Goal: Complete application form

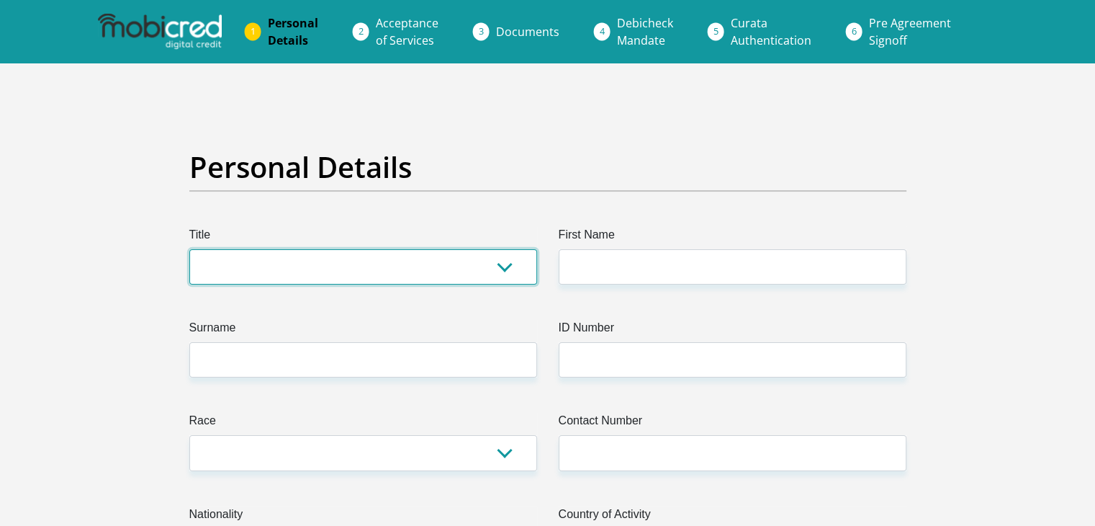
drag, startPoint x: 500, startPoint y: 263, endPoint x: 493, endPoint y: 270, distance: 9.2
click at [500, 263] on select "Mr Ms Mrs Dr [PERSON_NAME]" at bounding box center [363, 266] width 348 height 35
select select "Mr"
click at [189, 249] on select "Mr Ms Mrs Dr [PERSON_NAME]" at bounding box center [363, 266] width 348 height 35
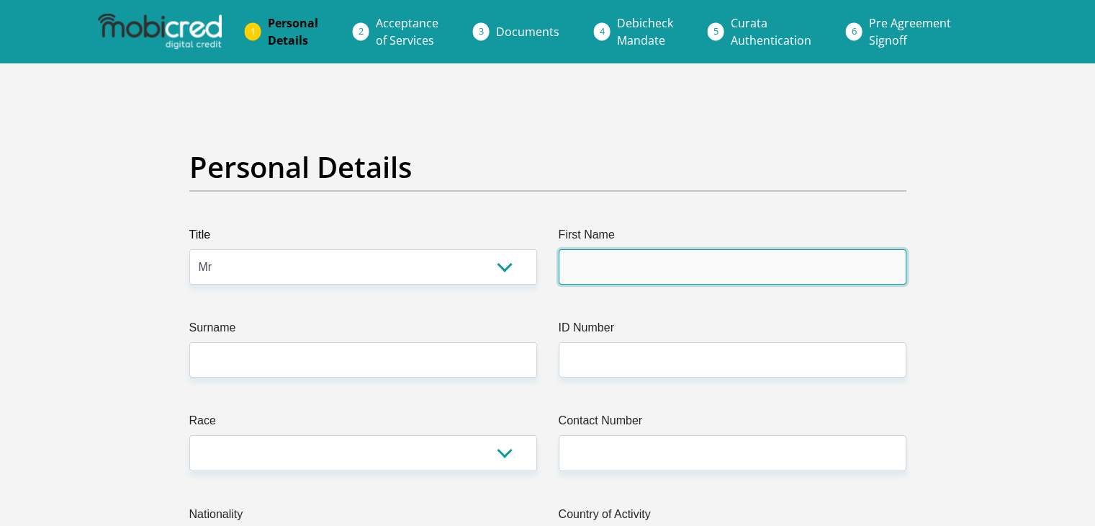
click at [694, 261] on input "First Name" at bounding box center [733, 266] width 348 height 35
type input "[PERSON_NAME]"
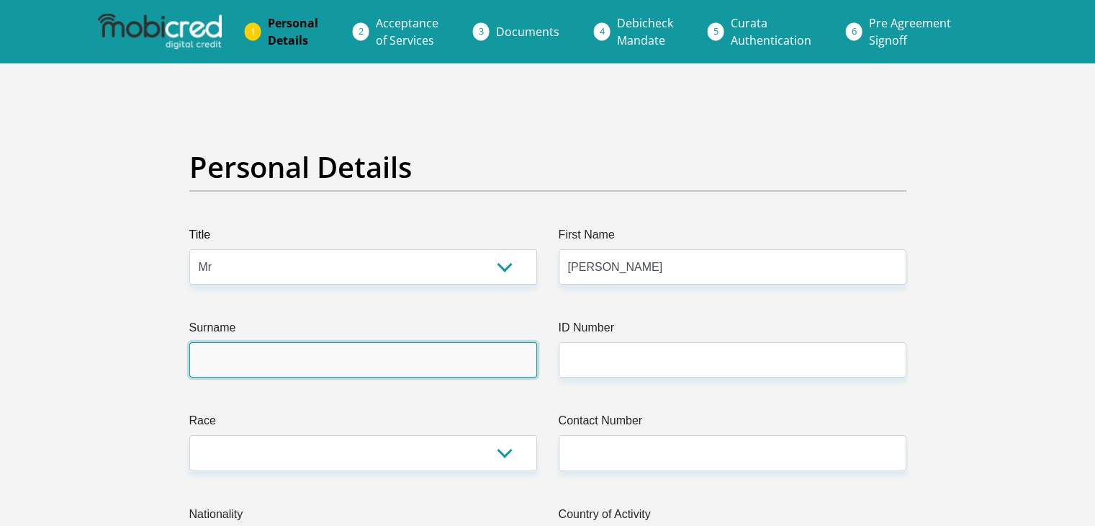
type input "[PERSON_NAME]"
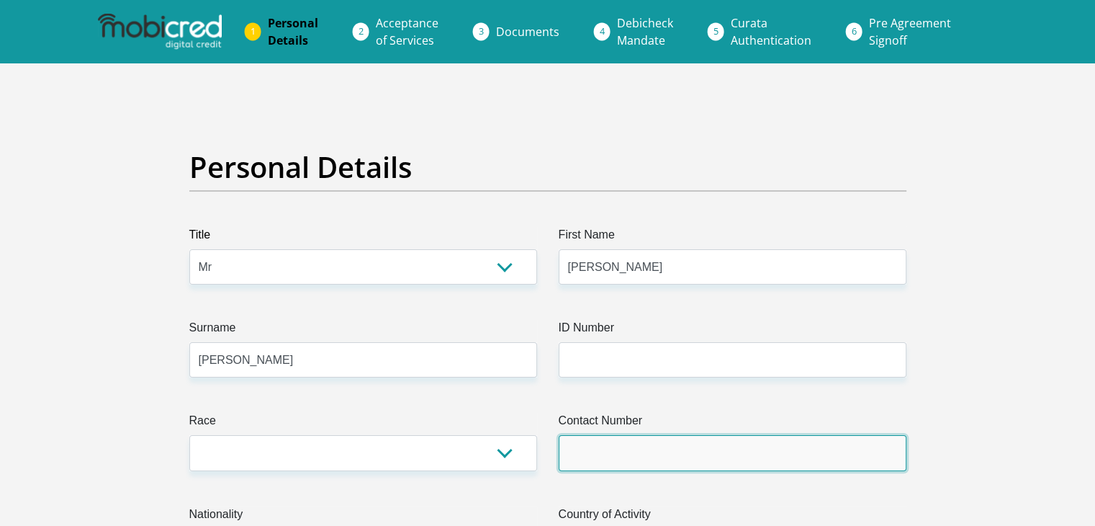
type input "0604423884"
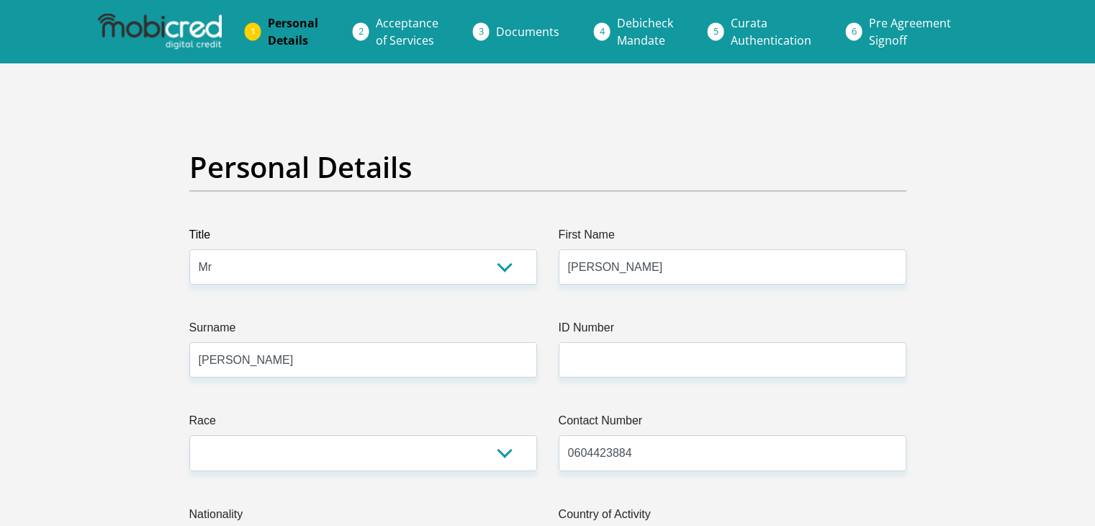
select select "ZAF"
type input "[STREET_ADDRESS][PERSON_NAME][PERSON_NAME]"
type input "[STREET_ADDRESS][PERSON_NAME]"
type input "[PERSON_NAME],[GEOGRAPHIC_DATA]"
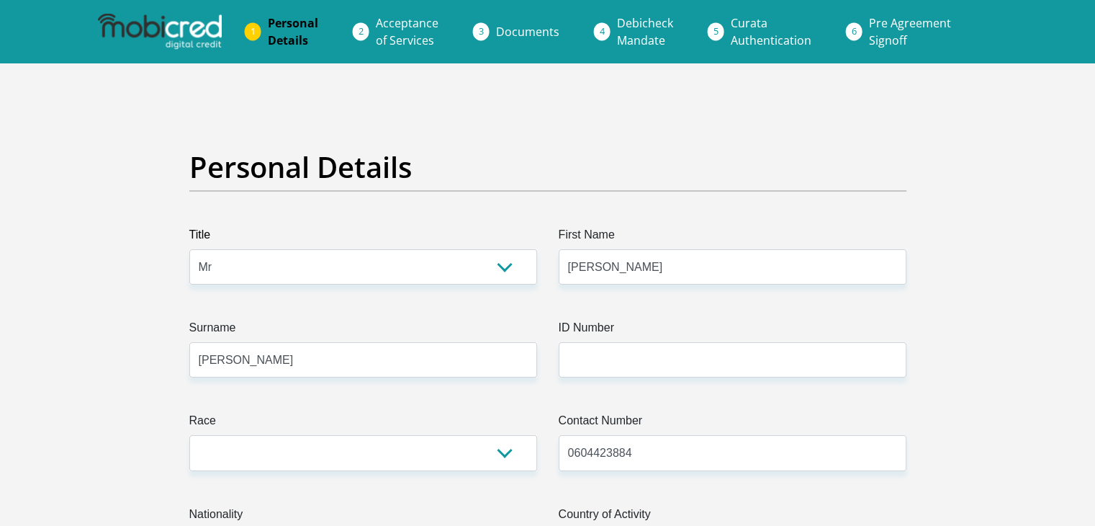
type input "[PERSON_NAME],[GEOGRAPHIC_DATA]"
type input "6850"
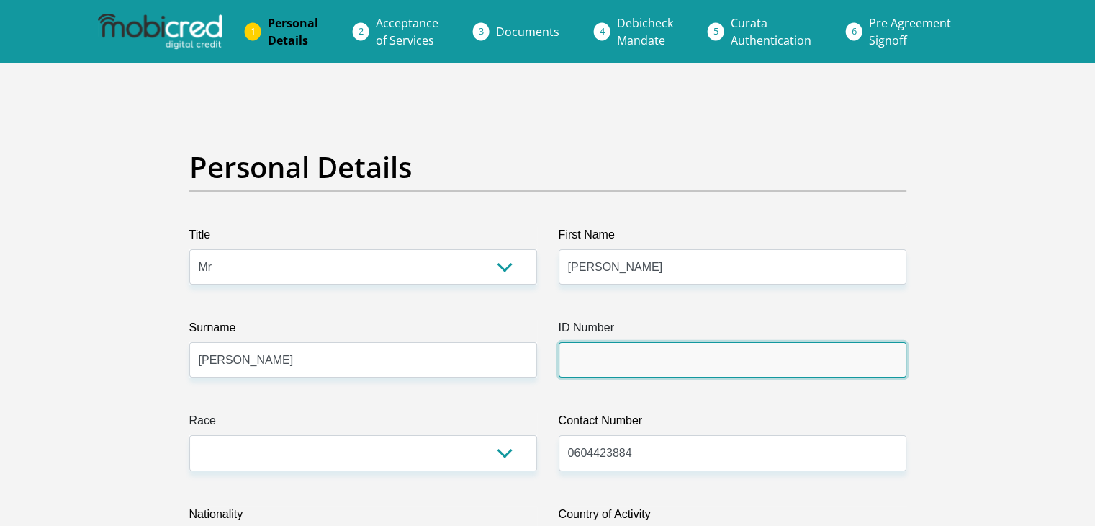
click at [661, 361] on input "ID Number" at bounding box center [733, 359] width 348 height 35
type input "9104215095085"
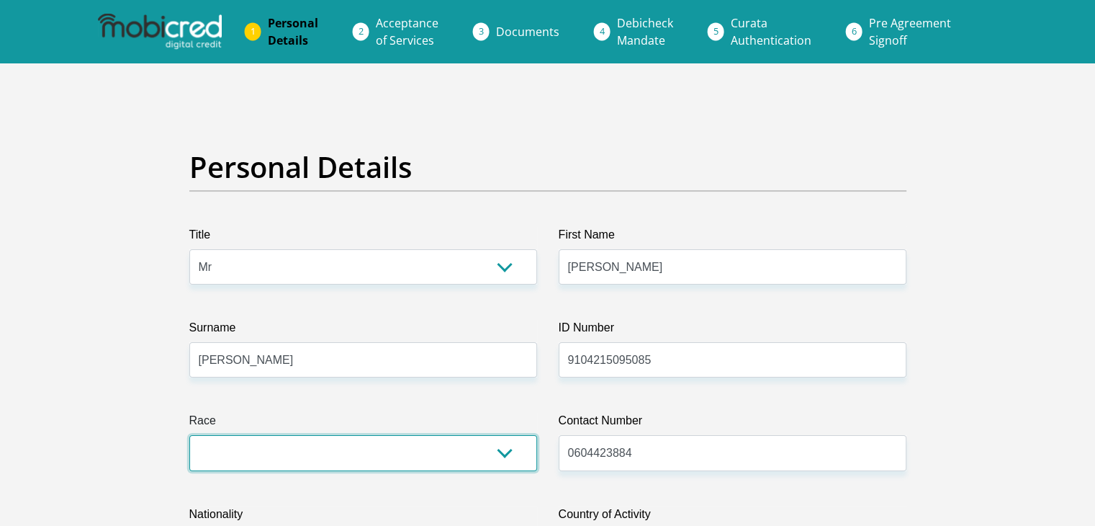
click at [325, 454] on select "Black Coloured Indian White Other" at bounding box center [363, 452] width 348 height 35
select select "2"
click at [189, 435] on select "Black Coloured Indian White Other" at bounding box center [363, 452] width 348 height 35
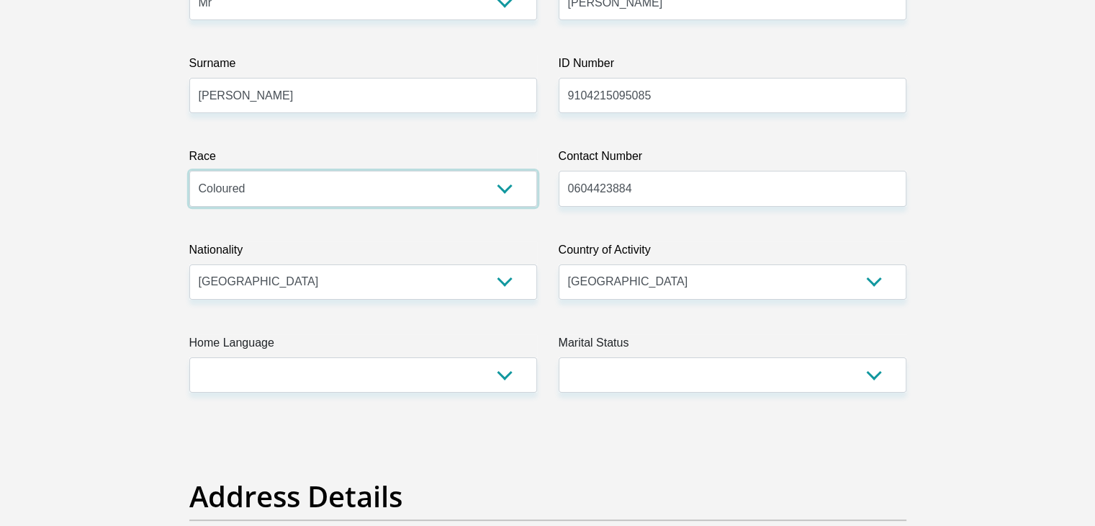
scroll to position [288, 0]
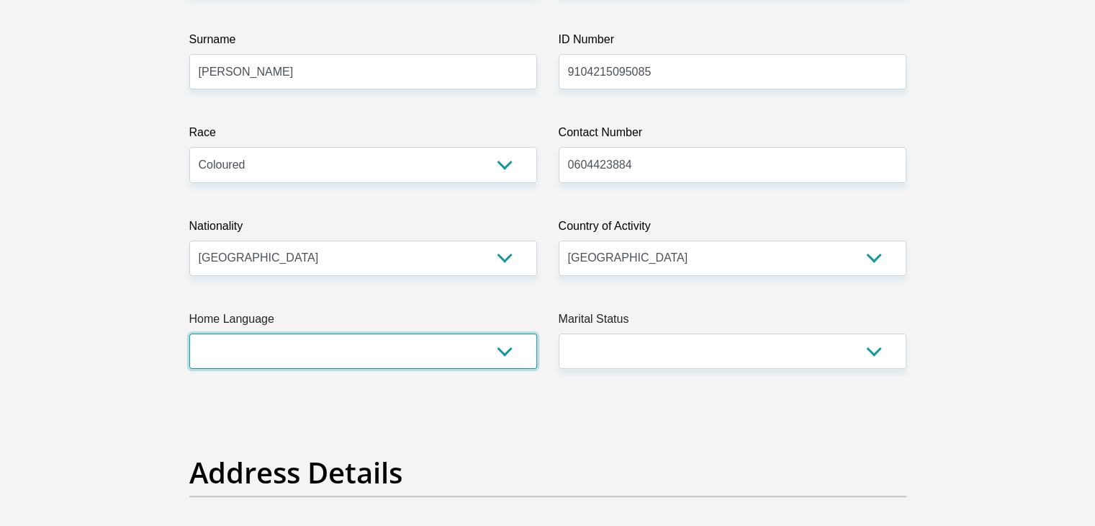
click at [285, 356] on select "Afrikaans English Sepedi South Ndebele Southern Sotho Swati Tsonga Tswana Venda…" at bounding box center [363, 350] width 348 height 35
select select "afr"
click at [189, 333] on select "Afrikaans English Sepedi South Ndebele Southern Sotho Swati Tsonga Tswana Venda…" at bounding box center [363, 350] width 348 height 35
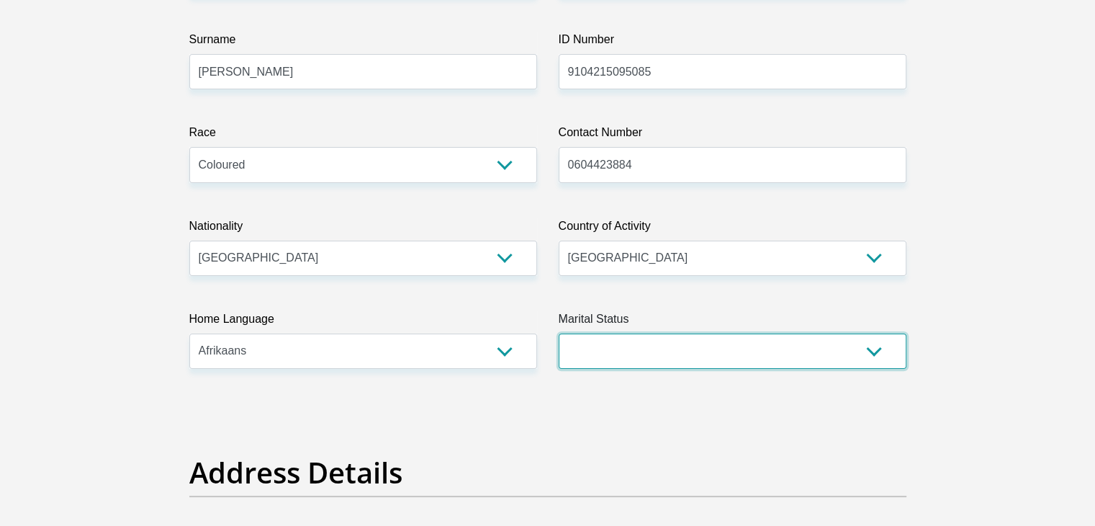
click at [724, 352] on select "Married ANC Single Divorced Widowed Married COP or Customary Law" at bounding box center [733, 350] width 348 height 35
select select "2"
click at [559, 333] on select "Married ANC Single Divorced Widowed Married COP or Customary Law" at bounding box center [733, 350] width 348 height 35
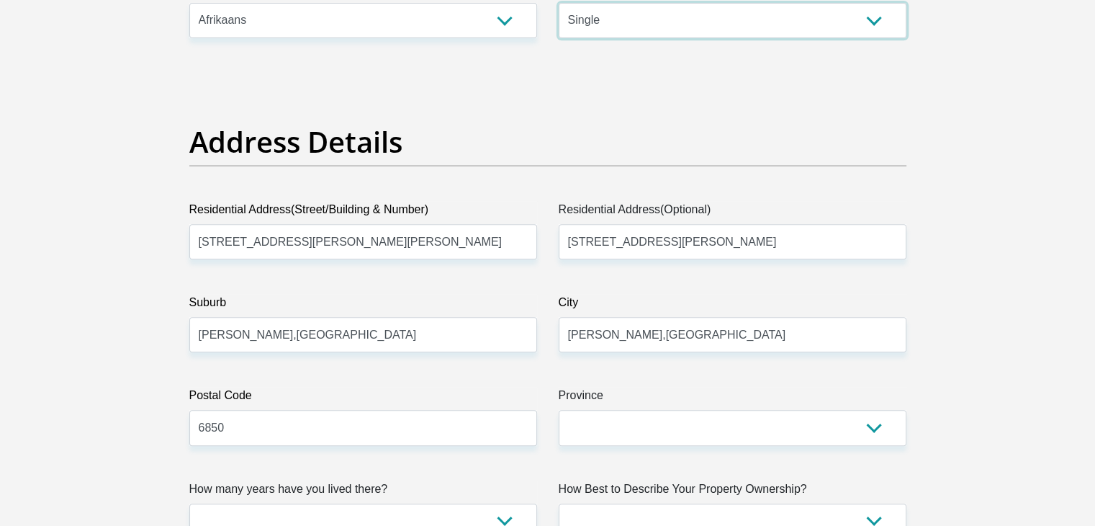
scroll to position [648, 0]
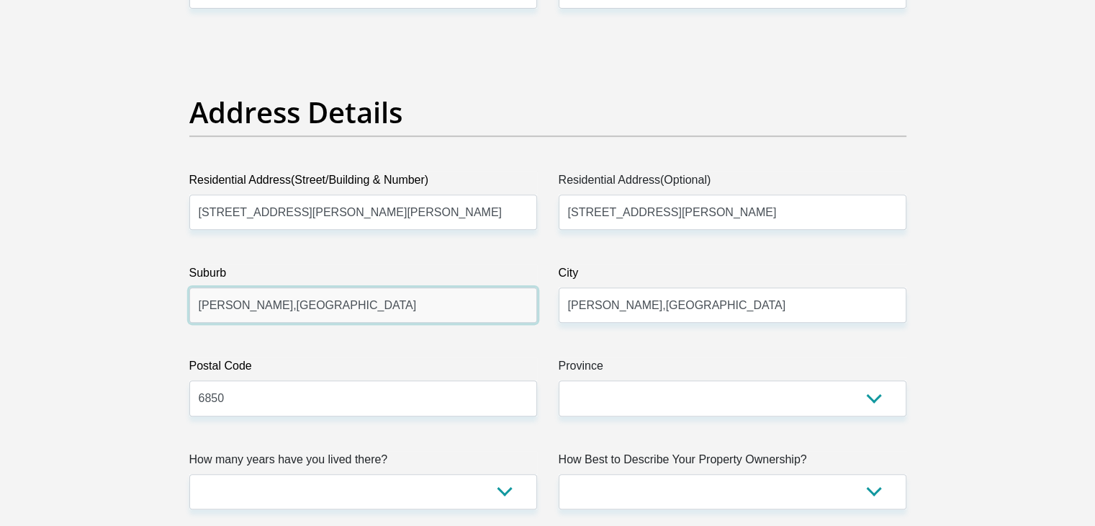
click at [320, 305] on input "[PERSON_NAME],[GEOGRAPHIC_DATA]" at bounding box center [363, 304] width 348 height 35
type input "[PERSON_NAME]"
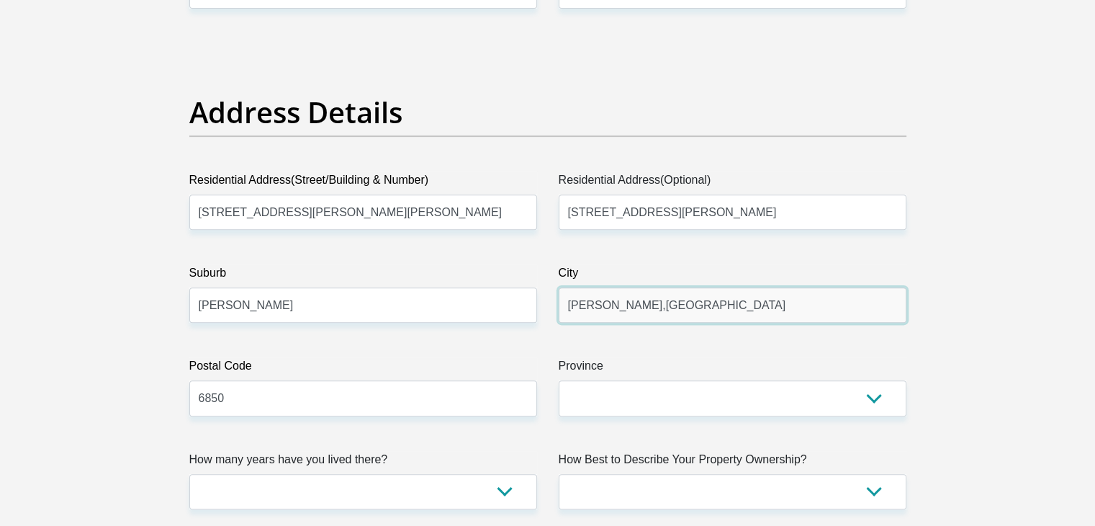
click at [633, 303] on input "[PERSON_NAME],[GEOGRAPHIC_DATA]" at bounding box center [733, 304] width 348 height 35
type input "[GEOGRAPHIC_DATA]"
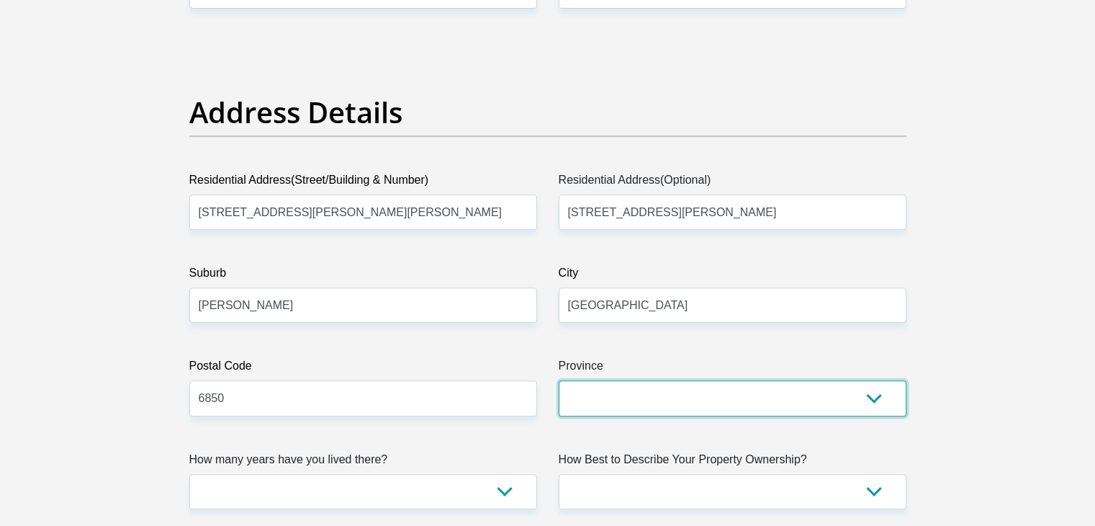
click at [699, 407] on select "Eastern Cape Free State [GEOGRAPHIC_DATA] [GEOGRAPHIC_DATA][DATE] [GEOGRAPHIC_D…" at bounding box center [733, 397] width 348 height 35
select select "Western Cape"
click at [559, 380] on select "Eastern Cape Free State [GEOGRAPHIC_DATA] [GEOGRAPHIC_DATA][DATE] [GEOGRAPHIC_D…" at bounding box center [733, 397] width 348 height 35
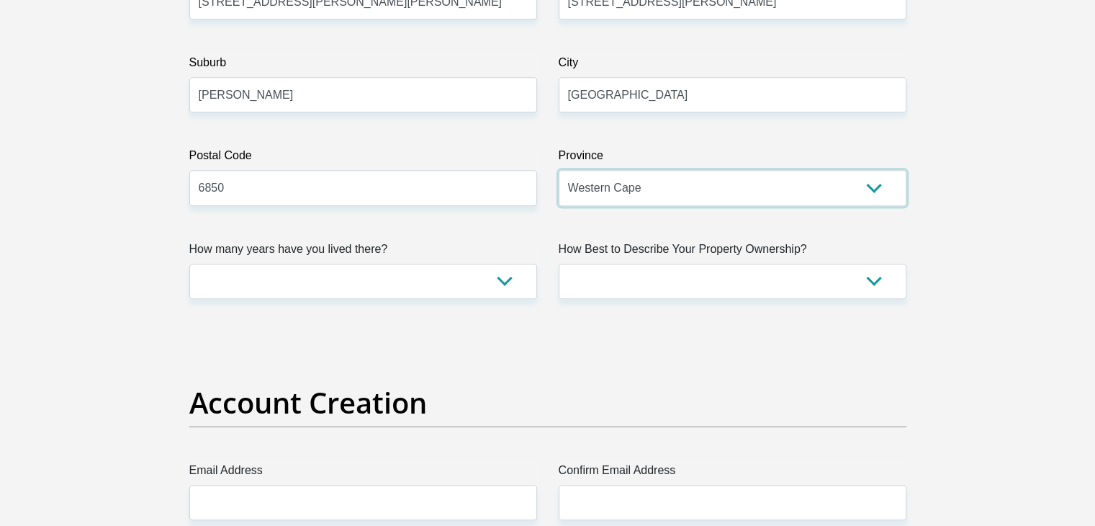
scroll to position [864, 0]
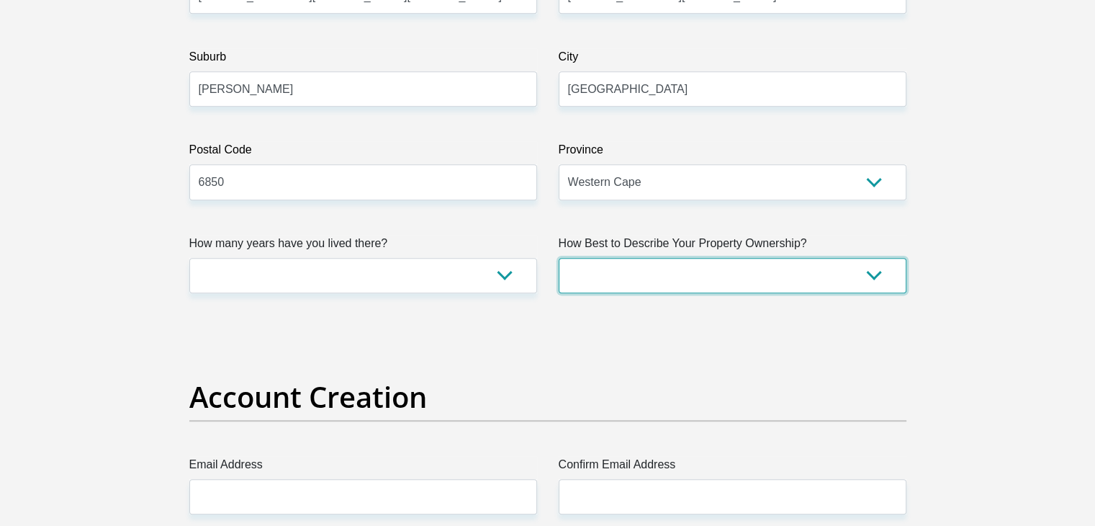
click at [631, 276] on select "Owned Rented Family Owned Company Dwelling" at bounding box center [733, 275] width 348 height 35
select select "Rented"
click at [559, 258] on select "Owned Rented Family Owned Company Dwelling" at bounding box center [733, 275] width 348 height 35
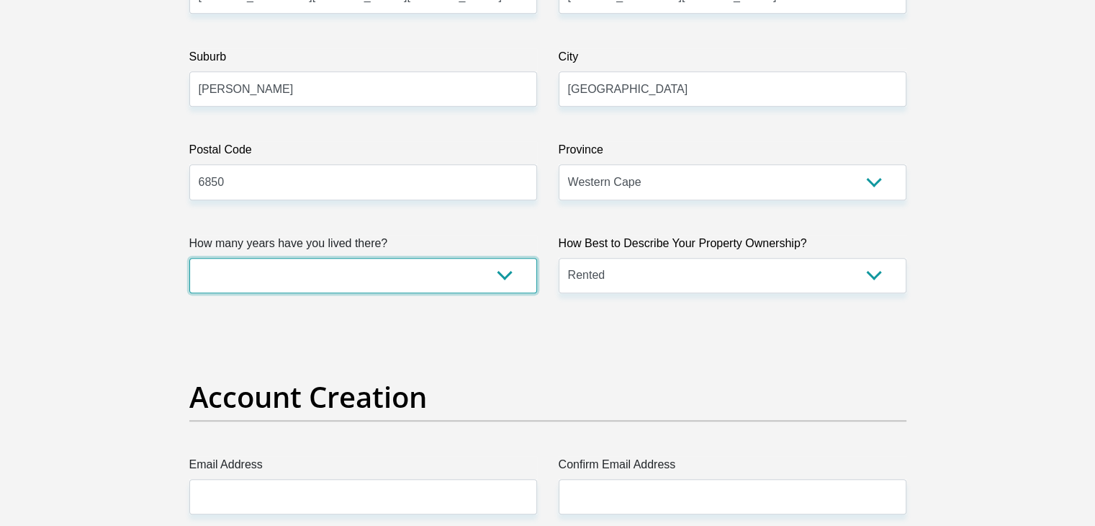
click at [282, 276] on select "less than 1 year 1-3 years 3-5 years 5+ years" at bounding box center [363, 275] width 348 height 35
select select "2"
click at [189, 258] on select "less than 1 year 1-3 years 3-5 years 5+ years" at bounding box center [363, 275] width 348 height 35
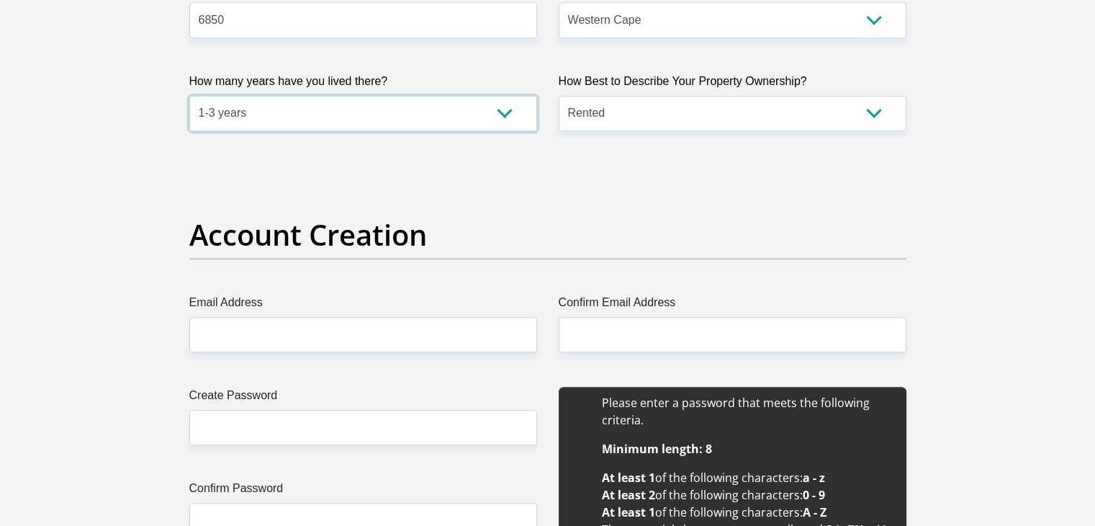
scroll to position [1080, 0]
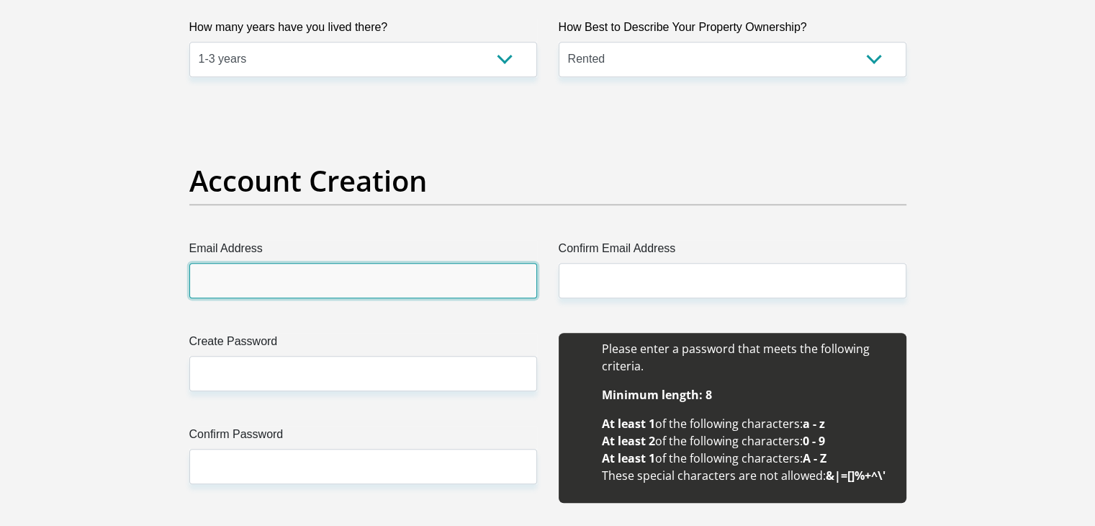
click at [234, 280] on input "Email Address" at bounding box center [363, 280] width 348 height 35
type input "[EMAIL_ADDRESS][DOMAIN_NAME]"
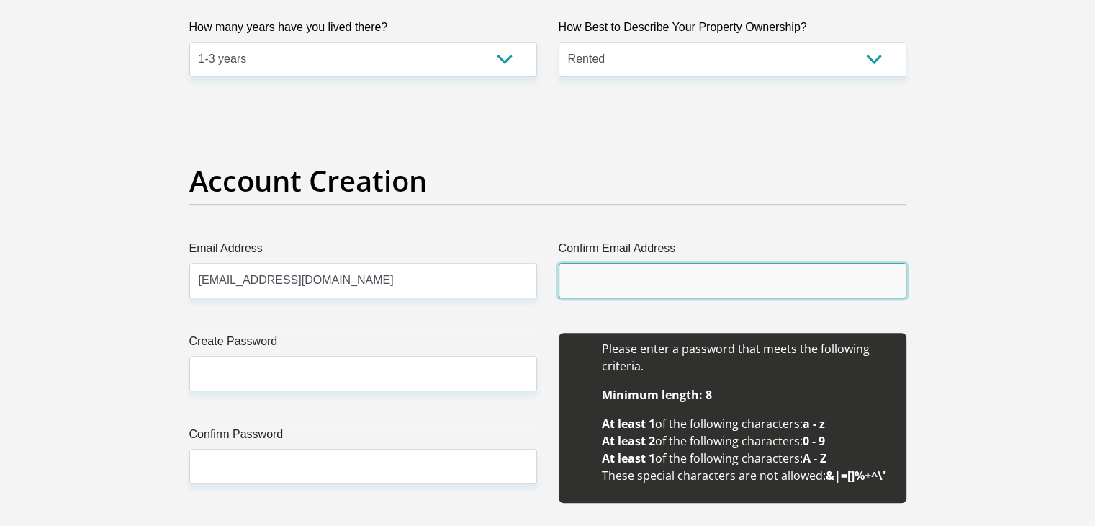
type input "[EMAIL_ADDRESS][DOMAIN_NAME]"
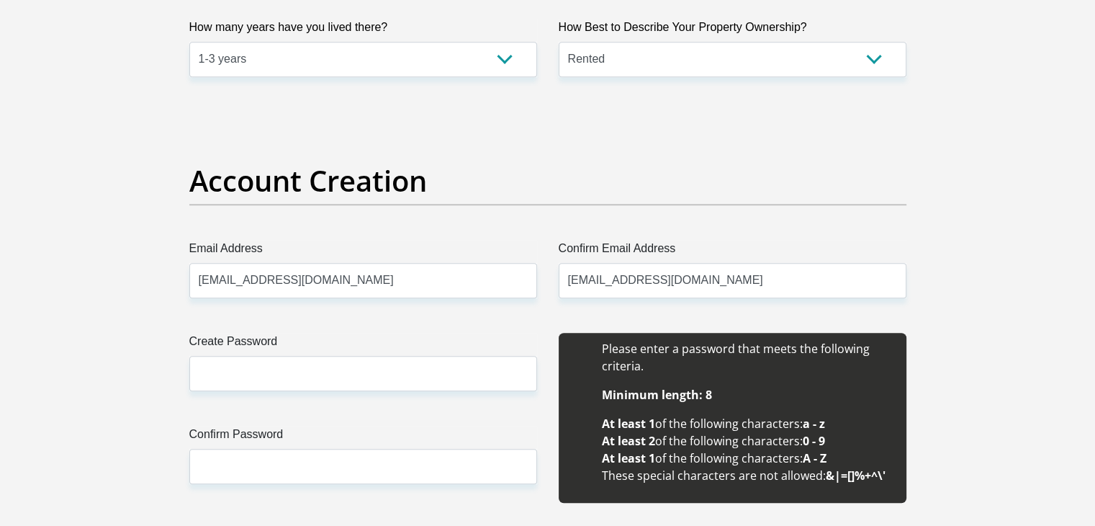
type input "[PERSON_NAME]"
type input "0604423884"
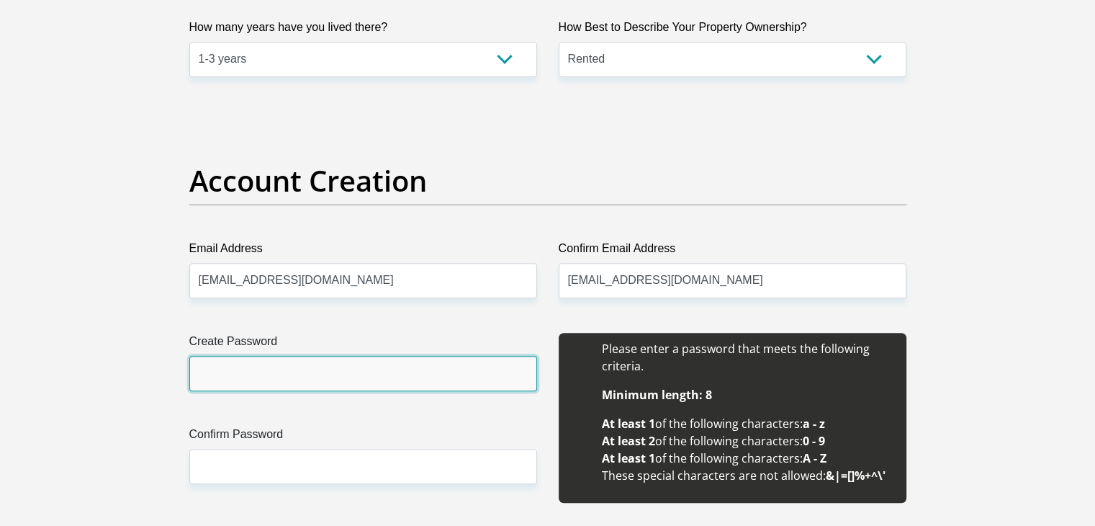
click at [256, 378] on input "Create Password" at bounding box center [363, 373] width 348 height 35
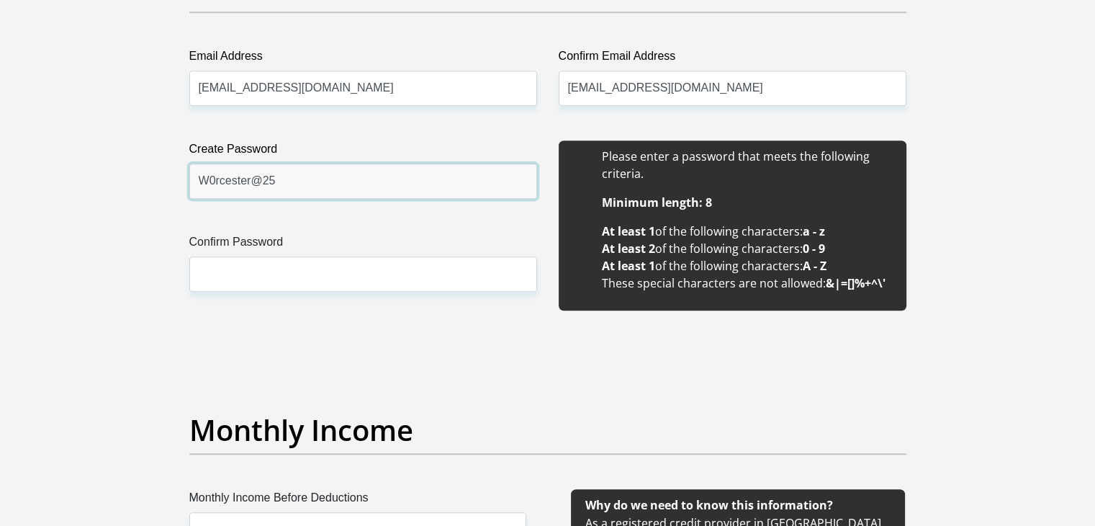
scroll to position [1296, 0]
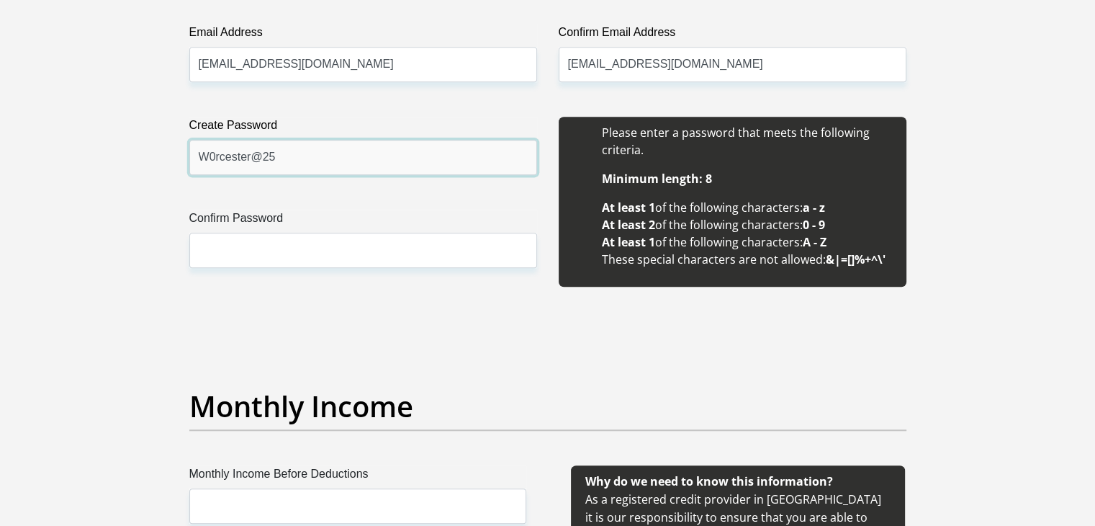
drag, startPoint x: 196, startPoint y: 156, endPoint x: 311, endPoint y: 173, distance: 116.6
click at [311, 173] on input "W0rcester@25" at bounding box center [363, 157] width 348 height 35
type input "W0rcester@25"
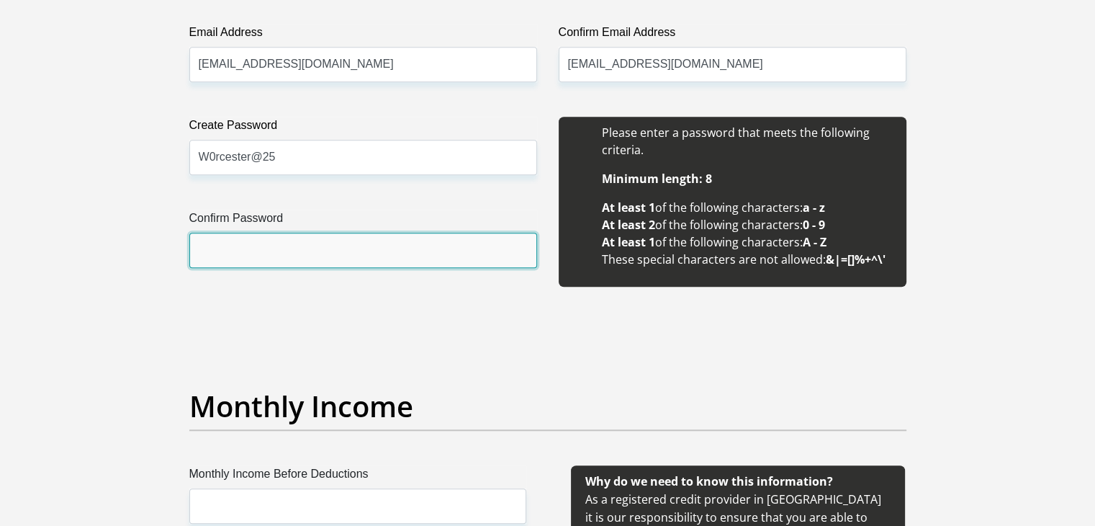
click at [245, 253] on input "Confirm Password" at bounding box center [363, 250] width 348 height 35
paste input "W0rcester@25"
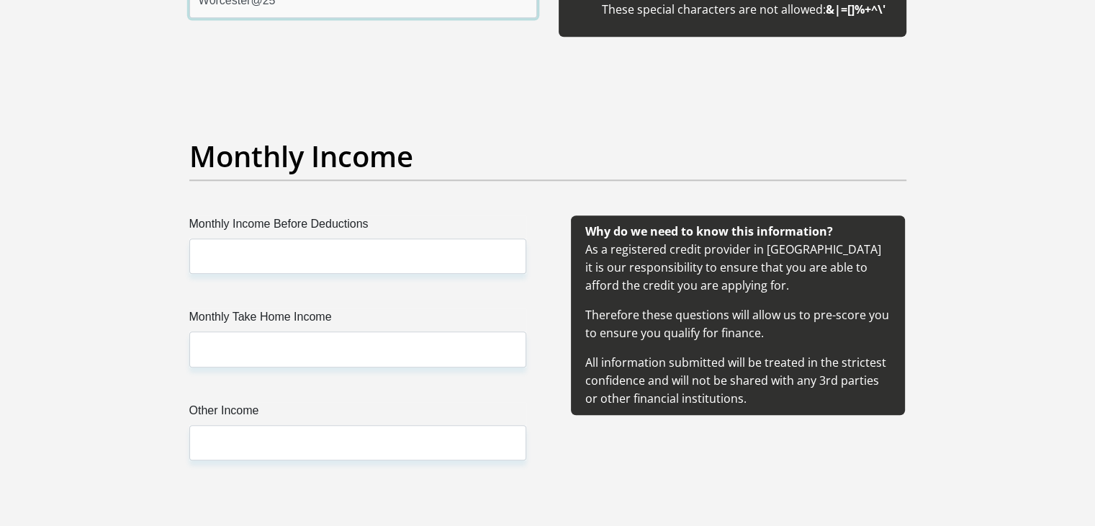
scroll to position [1584, 0]
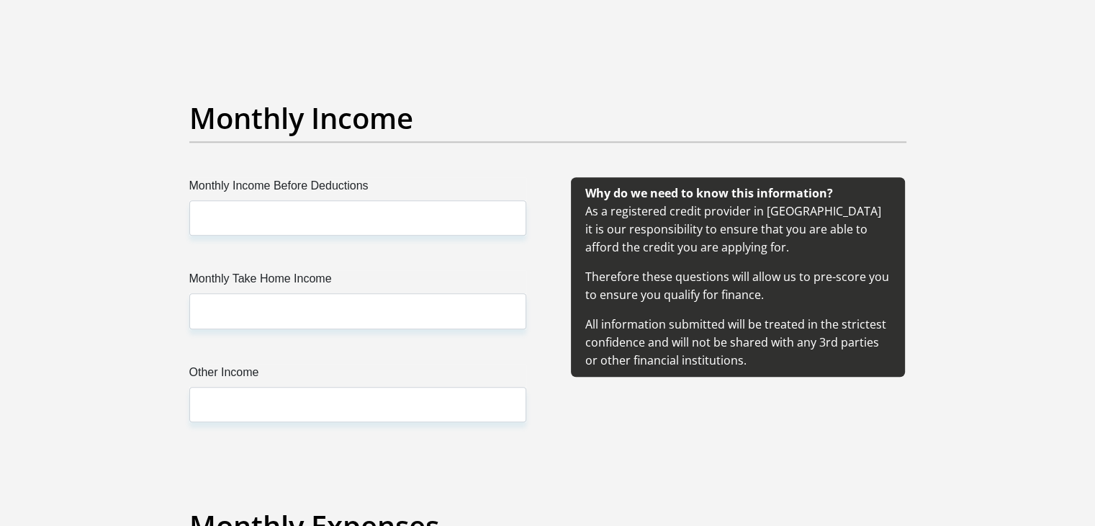
type input "W0rcester@25"
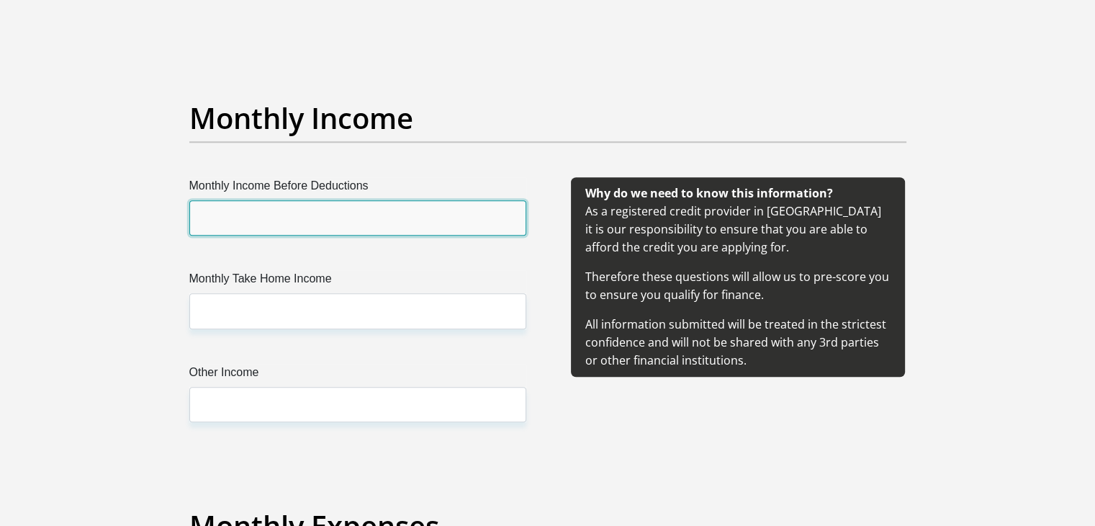
click at [291, 225] on input "Monthly Income Before Deductions" at bounding box center [357, 217] width 337 height 35
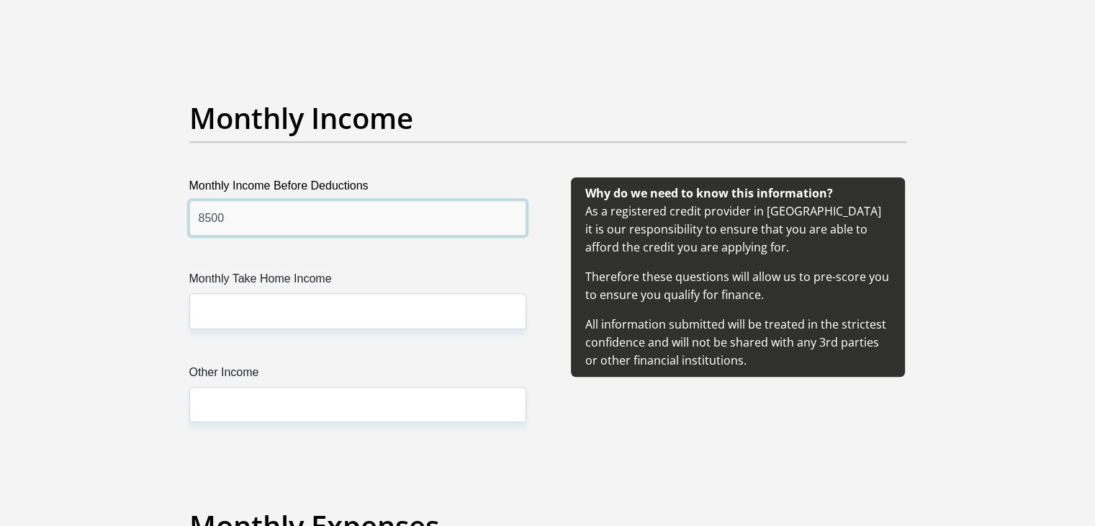
type input "8500"
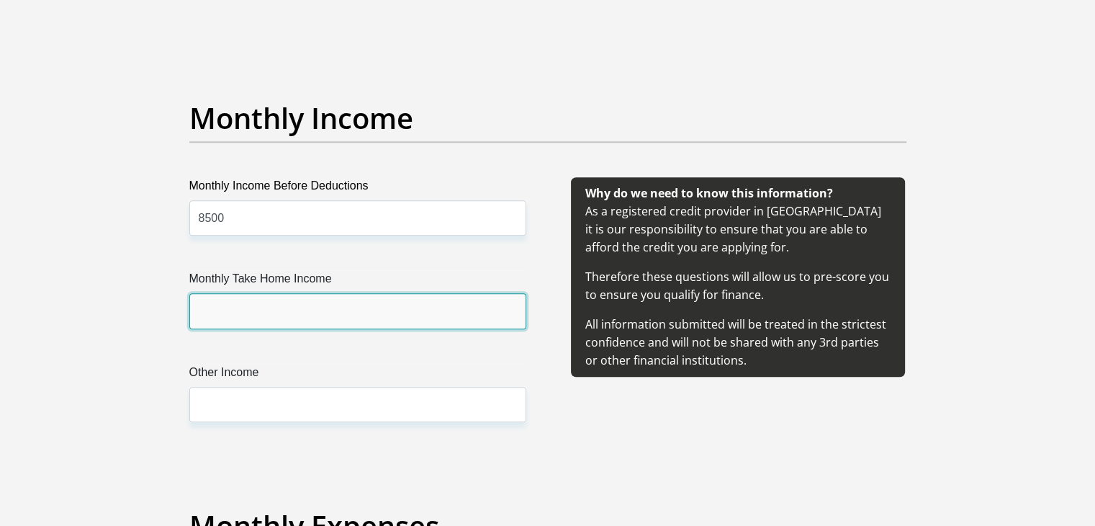
click at [277, 318] on input "Monthly Take Home Income" at bounding box center [357, 310] width 337 height 35
type input "8321"
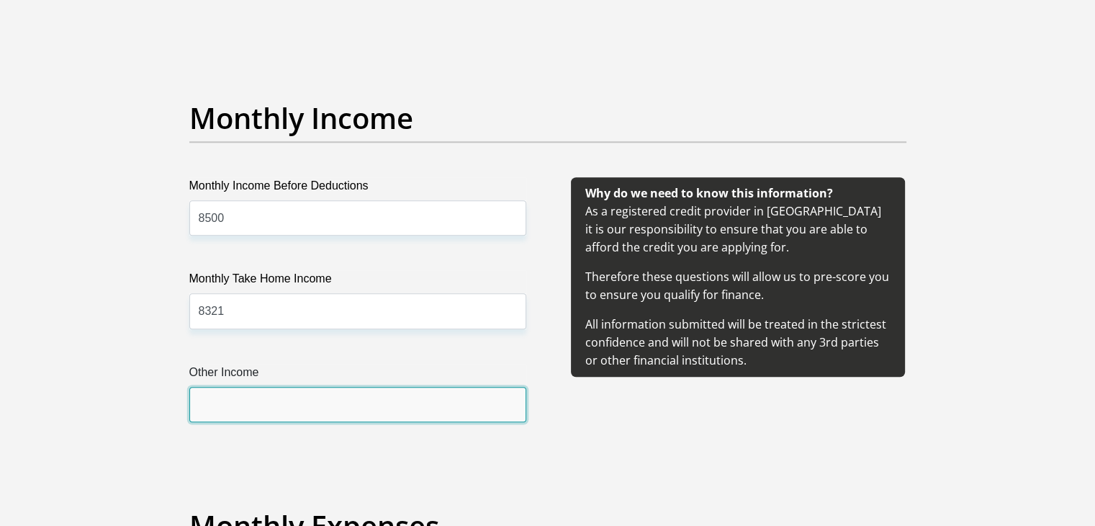
click at [272, 415] on input "Other Income" at bounding box center [357, 404] width 337 height 35
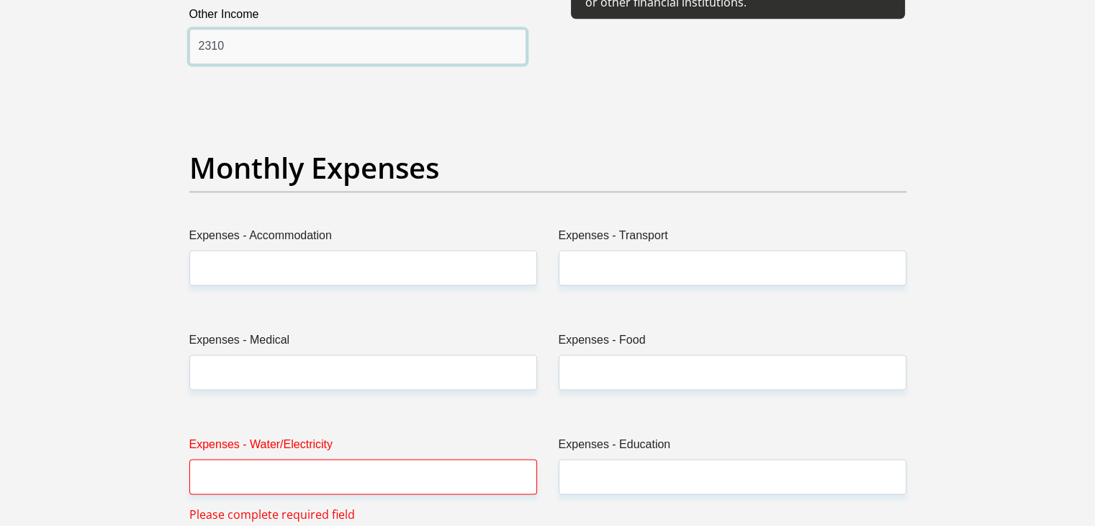
scroll to position [1944, 0]
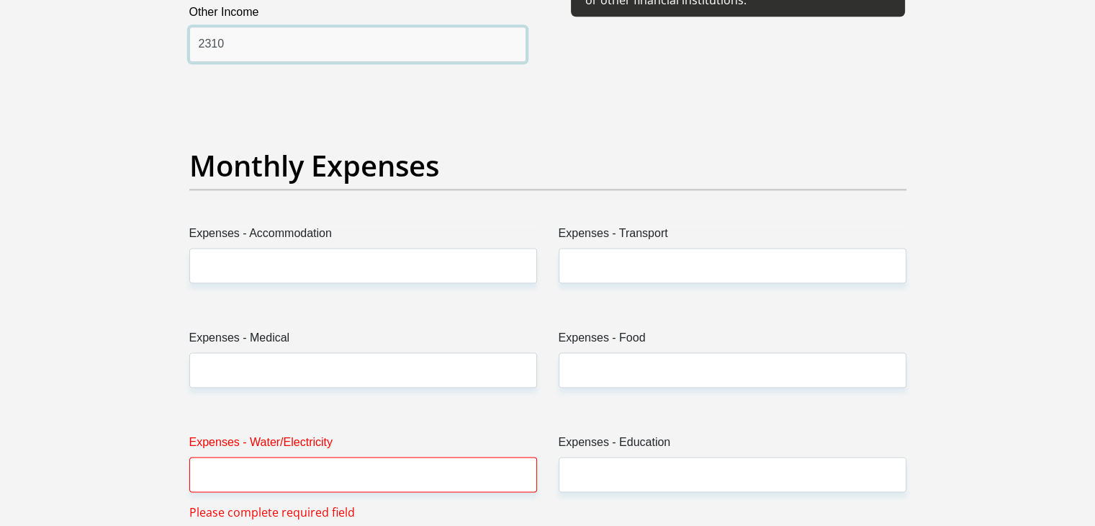
type input "2310"
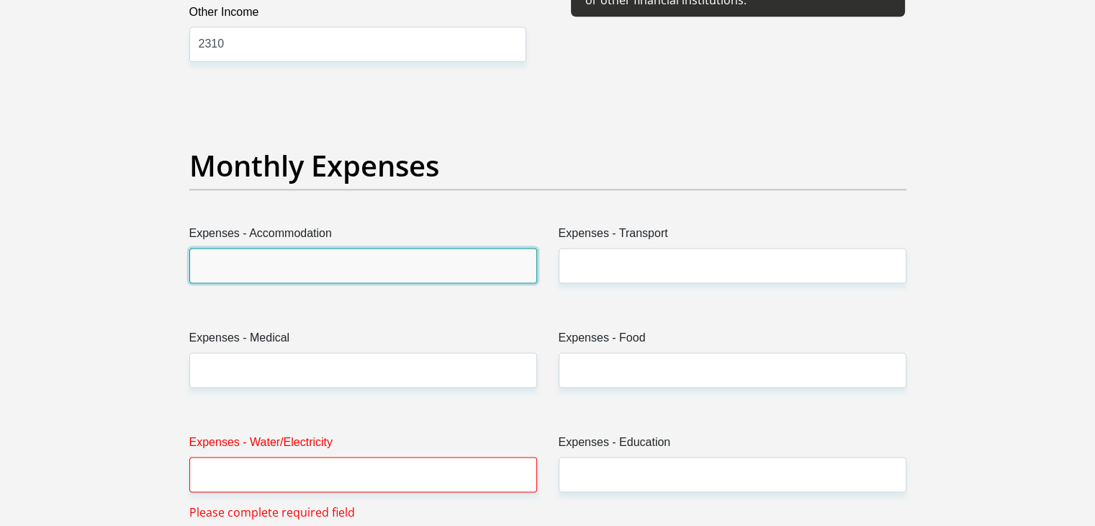
click at [256, 269] on input "Expenses - Accommodation" at bounding box center [363, 265] width 348 height 35
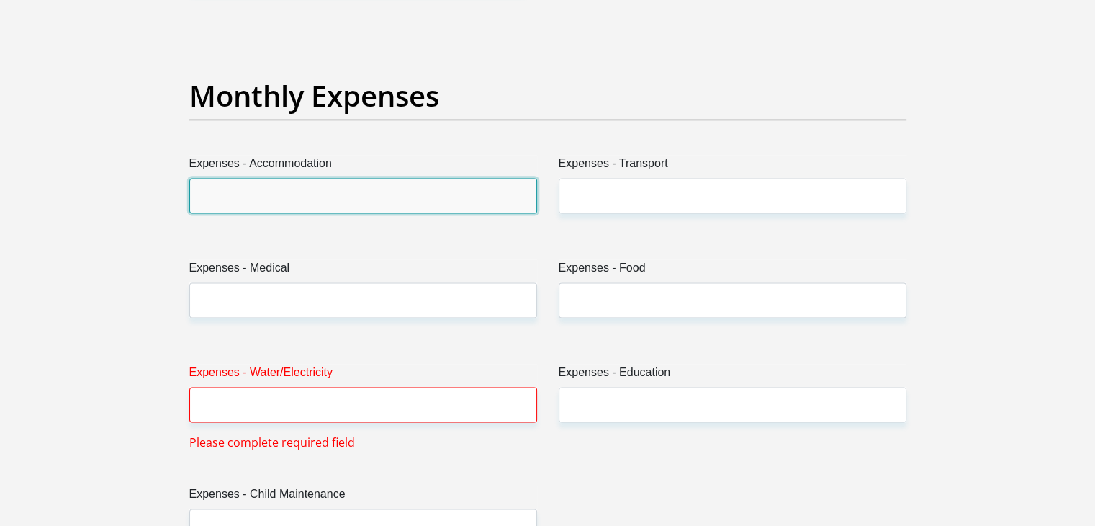
scroll to position [2016, 0]
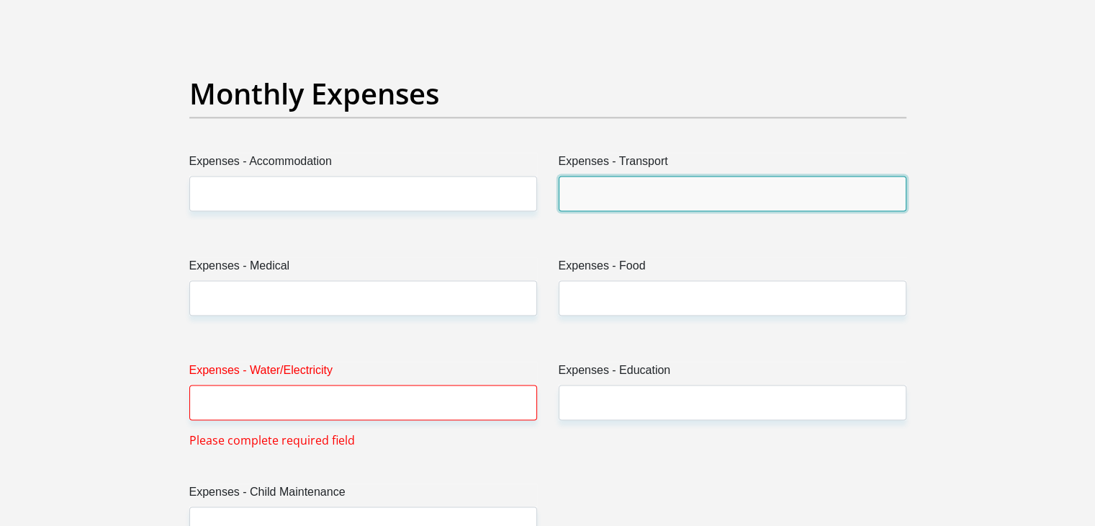
click at [631, 183] on input "Expenses - Transport" at bounding box center [733, 193] width 348 height 35
type input "0"
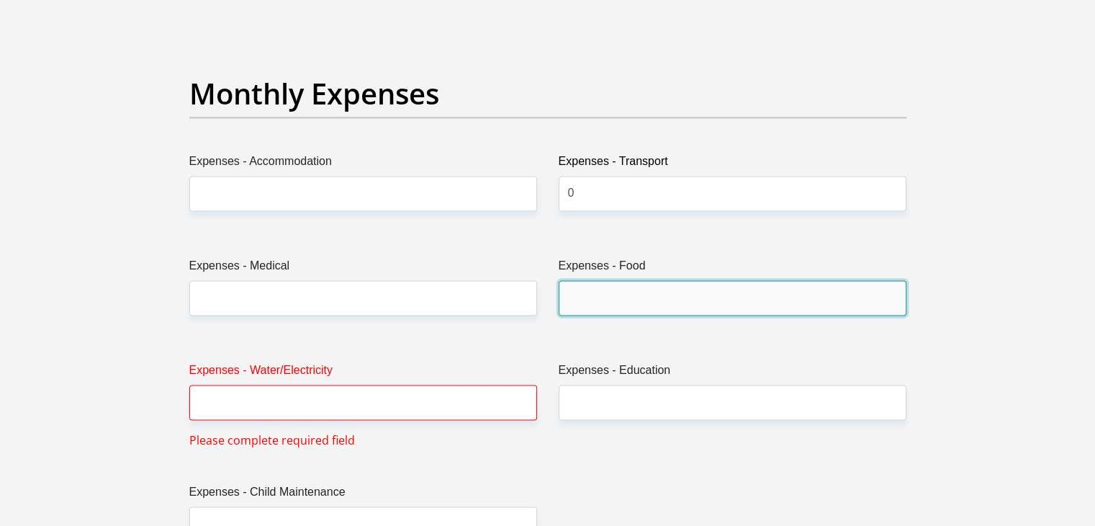
click at [597, 295] on input "Expenses - Food" at bounding box center [733, 297] width 348 height 35
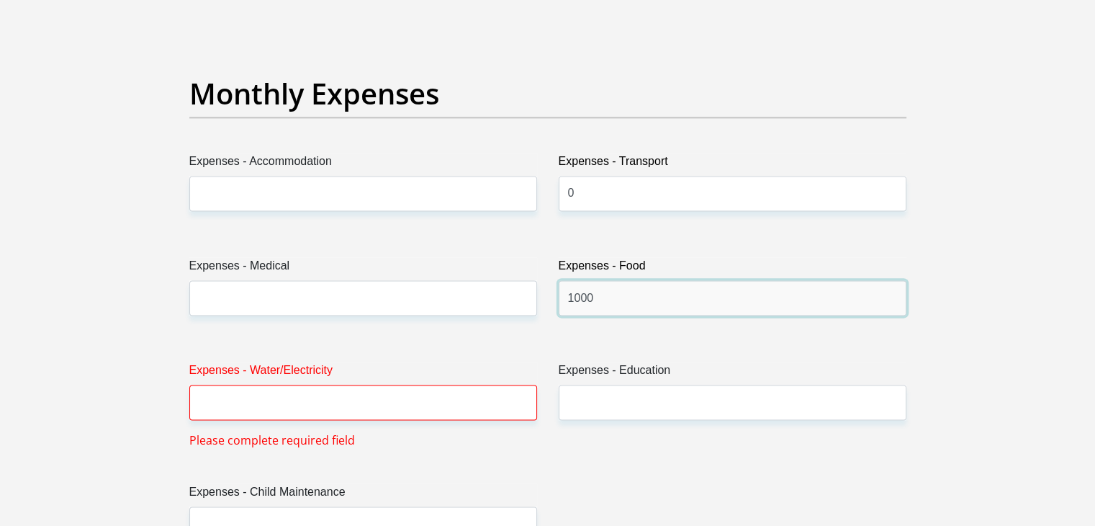
type input "1000"
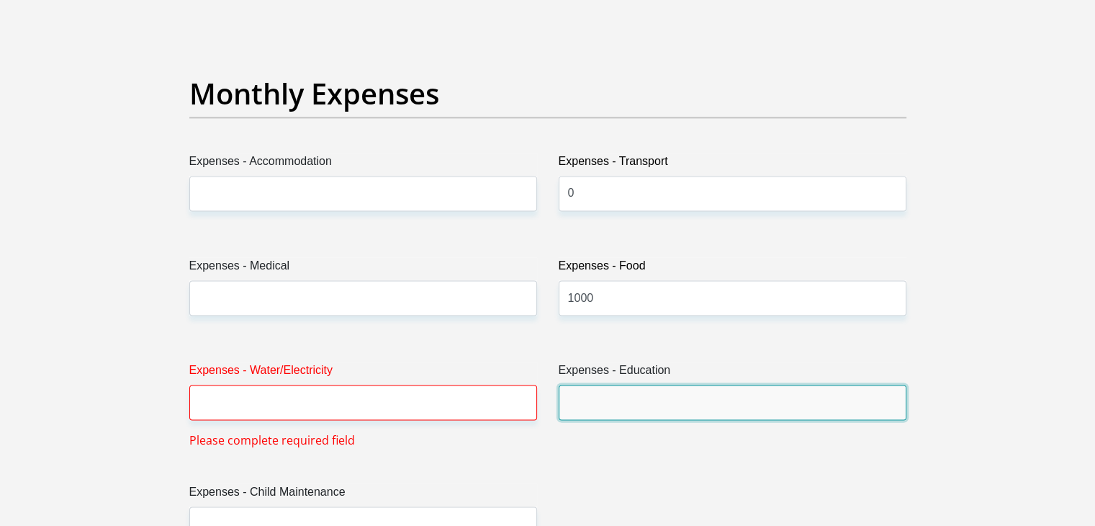
drag, startPoint x: 638, startPoint y: 409, endPoint x: 645, endPoint y: 404, distance: 8.8
click at [638, 410] on input "Expenses - Education" at bounding box center [733, 401] width 348 height 35
type input "0"
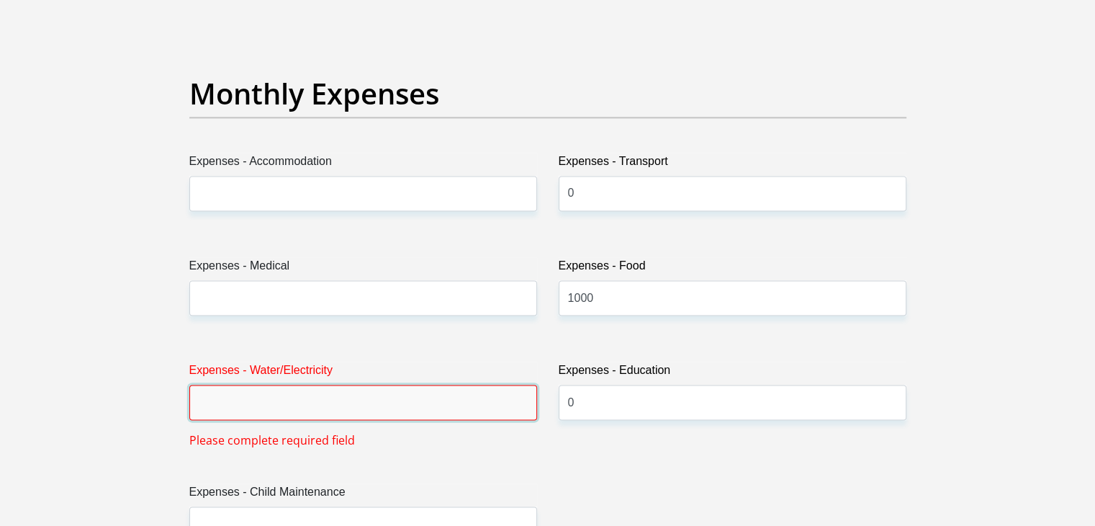
click at [213, 404] on input "Expenses - Water/Electricity" at bounding box center [363, 401] width 348 height 35
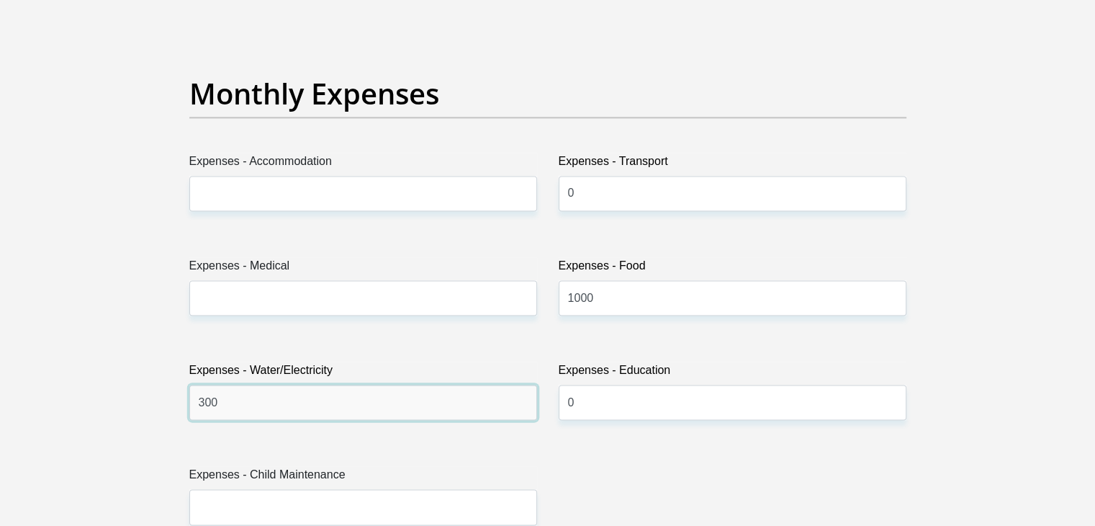
type input "300"
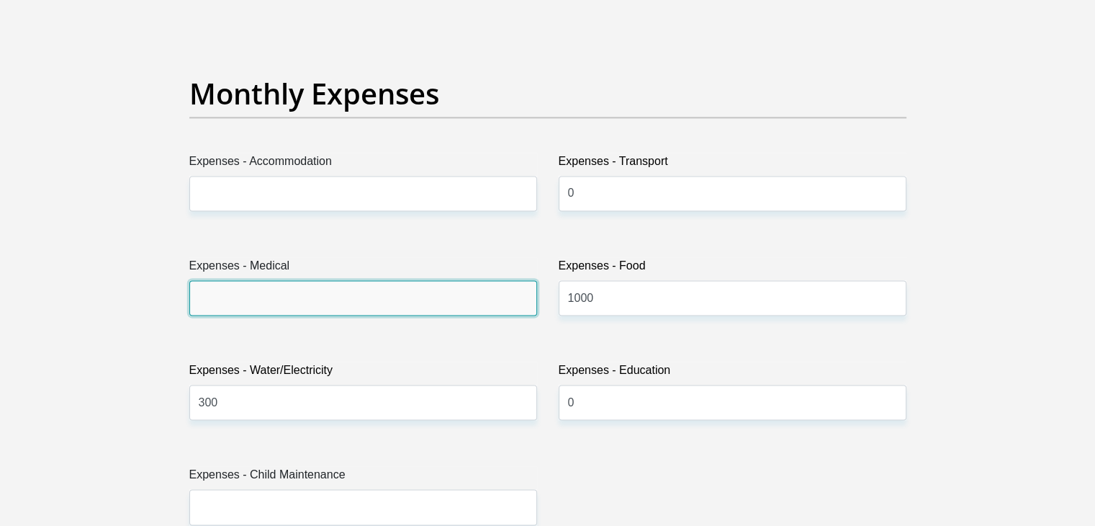
click at [289, 294] on input "Expenses - Medical" at bounding box center [363, 297] width 348 height 35
type input "0"
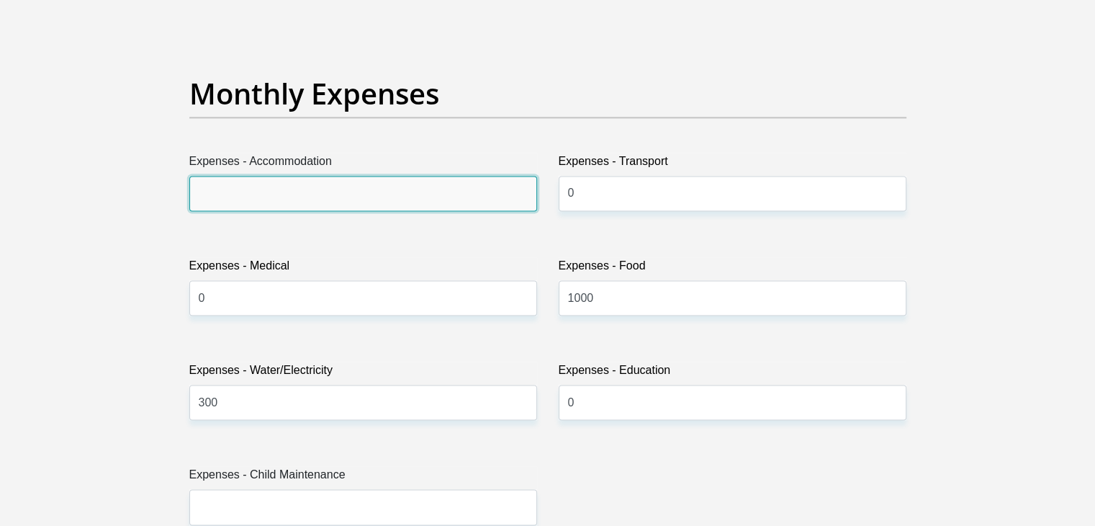
click at [276, 194] on input "Expenses - Accommodation" at bounding box center [363, 193] width 348 height 35
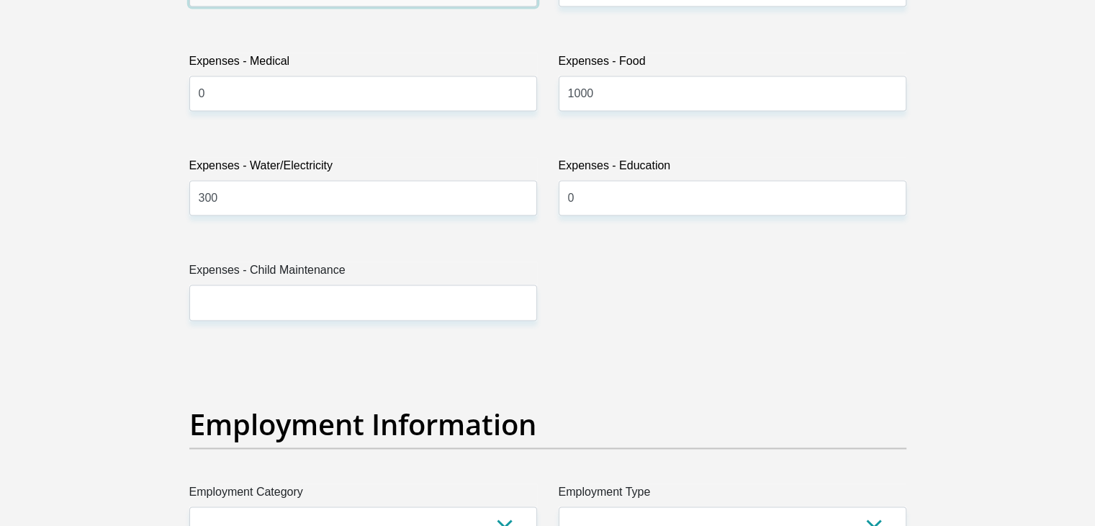
scroll to position [2232, 0]
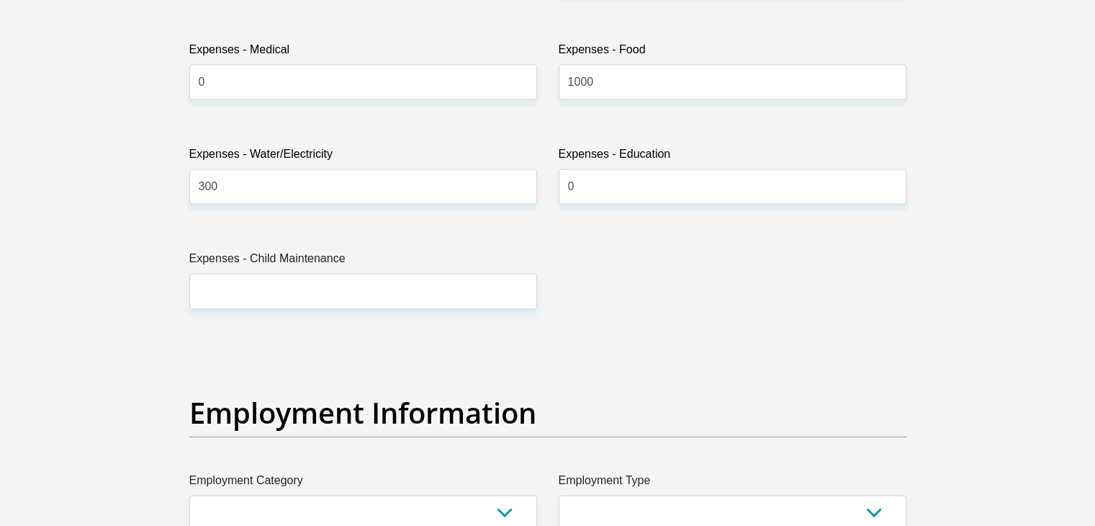
type input "1500"
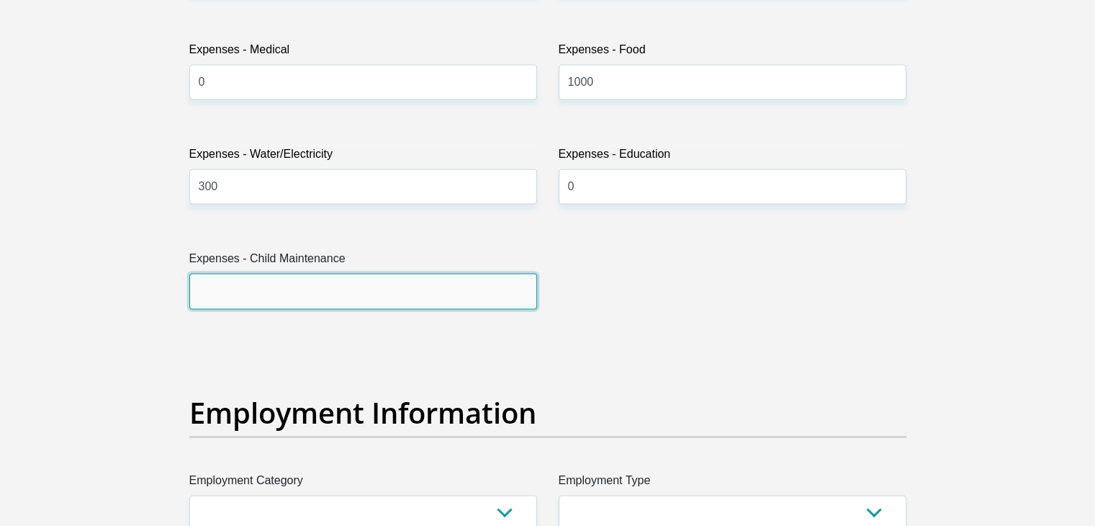
click at [299, 287] on input "Expenses - Child Maintenance" at bounding box center [363, 290] width 348 height 35
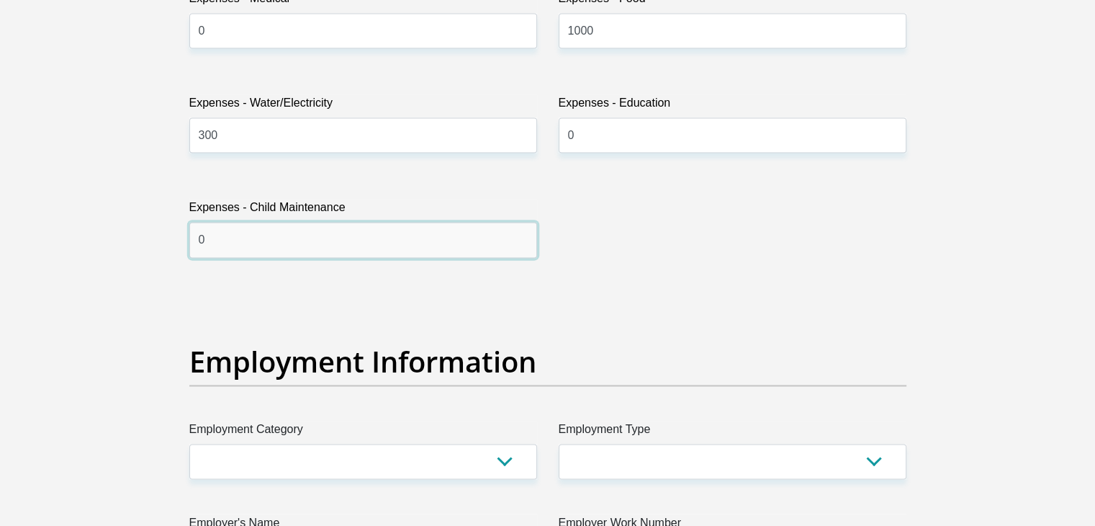
scroll to position [2520, 0]
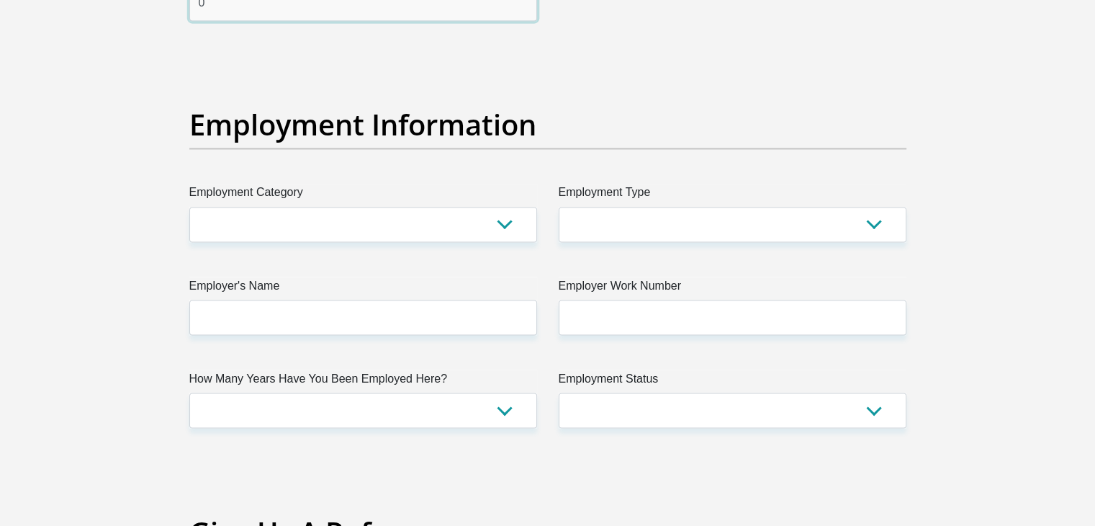
type input "0"
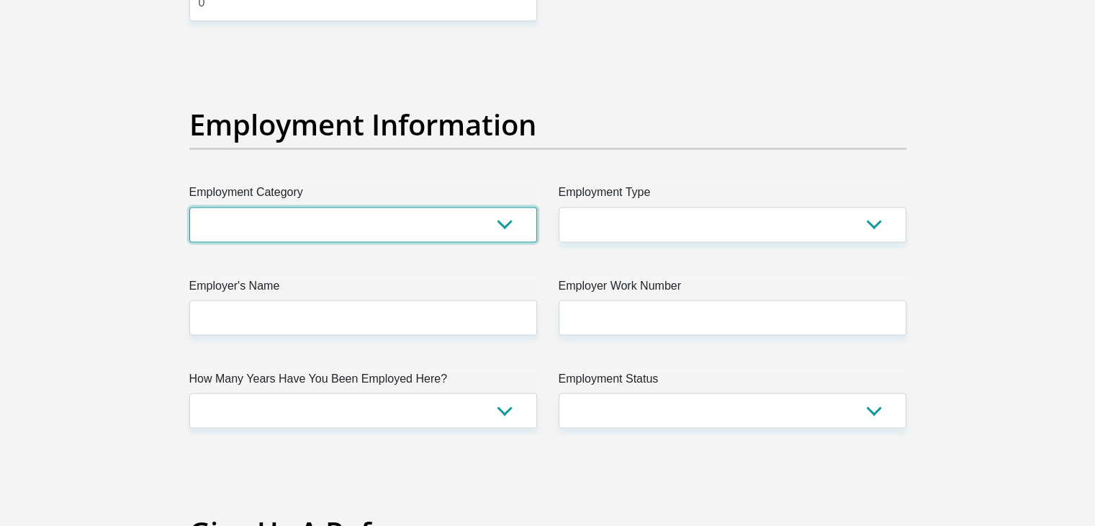
click at [299, 215] on select "AGRICULTURE ALCOHOL & TOBACCO CONSTRUCTION MATERIALS METALLURGY EQUIPMENT FOR R…" at bounding box center [363, 224] width 348 height 35
select select "53"
click at [189, 207] on select "AGRICULTURE ALCOHOL & TOBACCO CONSTRUCTION MATERIALS METALLURGY EQUIPMENT FOR R…" at bounding box center [363, 224] width 348 height 35
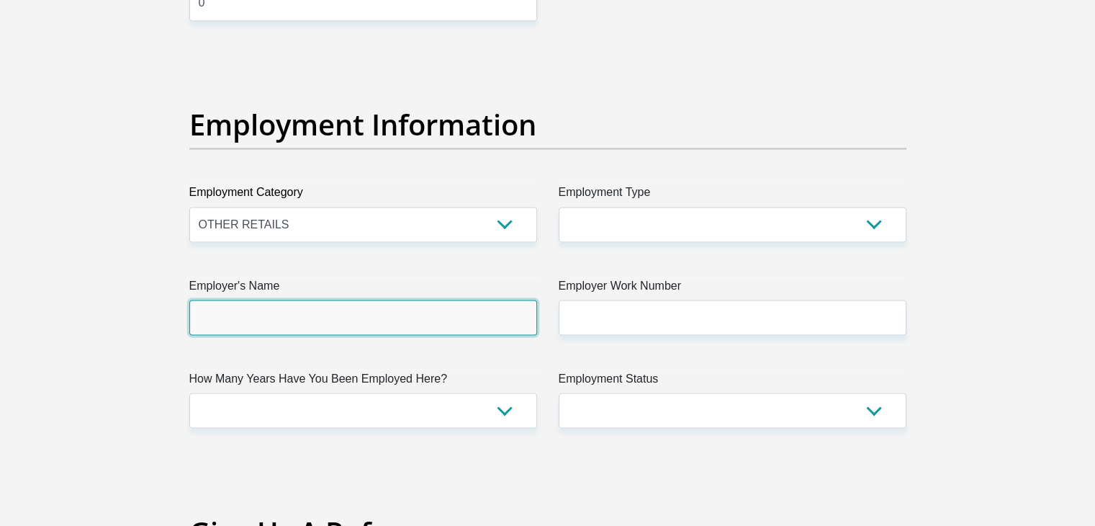
click at [295, 312] on input "Employer's Name" at bounding box center [363, 316] width 348 height 35
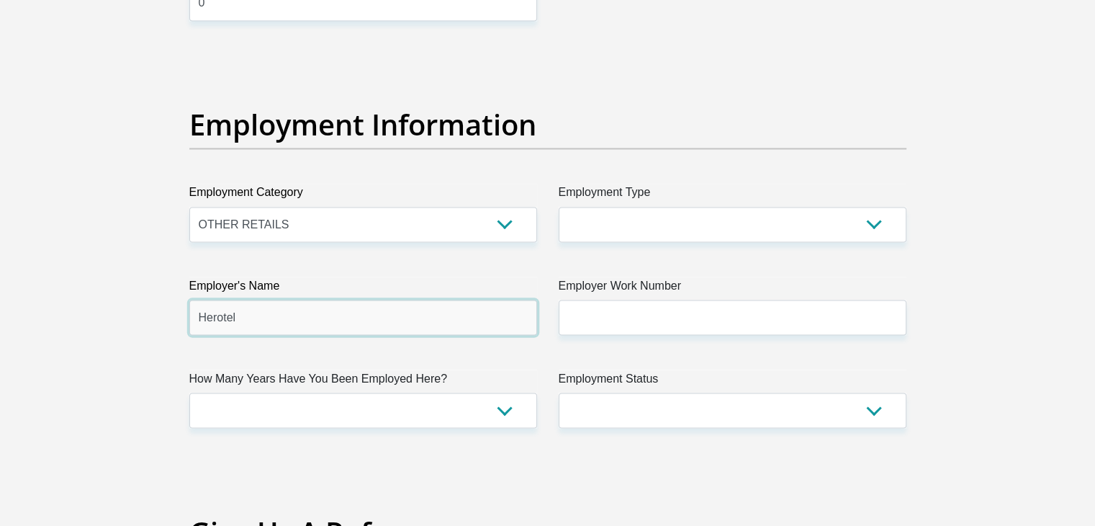
type input "Herotel"
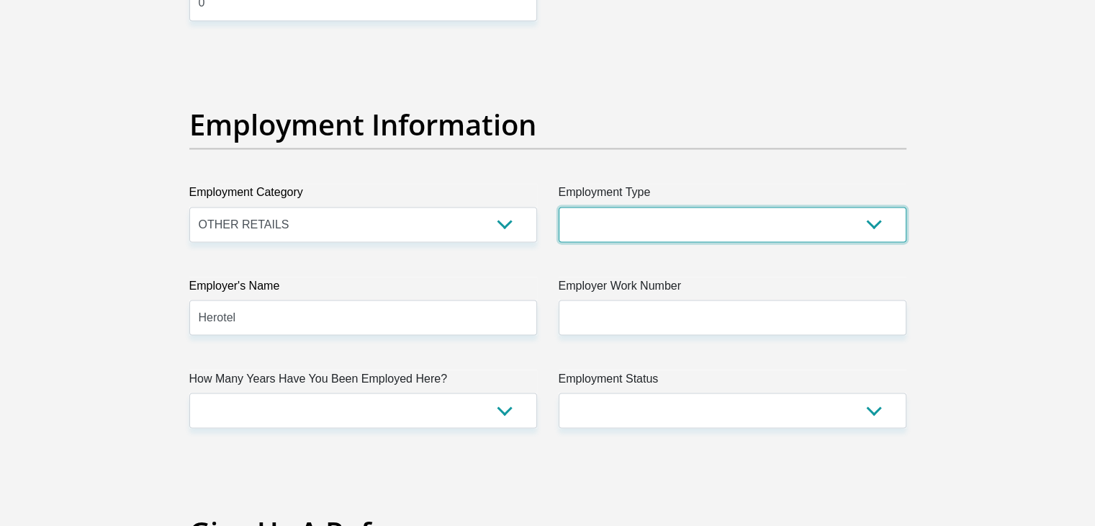
click at [653, 214] on select "College/Lecturer Craft Seller Creative Driver Executive Farmer Forces - Non Com…" at bounding box center [733, 224] width 348 height 35
select select "Sales"
click at [559, 207] on select "College/Lecturer Craft Seller Creative Driver Executive Farmer Forces - Non Com…" at bounding box center [733, 224] width 348 height 35
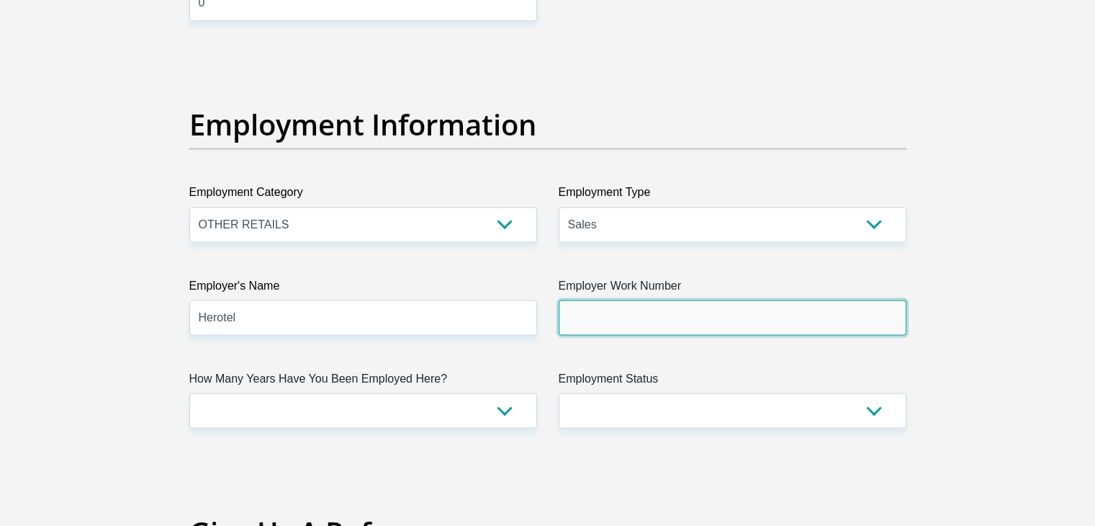
click at [631, 321] on input "Employer Work Number" at bounding box center [733, 316] width 348 height 35
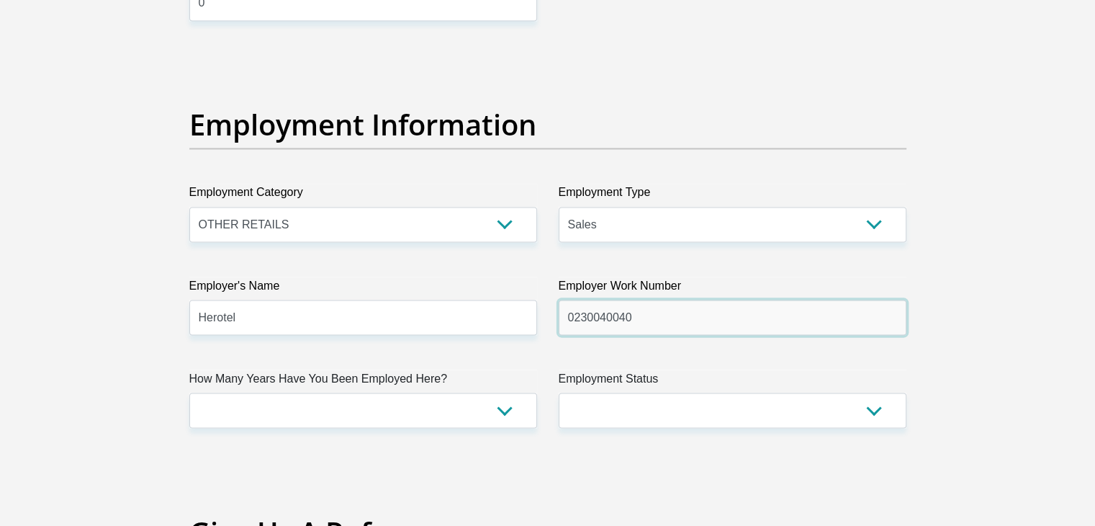
type input "0230040040"
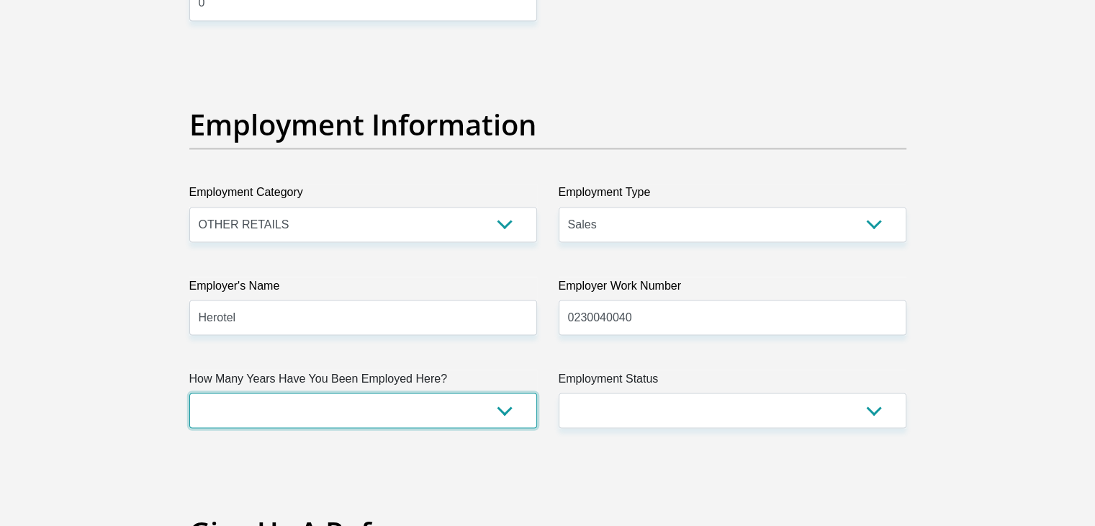
click at [500, 411] on select "less than 1 year 1-3 years 3-5 years 5+ years" at bounding box center [363, 409] width 348 height 35
select select "6"
click at [189, 392] on select "less than 1 year 1-3 years 3-5 years 5+ years" at bounding box center [363, 409] width 348 height 35
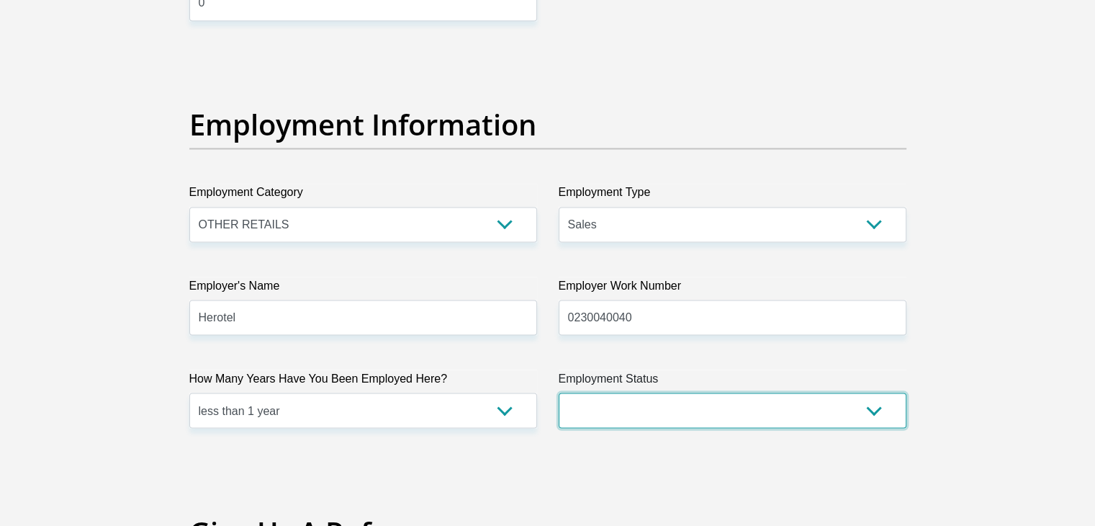
click at [616, 398] on select "Permanent/Full-time Part-time/Casual [DEMOGRAPHIC_DATA] Worker Self-Employed Ho…" at bounding box center [733, 409] width 348 height 35
select select "1"
click at [559, 392] on select "Permanent/Full-time Part-time/Casual [DEMOGRAPHIC_DATA] Worker Self-Employed Ho…" at bounding box center [733, 409] width 348 height 35
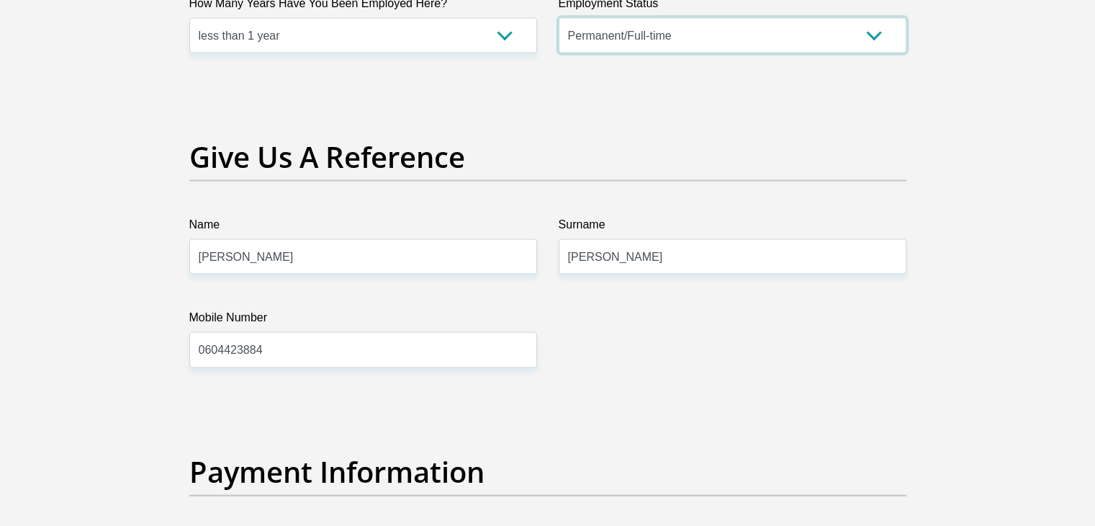
scroll to position [2952, 0]
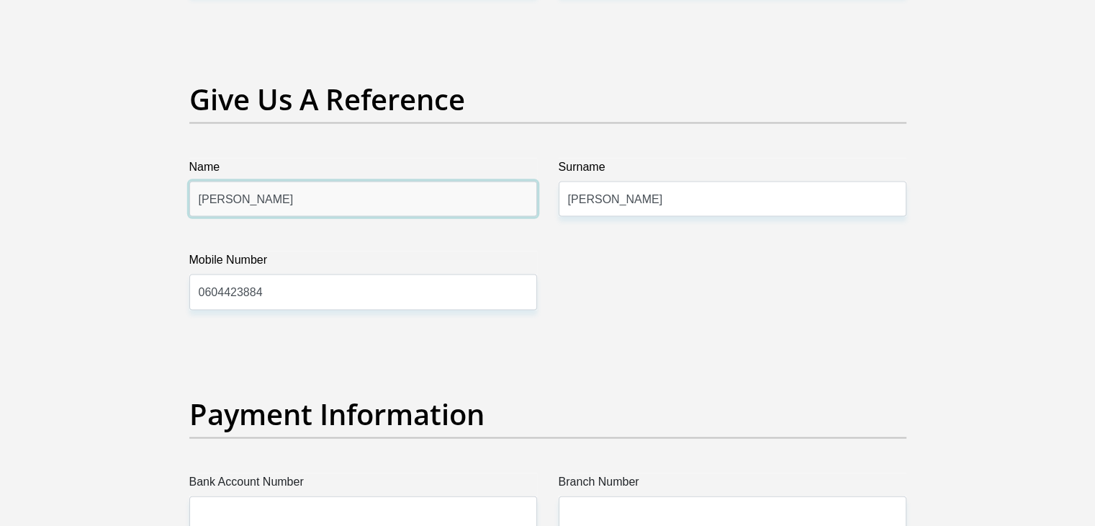
click at [328, 204] on input "[PERSON_NAME]" at bounding box center [363, 198] width 348 height 35
type input "B"
type input "Cresswill"
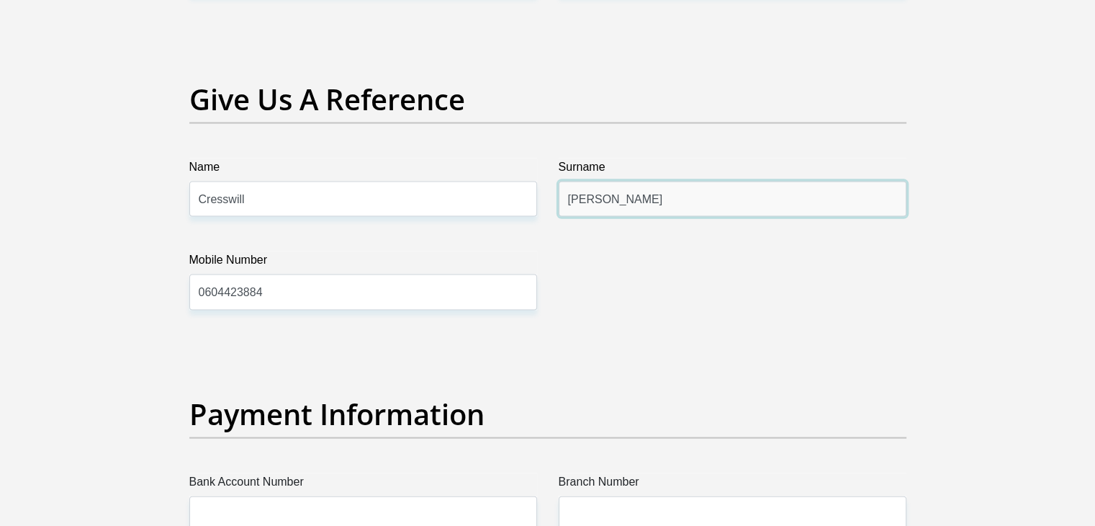
click at [632, 197] on input "[PERSON_NAME]" at bounding box center [733, 198] width 348 height 35
type input "C"
type input "Levendal"
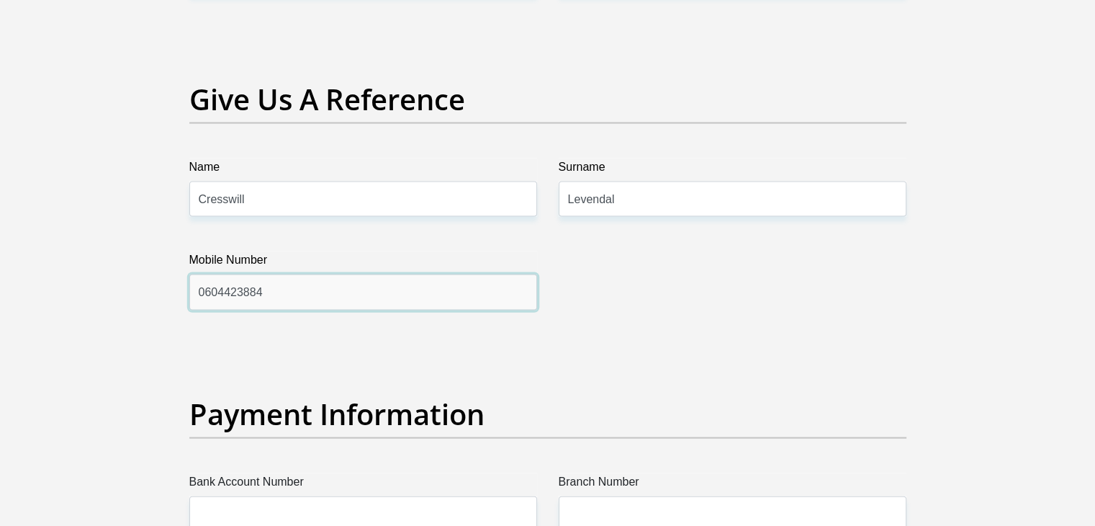
click at [409, 292] on input "0604423884" at bounding box center [363, 291] width 348 height 35
type input "0"
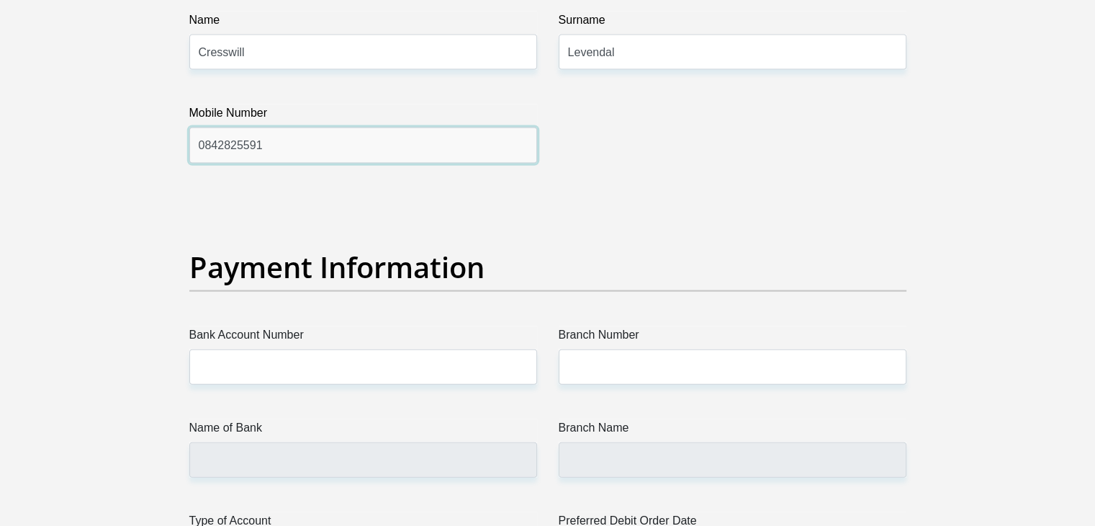
scroll to position [3168, 0]
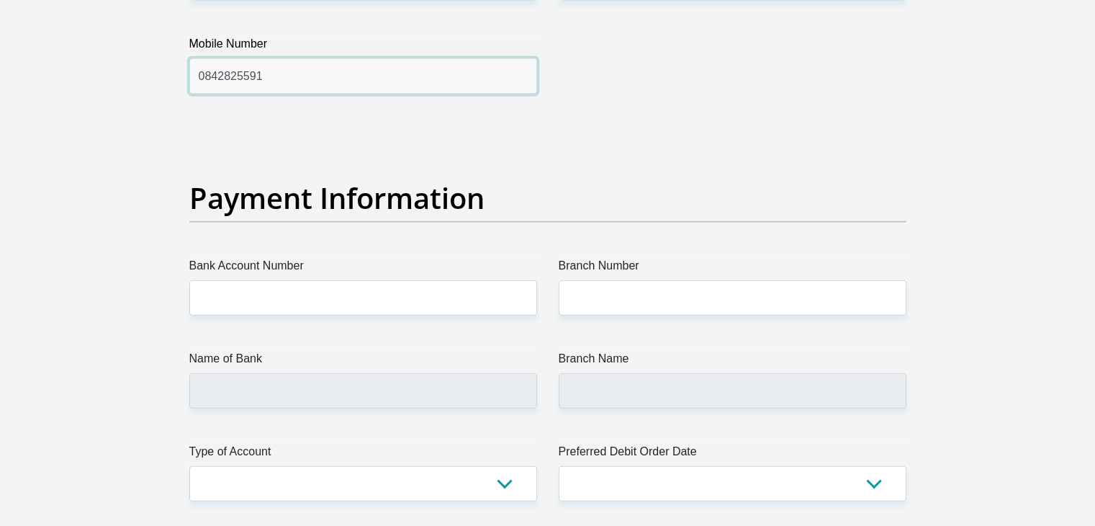
type input "0842825591"
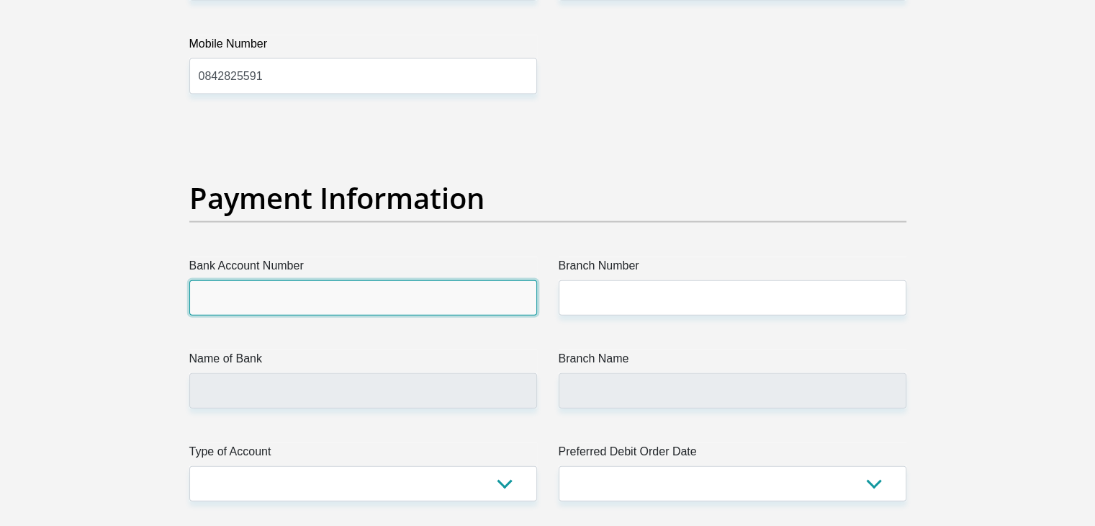
click at [310, 292] on input "Bank Account Number" at bounding box center [363, 297] width 348 height 35
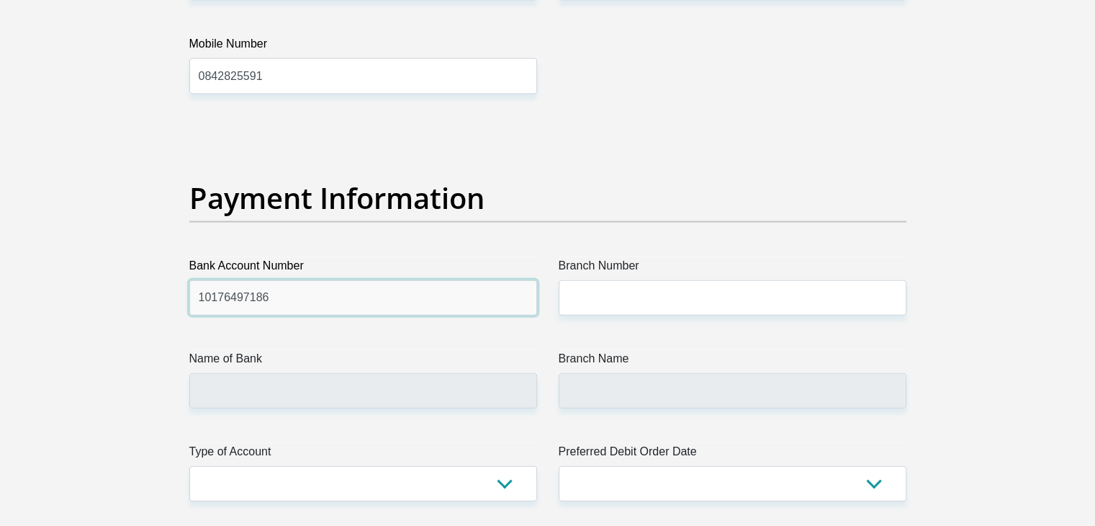
type input "10176497186"
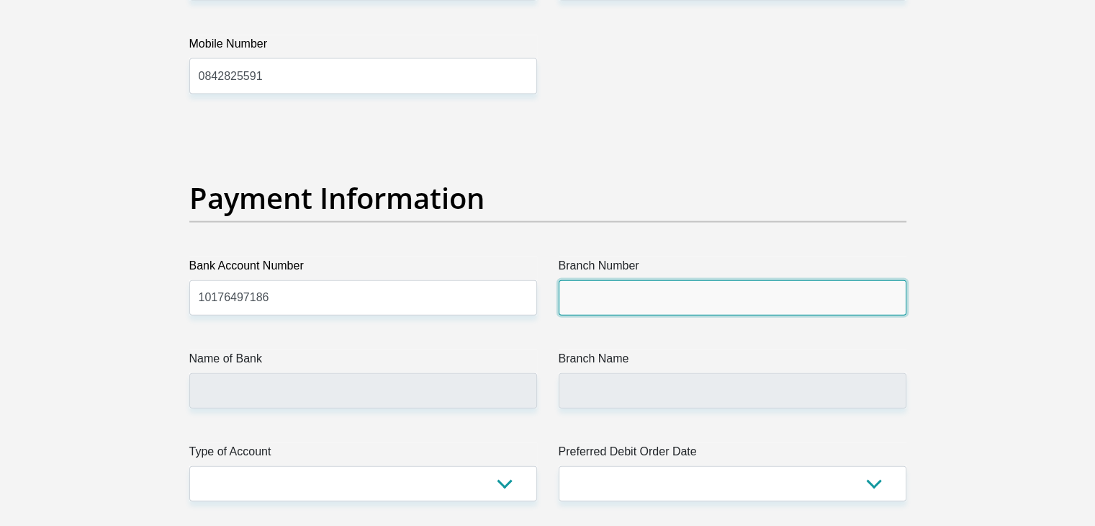
click at [613, 289] on input "Branch Number" at bounding box center [733, 297] width 348 height 35
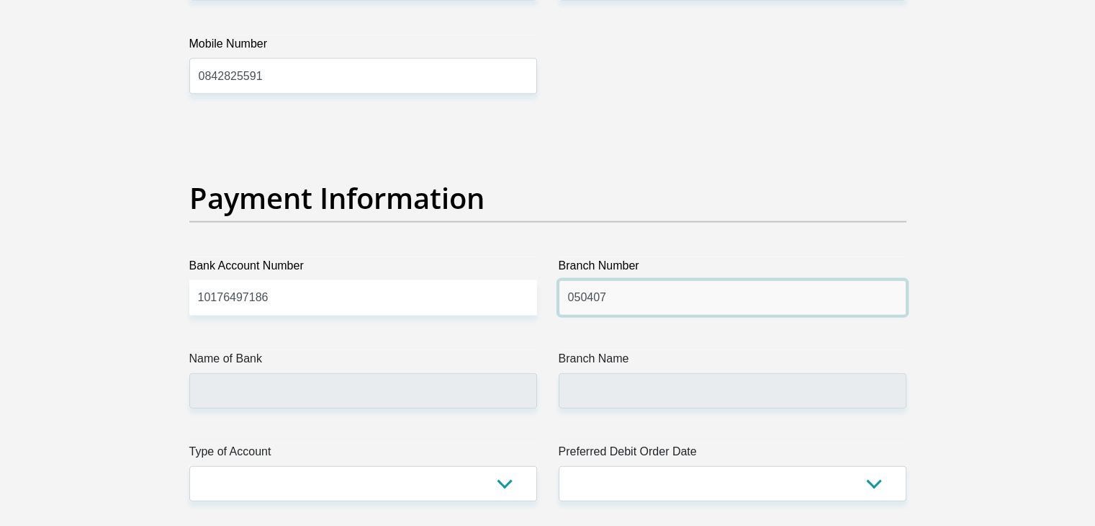
type input "050407"
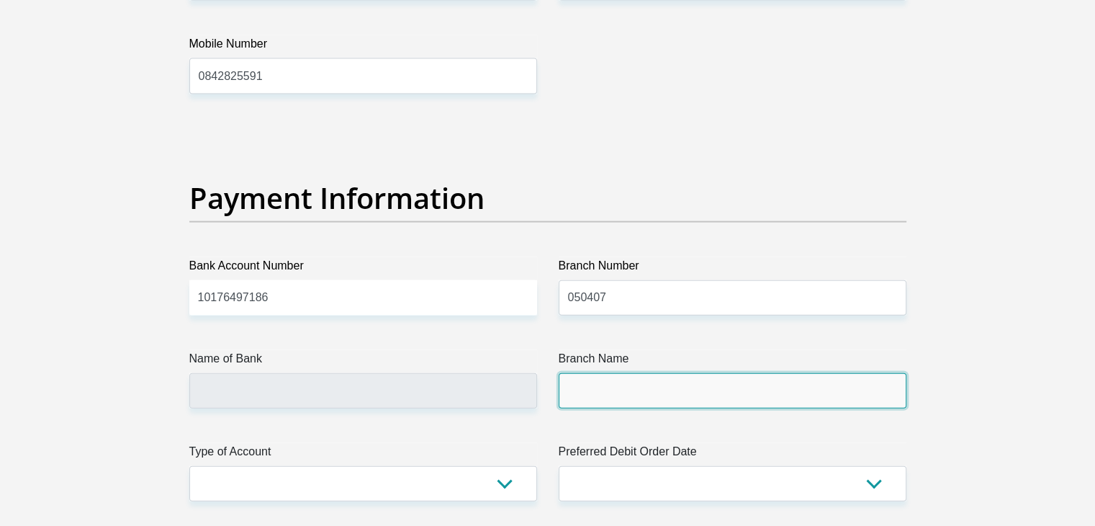
click at [648, 402] on input "Branch Name" at bounding box center [733, 390] width 348 height 35
type input "STANDARD BANK"
type input "[GEOGRAPHIC_DATA]"
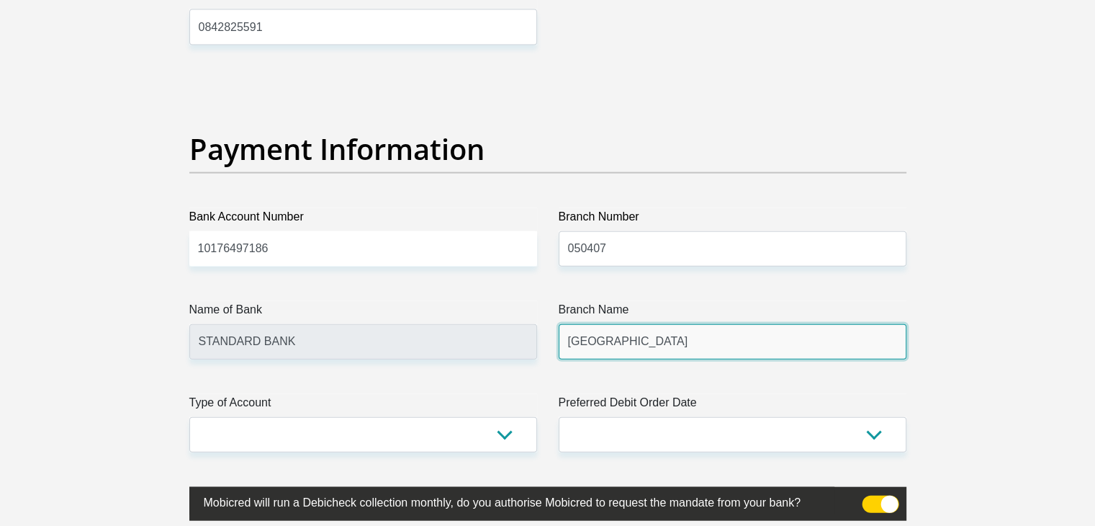
scroll to position [3240, 0]
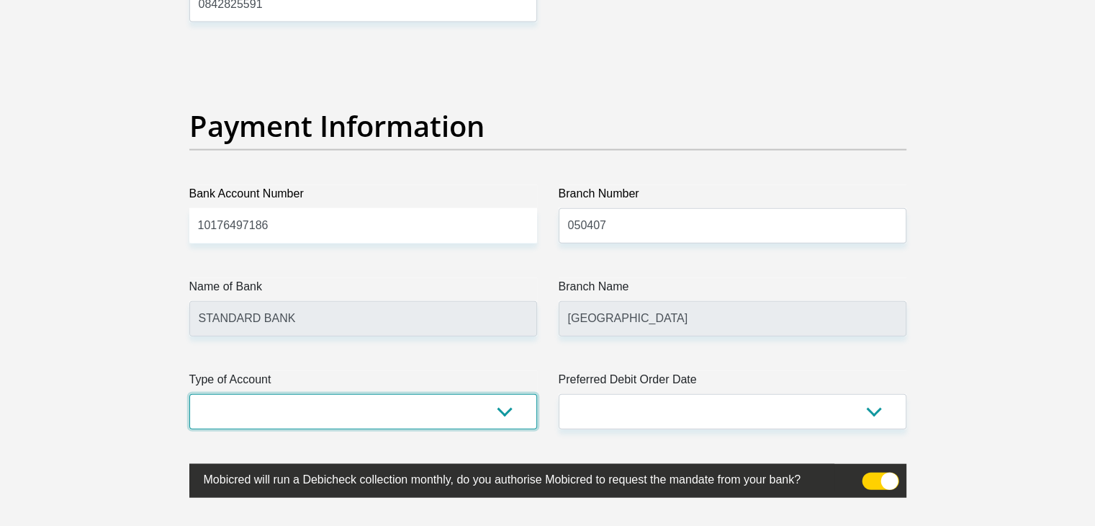
click at [347, 415] on select "Cheque Savings" at bounding box center [363, 411] width 348 height 35
select select "CUR"
click at [189, 394] on select "Cheque Savings" at bounding box center [363, 411] width 348 height 35
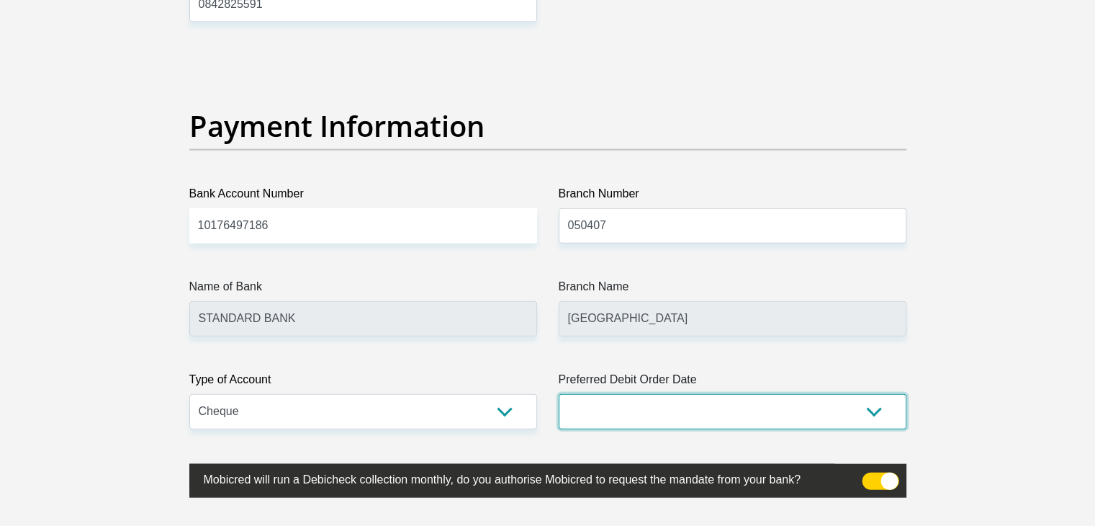
click at [610, 403] on select "1st 2nd 3rd 4th 5th 7th 18th 19th 20th 21st 22nd 23rd 24th 25th 26th 27th 28th …" at bounding box center [733, 411] width 348 height 35
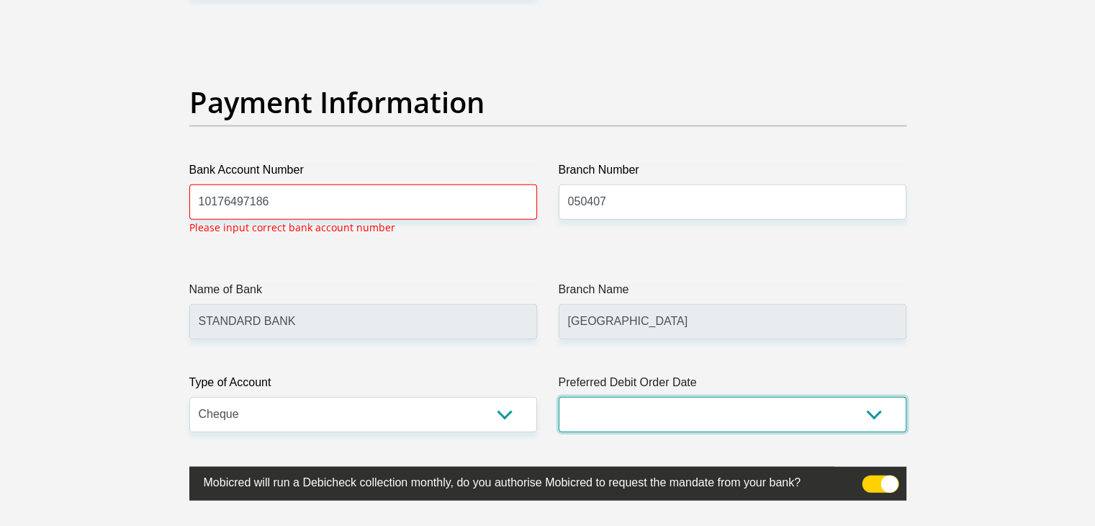
select select "26"
click at [559, 397] on select "1st 2nd 3rd 4th 5th 7th 18th 19th 20th 21st 22nd 23rd 24th 25th 26th 27th 28th …" at bounding box center [733, 414] width 348 height 35
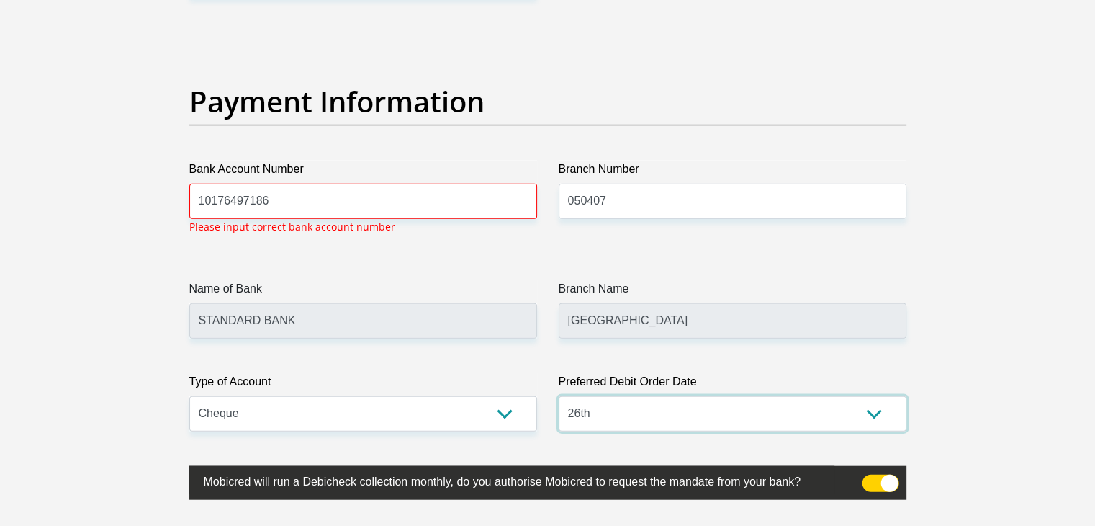
scroll to position [3265, 0]
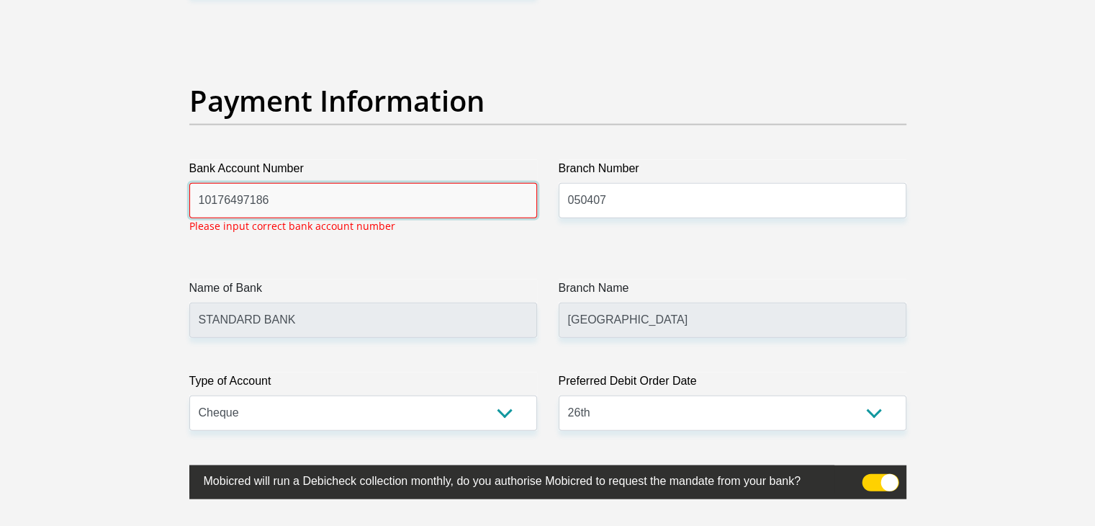
click at [361, 202] on input "10176497186" at bounding box center [363, 200] width 348 height 35
click at [363, 202] on input "10176497186" at bounding box center [363, 200] width 348 height 35
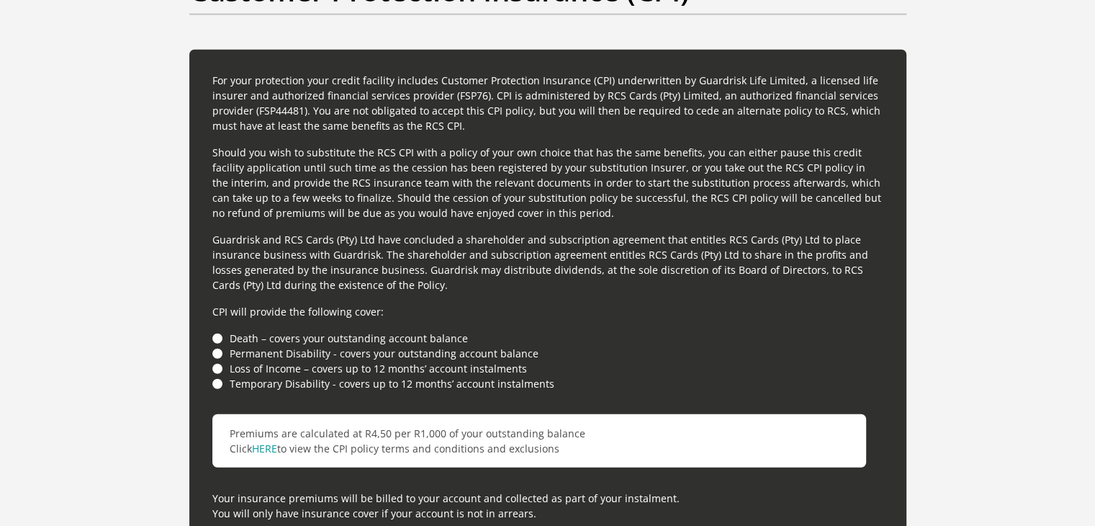
scroll to position [4057, 0]
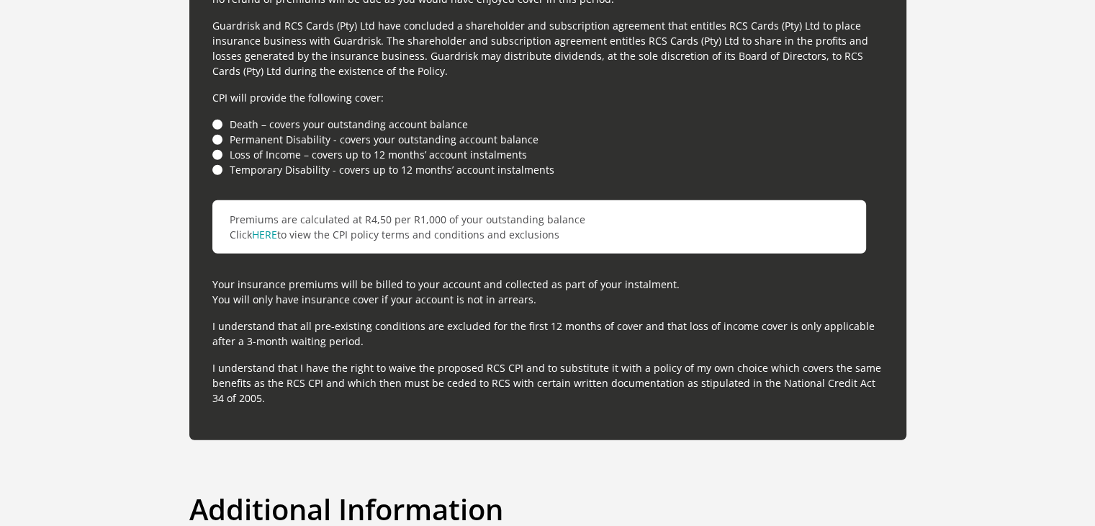
click at [217, 166] on li "Temporary Disability - covers up to 12 months’ account instalments" at bounding box center [547, 169] width 671 height 15
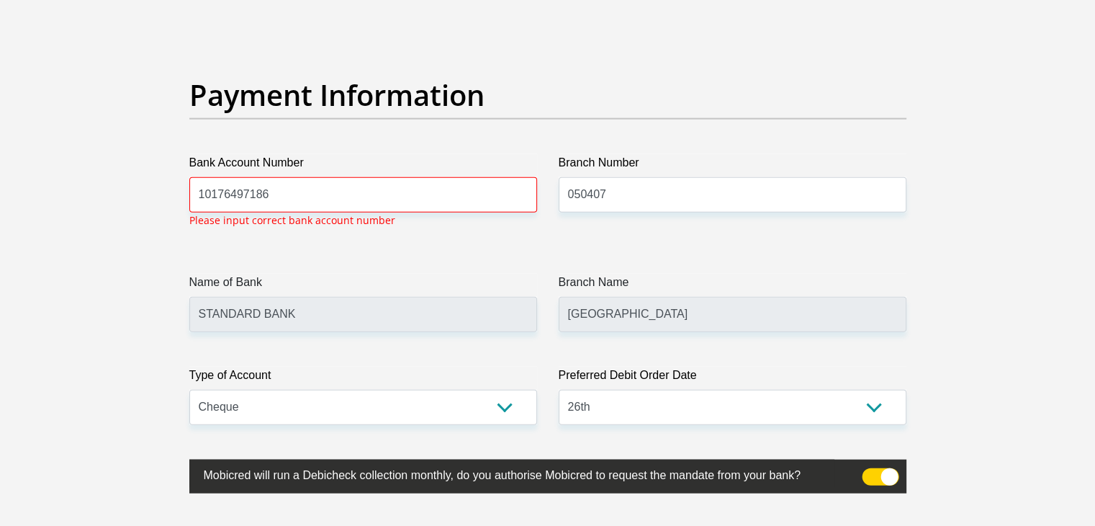
scroll to position [3265, 0]
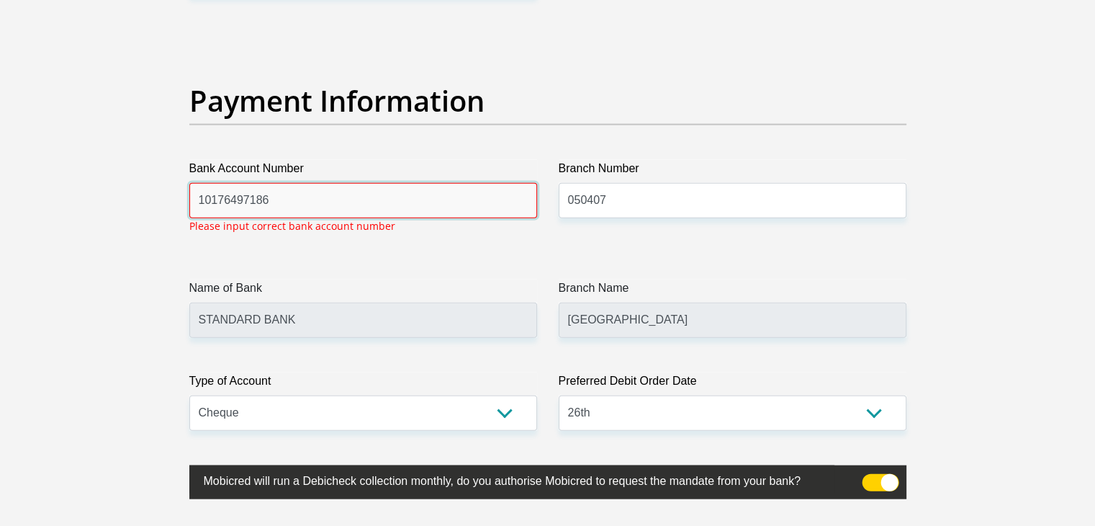
click at [199, 198] on input "10176497186" at bounding box center [363, 200] width 348 height 35
click at [221, 199] on input "10176497186" at bounding box center [363, 200] width 348 height 35
click at [209, 201] on input "[PHONE_NUMBER]" at bounding box center [363, 200] width 348 height 35
click at [245, 198] on input "10 17 6497186" at bounding box center [363, 200] width 348 height 35
click at [400, 202] on input "10 17 649 7186" at bounding box center [363, 200] width 348 height 35
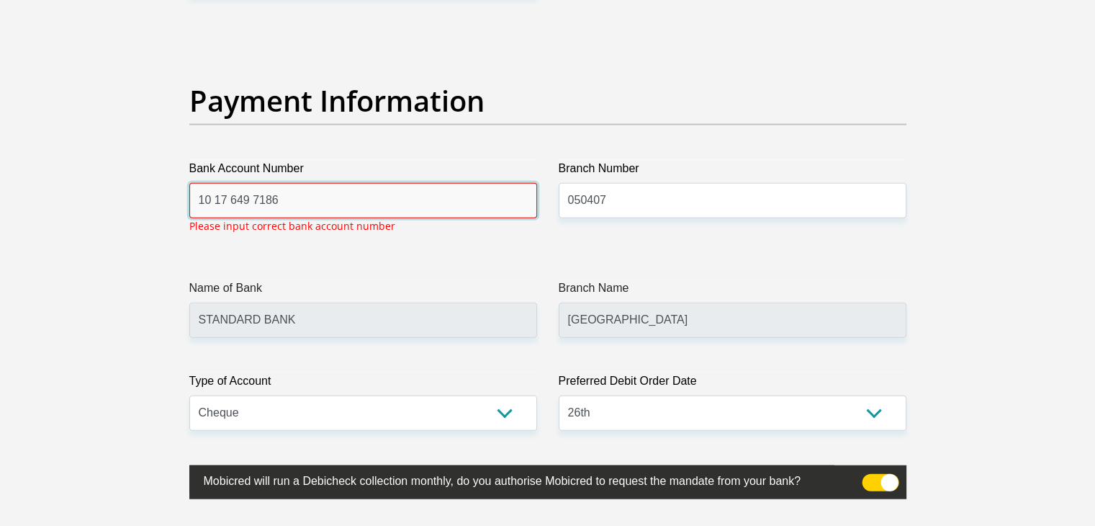
click at [400, 202] on input "10 17 649 7186" at bounding box center [363, 200] width 348 height 35
click at [400, 201] on input "10 17 649 7186" at bounding box center [363, 200] width 348 height 35
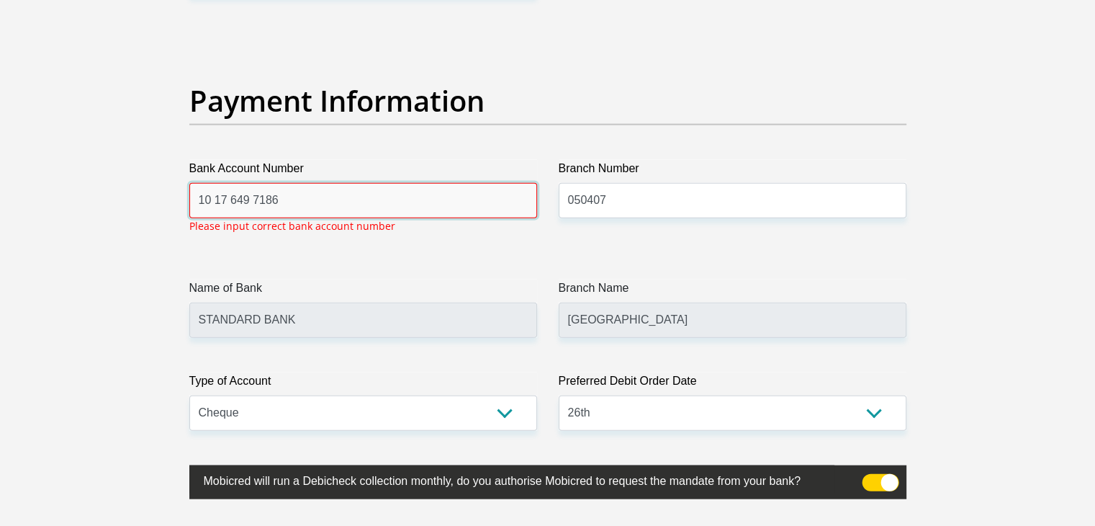
click at [371, 194] on input "10 17 649 7186" at bounding box center [363, 200] width 348 height 35
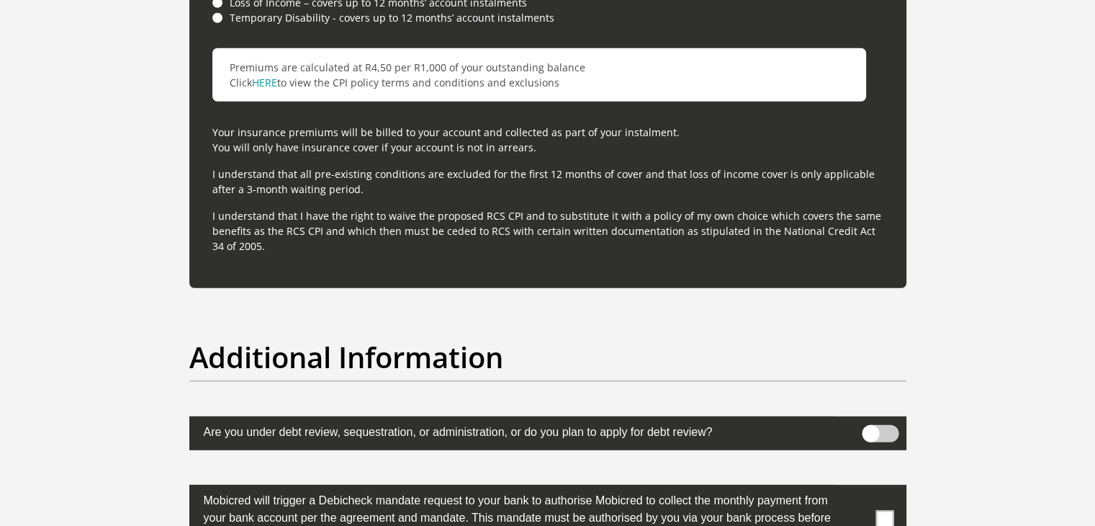
scroll to position [4417, 0]
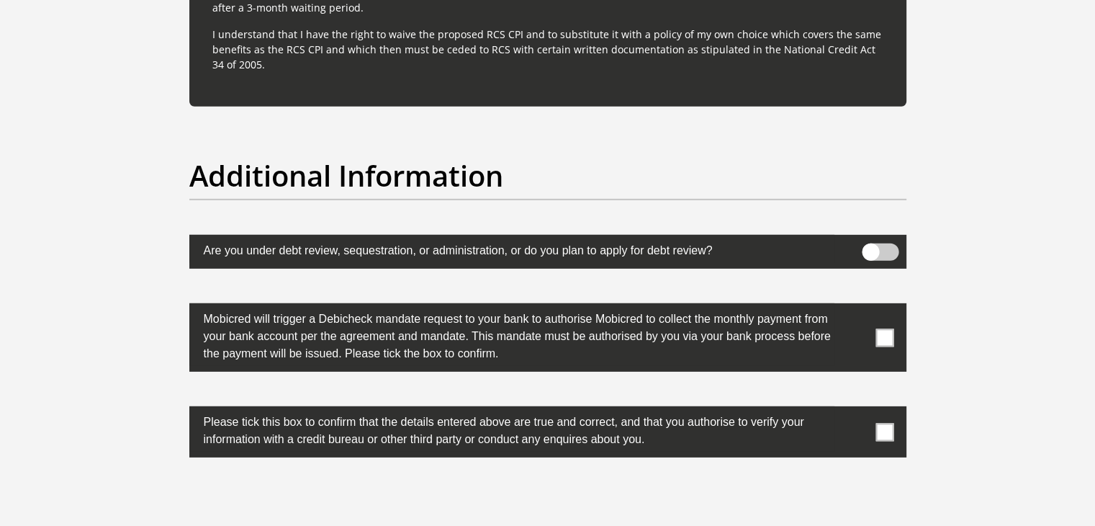
click at [886, 328] on span at bounding box center [884, 337] width 18 height 18
click at [856, 307] on input "checkbox" at bounding box center [856, 307] width 0 height 0
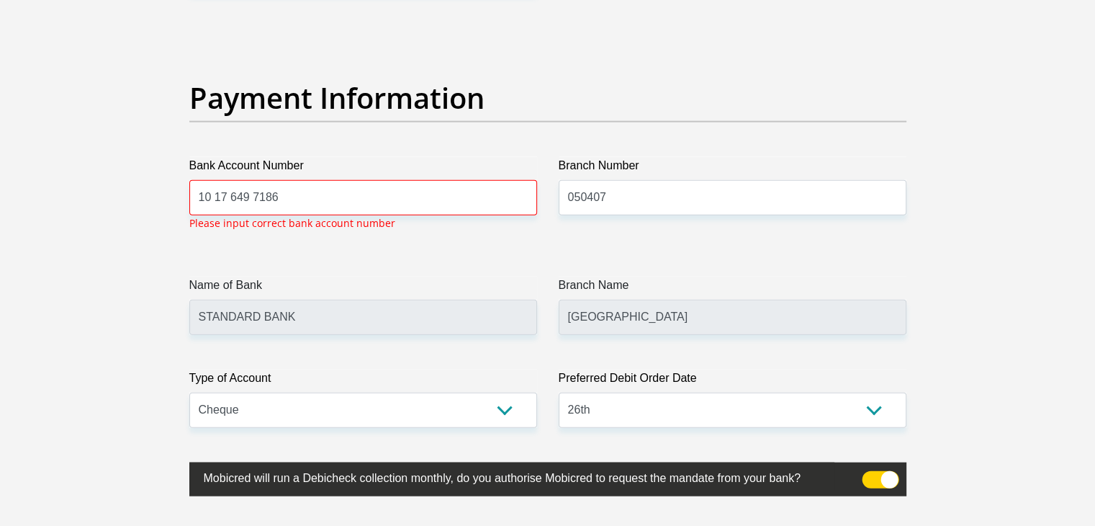
scroll to position [3265, 0]
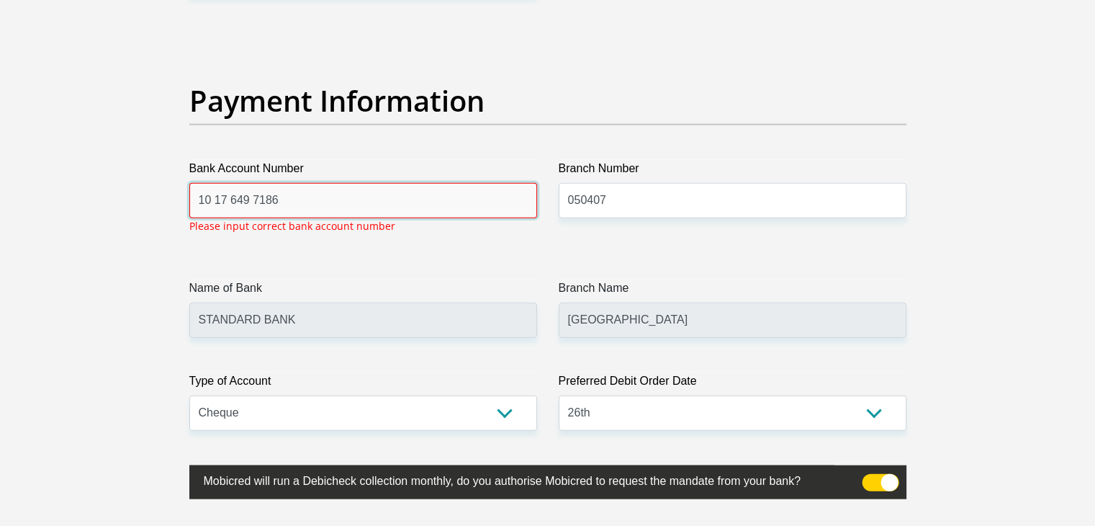
click at [322, 199] on input "10 17 649 7186" at bounding box center [363, 200] width 348 height 35
type input "1"
click at [322, 199] on input "10176497186" at bounding box center [363, 200] width 348 height 35
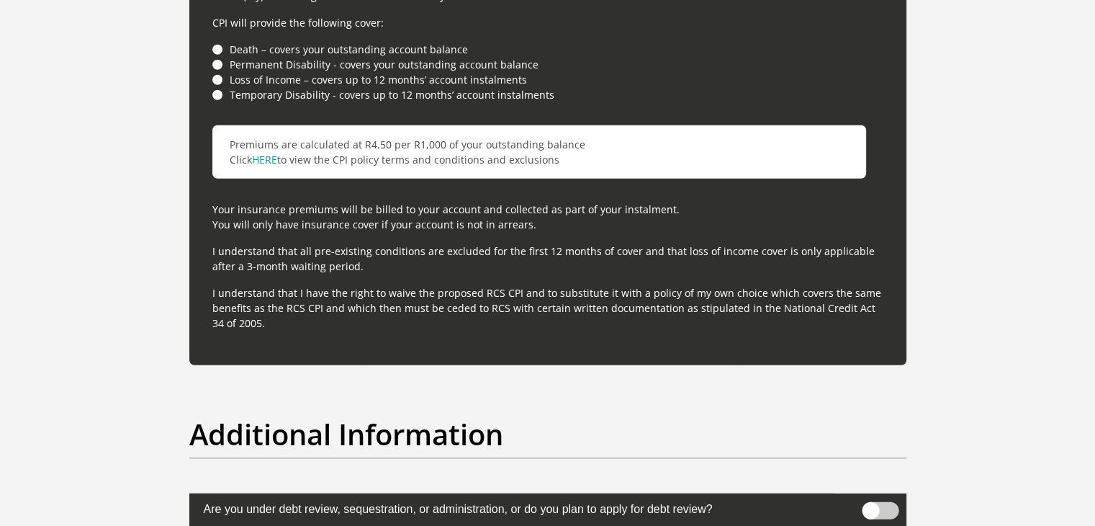
scroll to position [4417, 0]
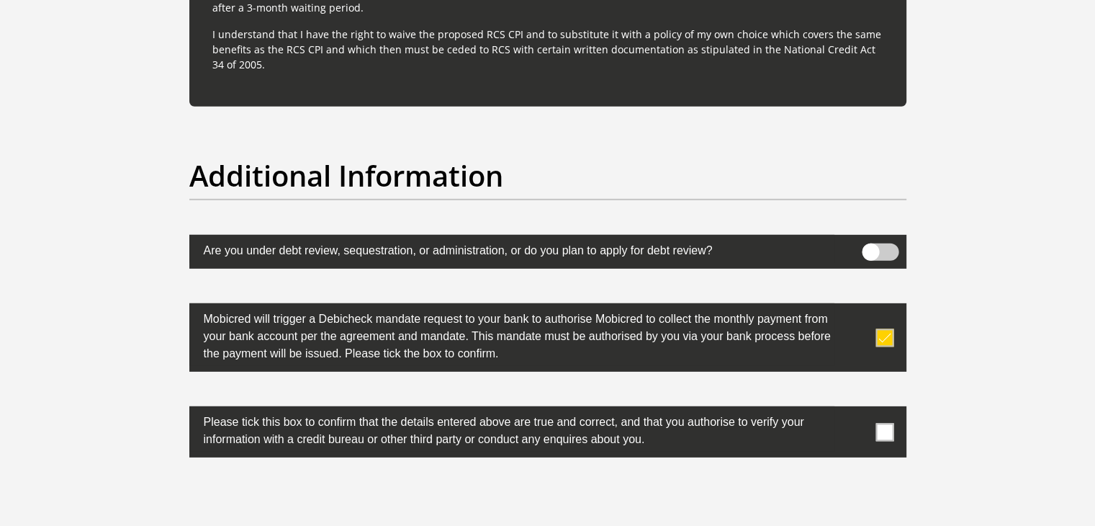
click at [882, 423] on span at bounding box center [884, 432] width 18 height 18
click at [856, 410] on input "checkbox" at bounding box center [856, 410] width 0 height 0
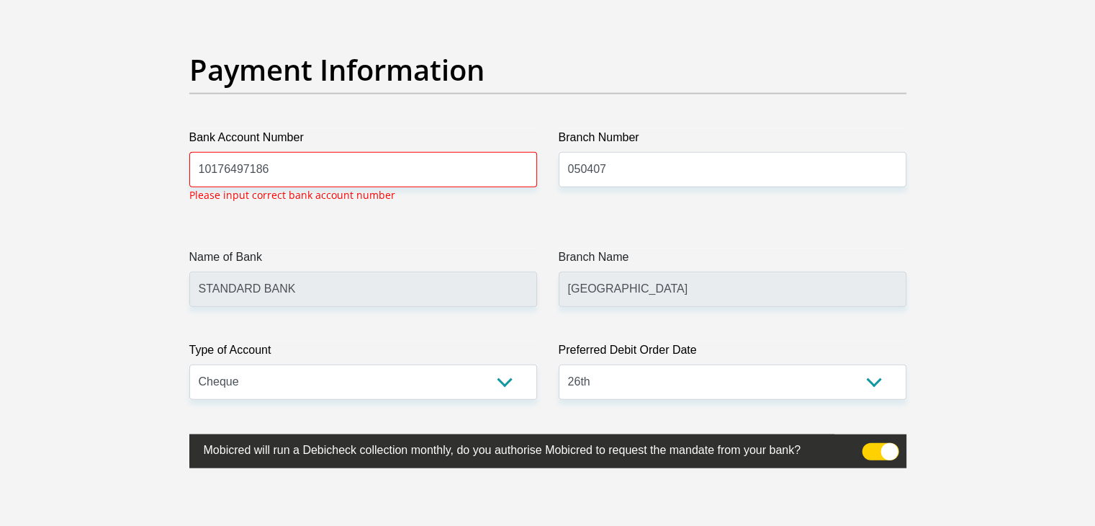
scroll to position [3080, 0]
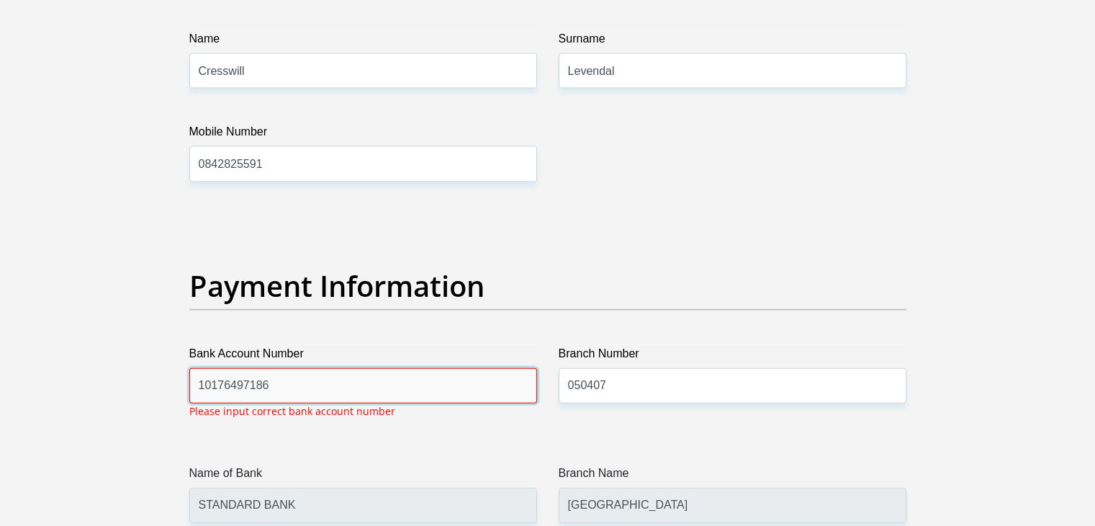
click at [287, 389] on input "10176497186" at bounding box center [363, 385] width 348 height 35
click at [241, 381] on input "10176497186" at bounding box center [363, 385] width 348 height 35
click at [222, 387] on input "1017649 7186" at bounding box center [363, 385] width 348 height 35
click at [210, 383] on input "[PHONE_NUMBER]" at bounding box center [363, 385] width 348 height 35
type input "10 17 649 7186"
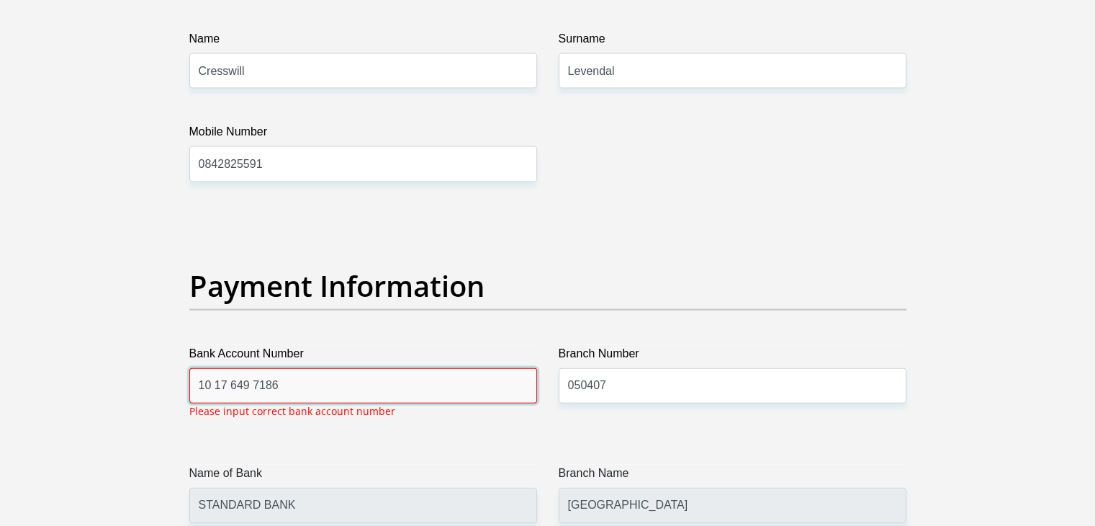
click at [320, 383] on input "10 17 649 7186" at bounding box center [363, 385] width 348 height 35
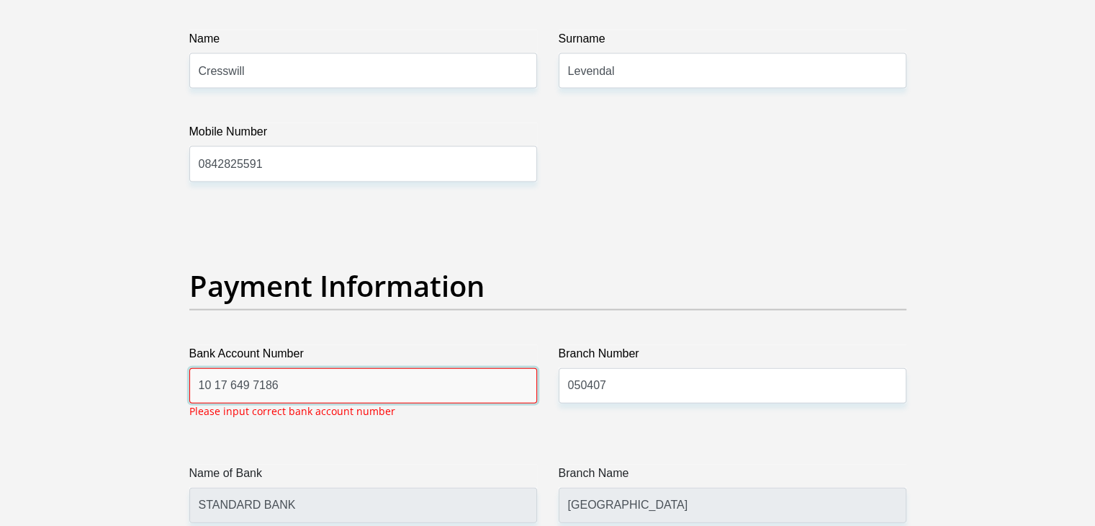
click at [320, 383] on input "10 17 649 7186" at bounding box center [363, 385] width 348 height 35
click at [195, 379] on input "176497186" at bounding box center [363, 385] width 348 height 35
type input "10176497186"
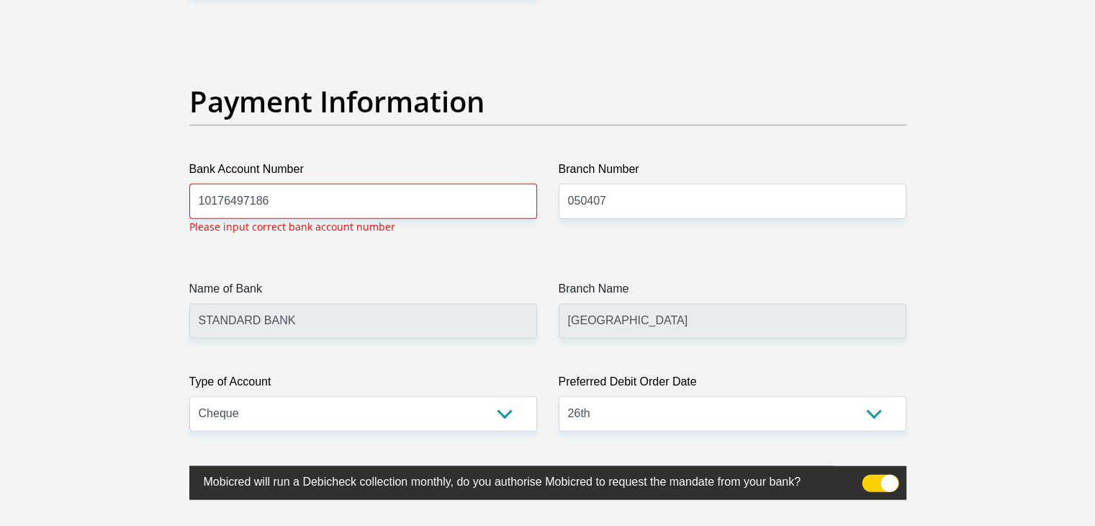
scroll to position [3265, 0]
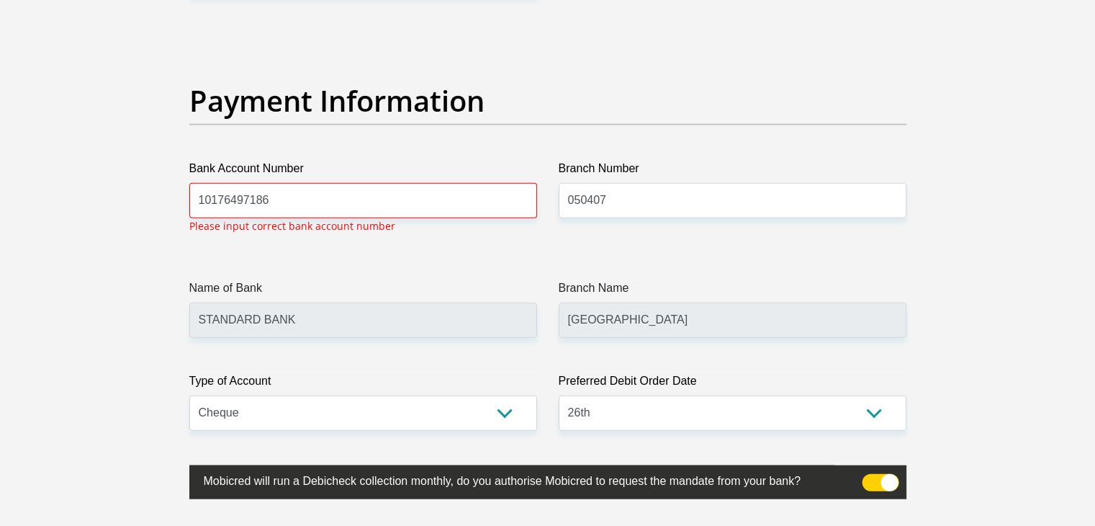
click at [343, 225] on p "Please input correct bank account number" at bounding box center [292, 225] width 206 height 15
click at [323, 220] on p "Please input correct bank account number" at bounding box center [292, 225] width 206 height 15
click at [299, 204] on input "10176497186" at bounding box center [363, 200] width 348 height 35
drag, startPoint x: 293, startPoint y: 226, endPoint x: 267, endPoint y: 222, distance: 26.2
drag, startPoint x: 267, startPoint y: 222, endPoint x: 248, endPoint y: 225, distance: 18.8
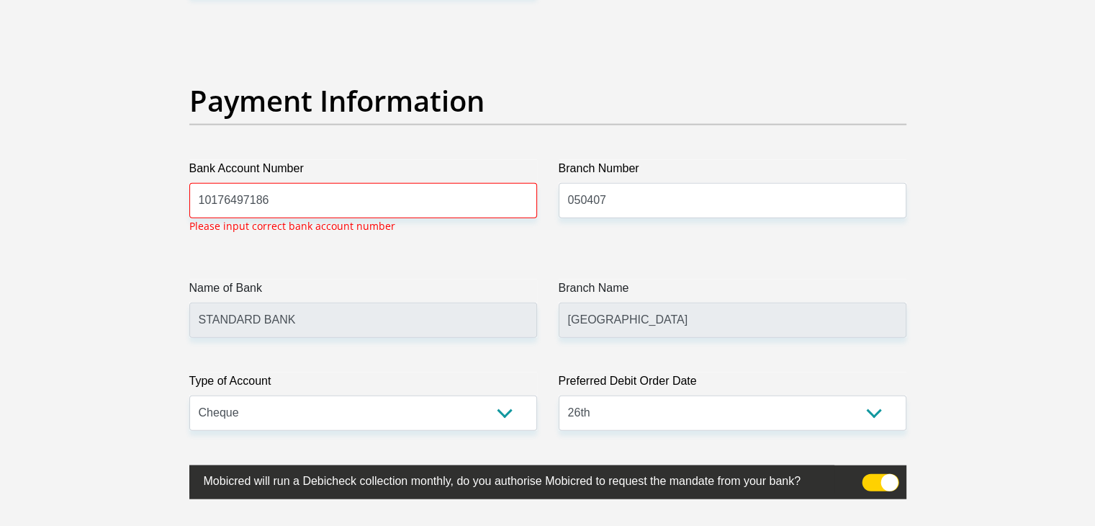
click at [248, 225] on p "Please input correct bank account number" at bounding box center [292, 225] width 206 height 15
drag, startPoint x: 248, startPoint y: 225, endPoint x: 233, endPoint y: 225, distance: 15.1
click at [236, 225] on p "Please input correct bank account number" at bounding box center [292, 225] width 206 height 15
click at [217, 225] on p "Please input correct bank account number" at bounding box center [292, 225] width 206 height 15
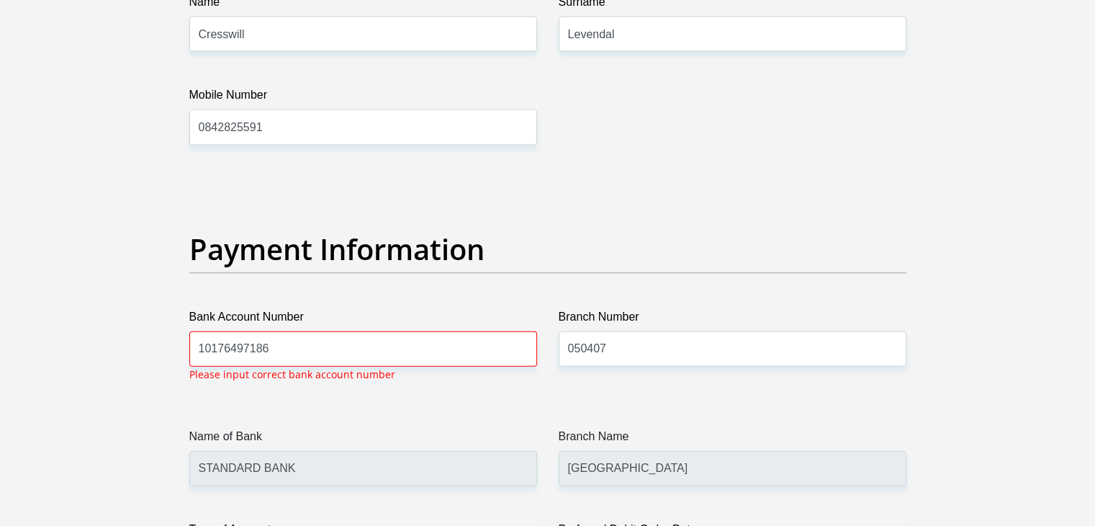
scroll to position [3111, 0]
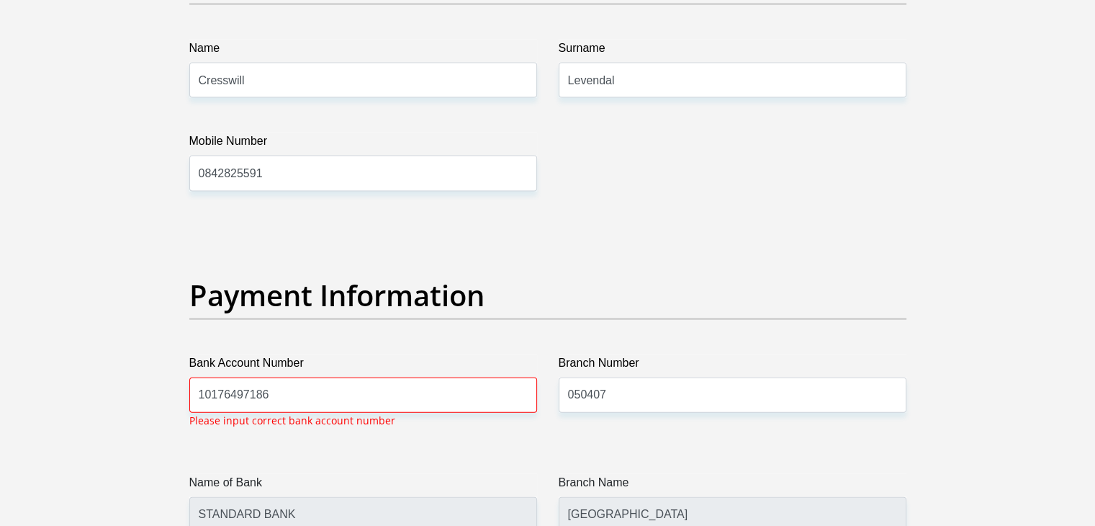
scroll to position [3327, 0]
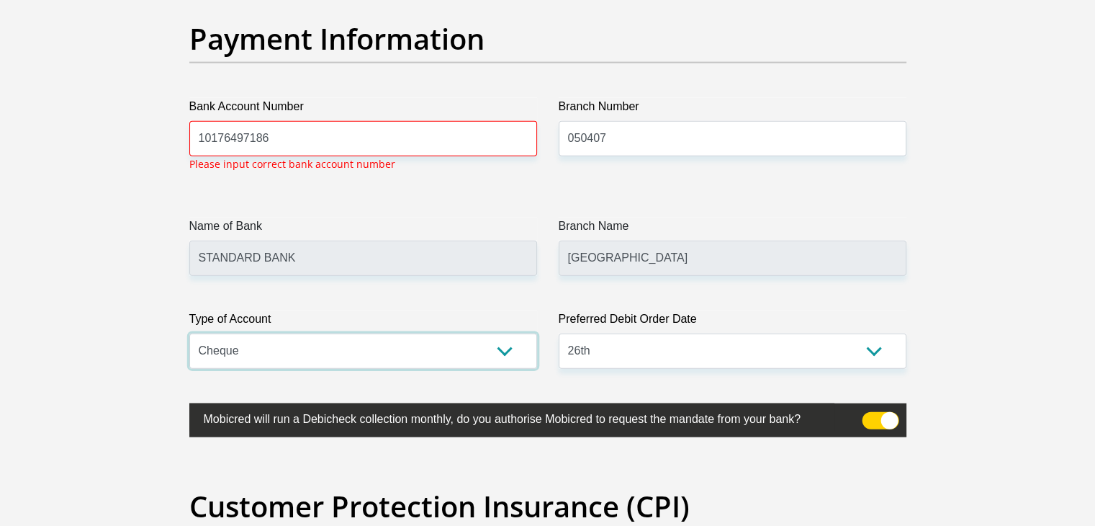
click at [349, 354] on select "Cheque Savings" at bounding box center [363, 350] width 348 height 35
select select "SAV"
click at [189, 333] on select "Cheque Savings" at bounding box center [363, 350] width 348 height 35
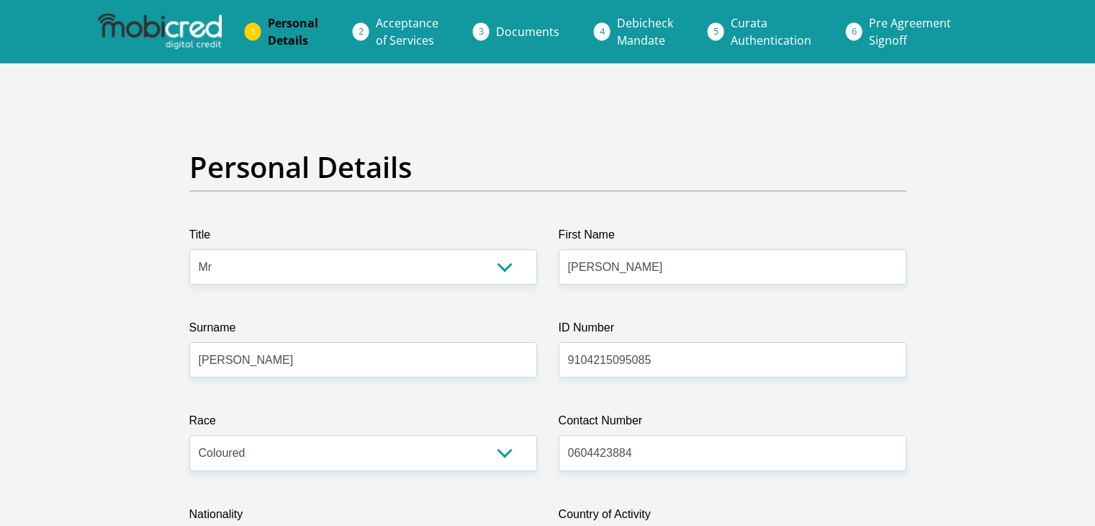
scroll to position [0, 0]
click at [364, 25] on li "Acceptance of Services" at bounding box center [424, 32] width 120 height 46
click at [487, 32] on li "Documents" at bounding box center [545, 31] width 121 height 29
drag, startPoint x: 610, startPoint y: 30, endPoint x: 654, endPoint y: 40, distance: 44.5
click at [611, 30] on link "Debicheck Mandate" at bounding box center [644, 32] width 79 height 46
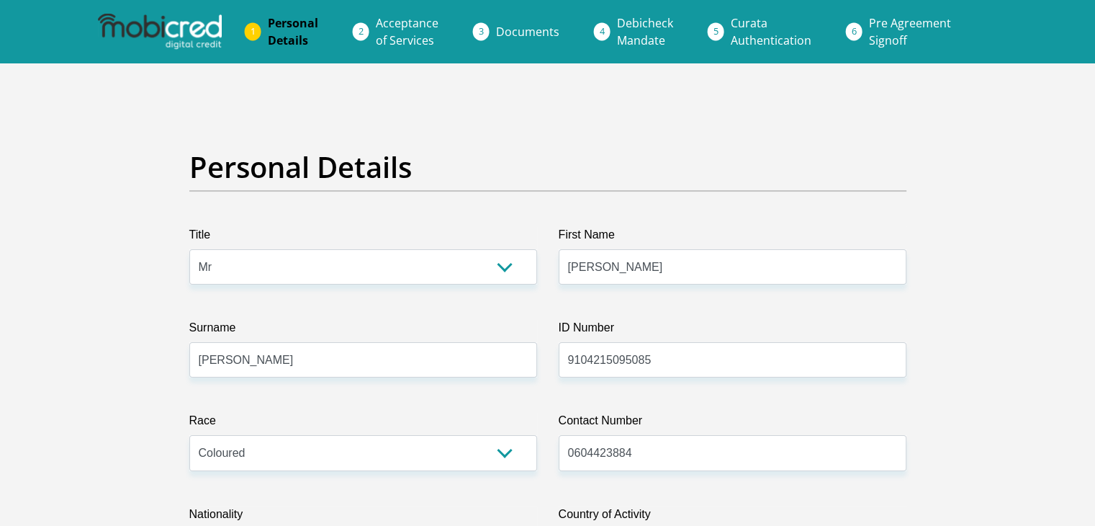
click at [731, 32] on span "Curata Authentication" at bounding box center [771, 31] width 81 height 33
click at [857, 30] on li "Pre Agreement Signoff" at bounding box center [927, 32] width 140 height 46
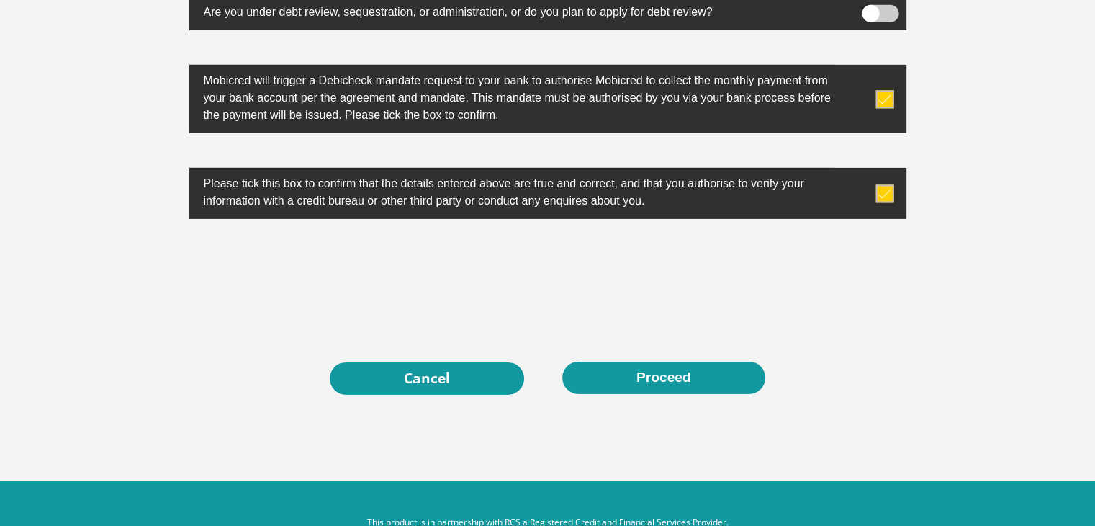
scroll to position [4448, 0]
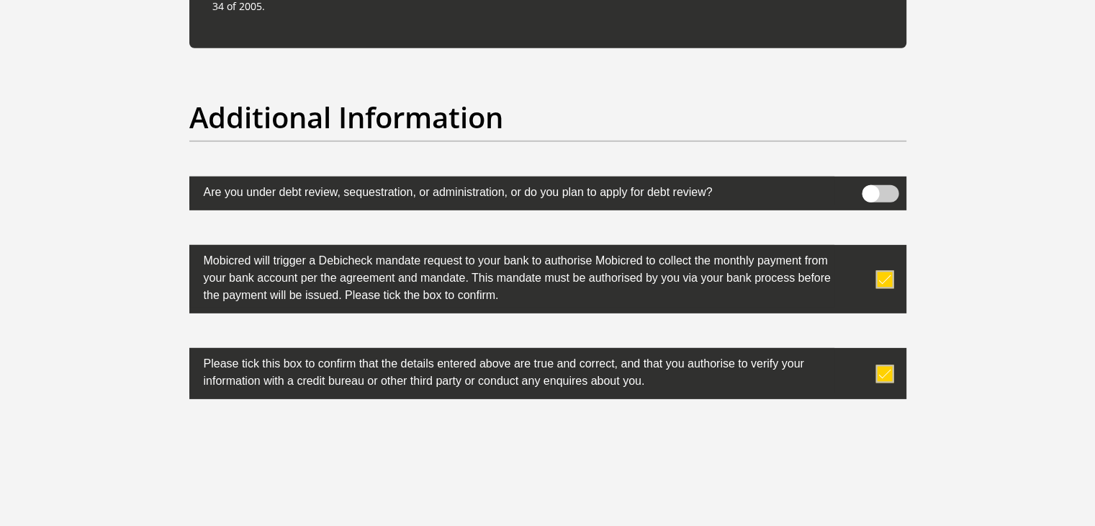
click at [881, 373] on span at bounding box center [884, 373] width 18 height 18
click at [856, 351] on input "checkbox" at bounding box center [856, 351] width 0 height 0
click at [881, 372] on span at bounding box center [884, 373] width 18 height 18
click at [856, 351] on input "checkbox" at bounding box center [856, 351] width 0 height 0
click at [880, 270] on span at bounding box center [884, 279] width 18 height 18
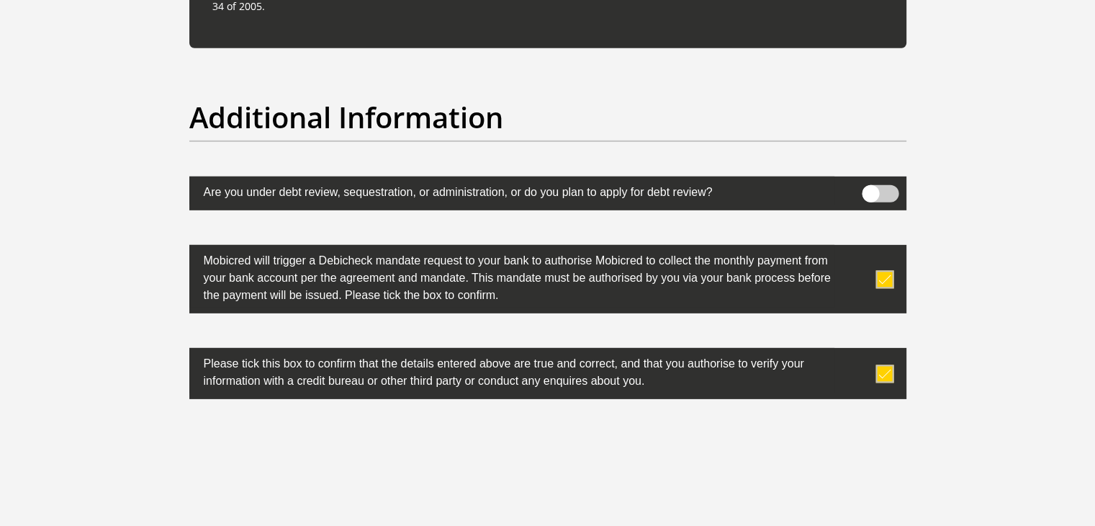
click at [856, 248] on input "checkbox" at bounding box center [856, 248] width 0 height 0
click at [880, 270] on span at bounding box center [884, 279] width 18 height 18
click at [856, 248] on input "checkbox" at bounding box center [856, 248] width 0 height 0
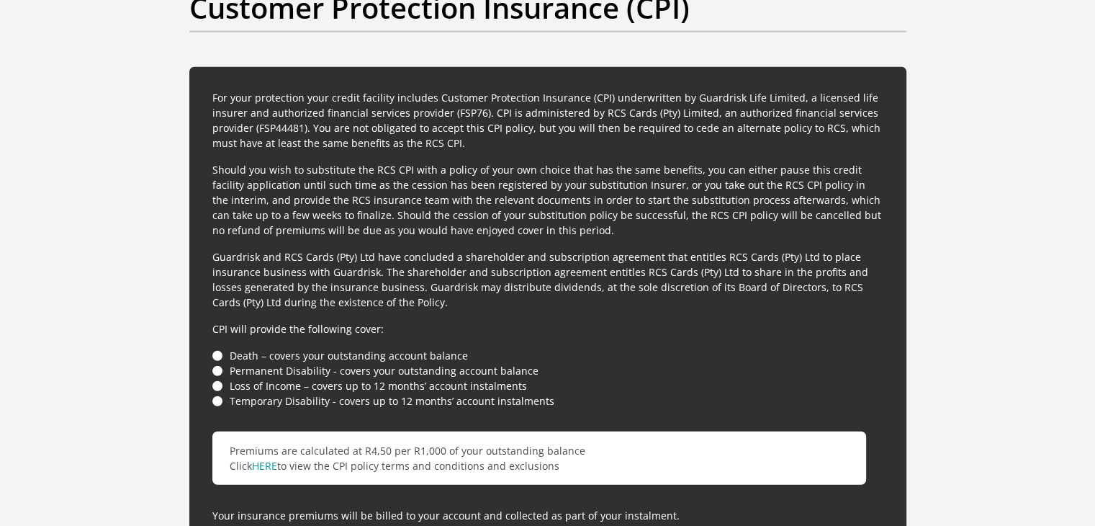
scroll to position [3800, 0]
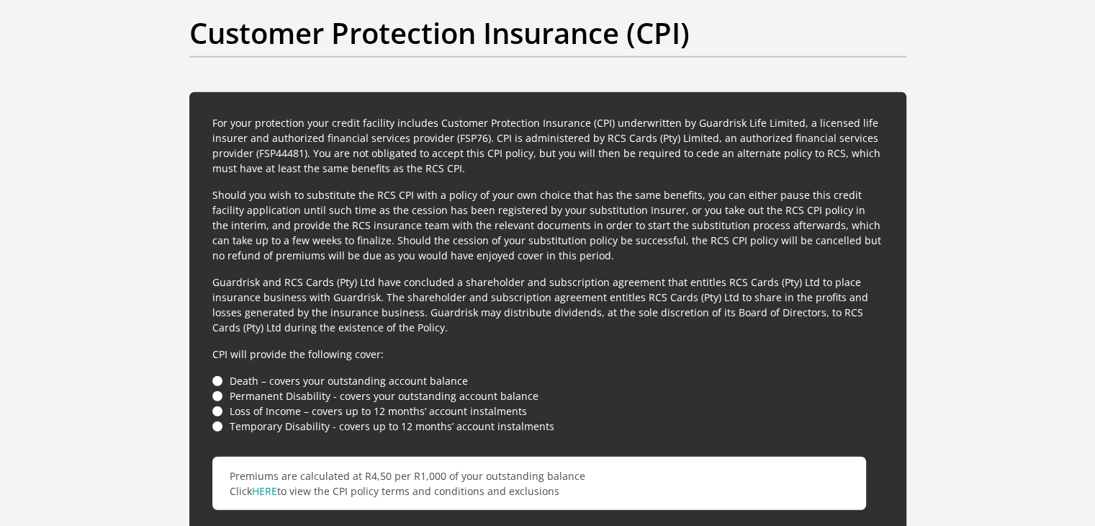
click at [217, 423] on li "Temporary Disability - covers up to 12 months’ account instalments" at bounding box center [547, 425] width 671 height 15
click at [219, 420] on li "Temporary Disability - covers up to 12 months’ account instalments" at bounding box center [547, 425] width 671 height 15
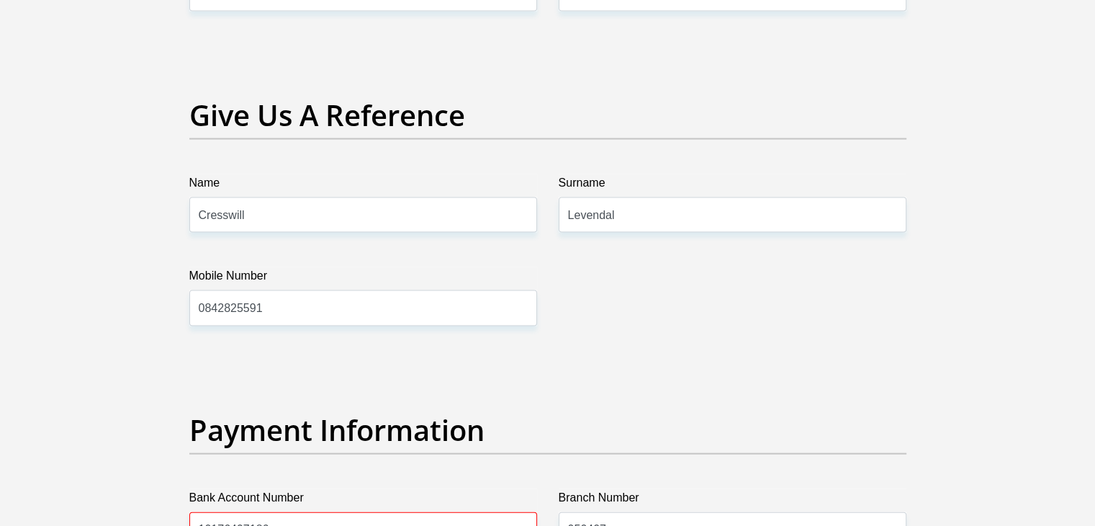
scroll to position [3224, 0]
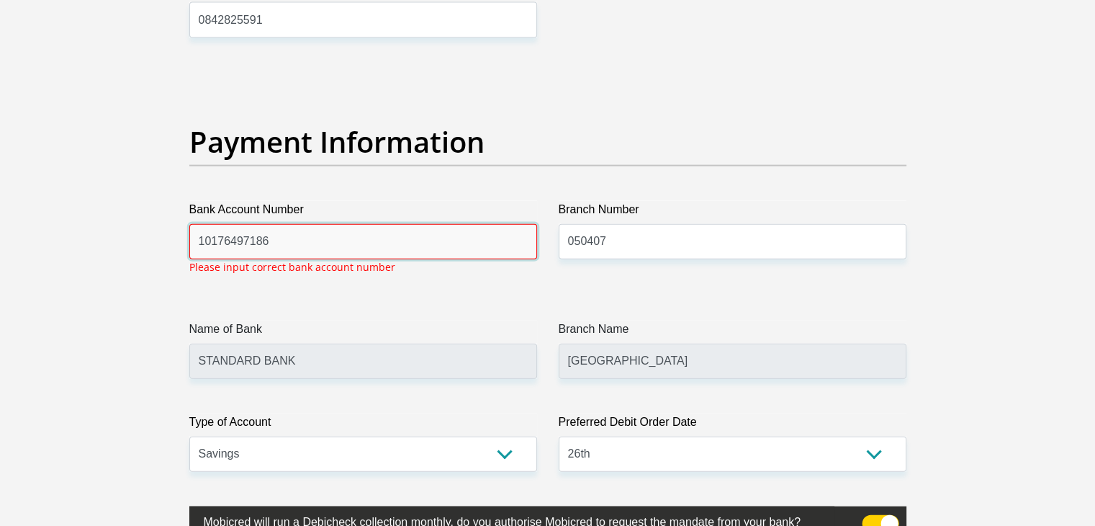
drag, startPoint x: 420, startPoint y: 240, endPoint x: 299, endPoint y: 243, distance: 121.0
click at [299, 243] on input "10176497186" at bounding box center [363, 241] width 348 height 35
drag, startPoint x: 268, startPoint y: 236, endPoint x: 213, endPoint y: 233, distance: 54.8
click at [207, 234] on input "10176497186" at bounding box center [363, 241] width 348 height 35
click at [270, 235] on input "10176497186" at bounding box center [363, 241] width 348 height 35
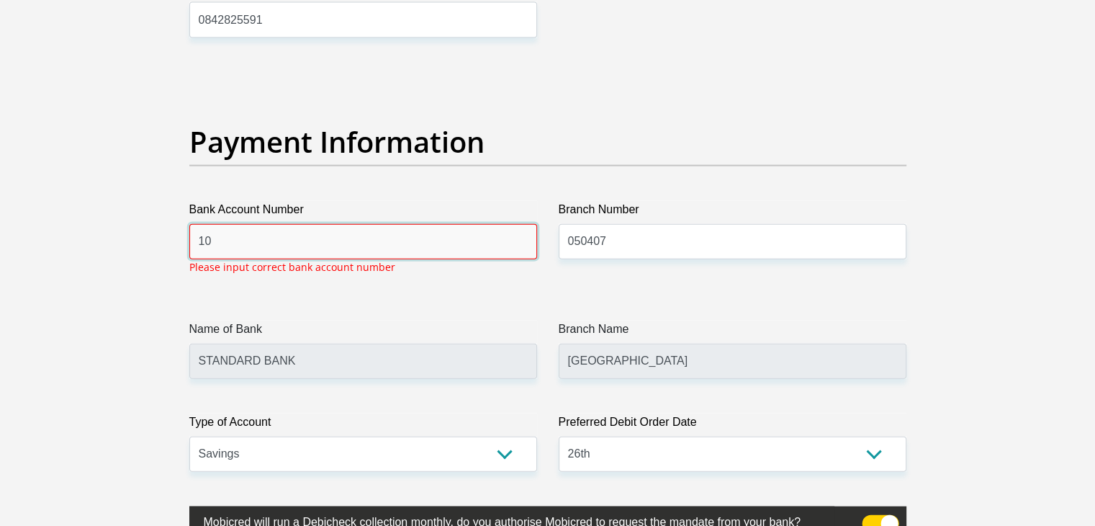
type input "1"
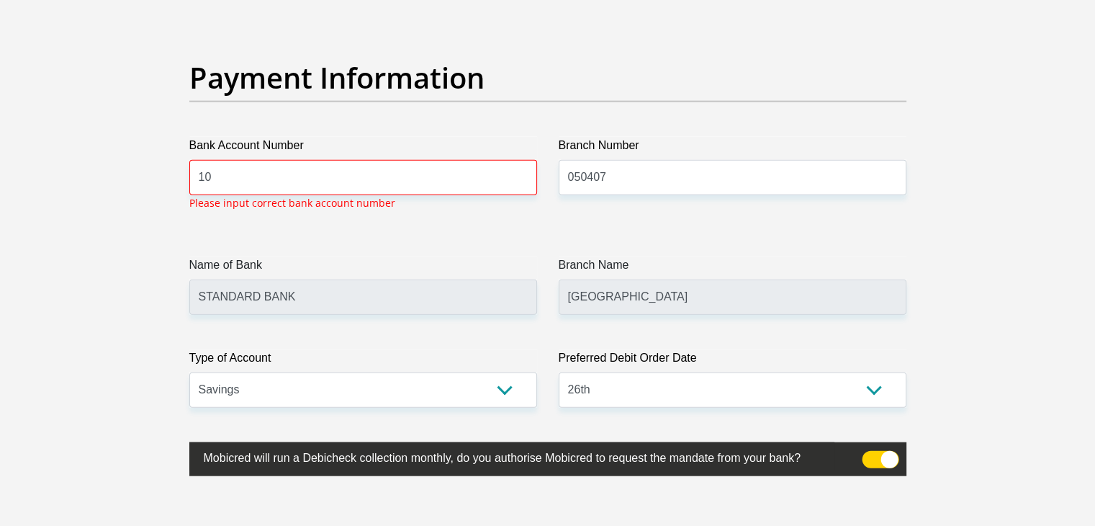
scroll to position [3265, 0]
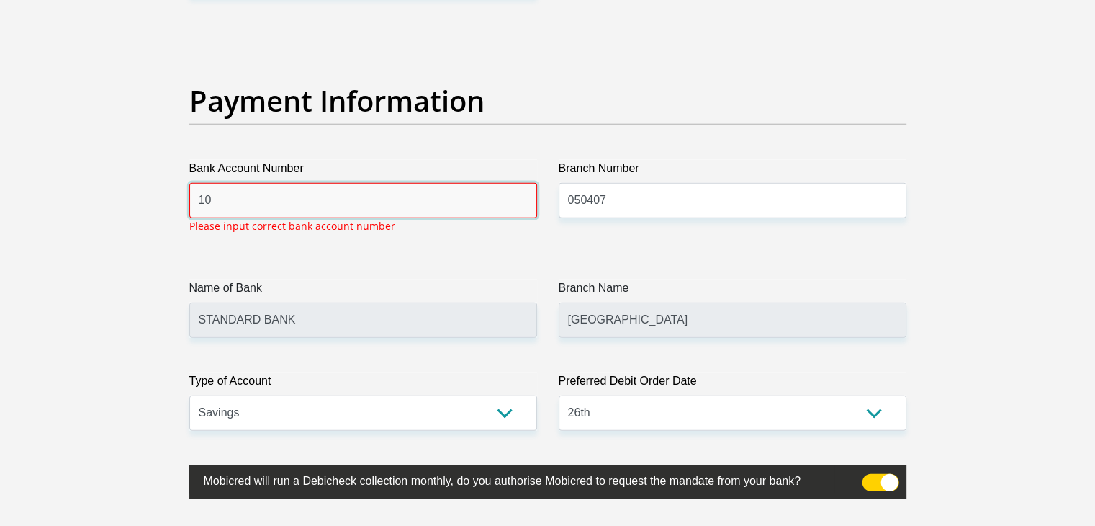
click at [311, 199] on input "10" at bounding box center [363, 200] width 348 height 35
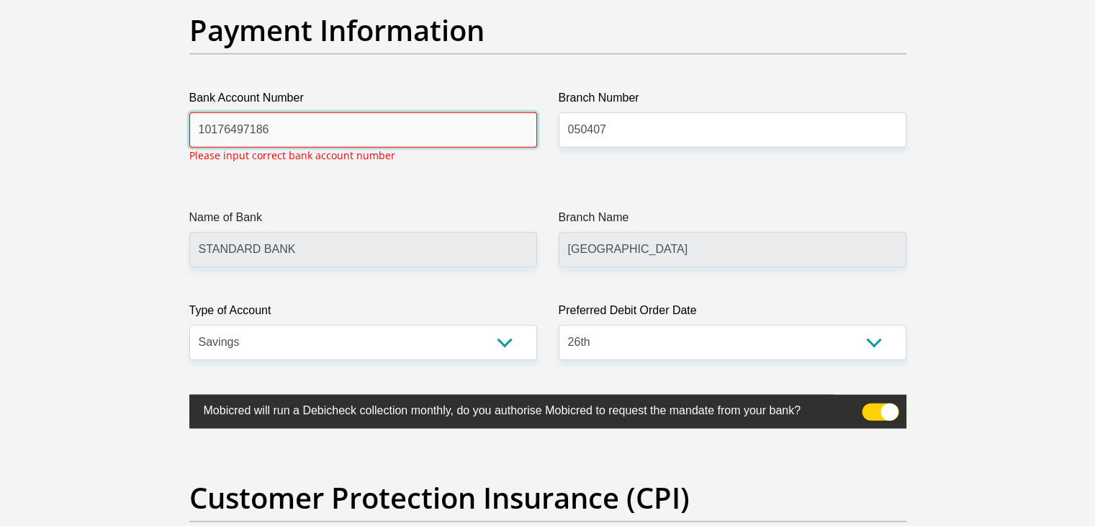
scroll to position [3337, 0]
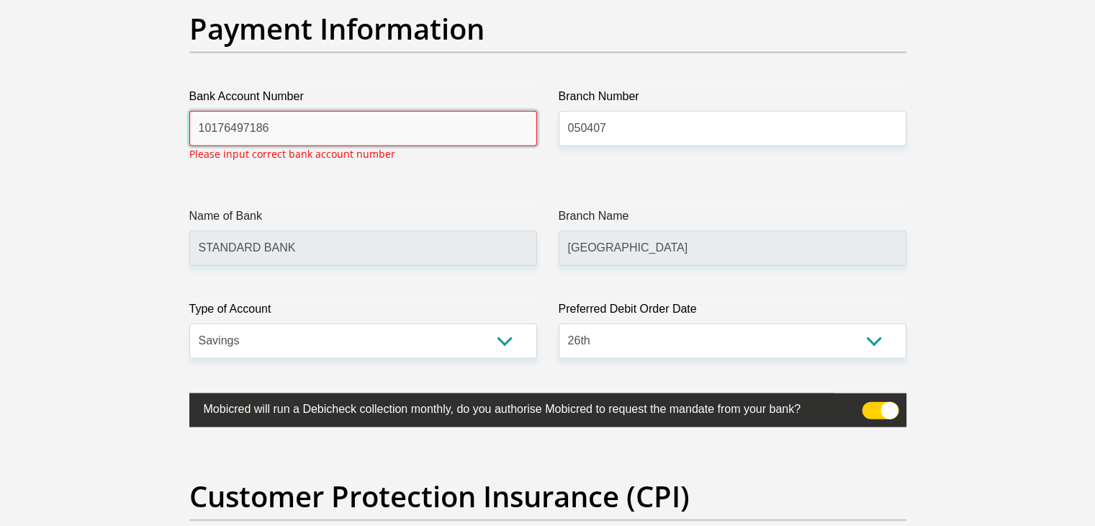
click at [198, 124] on input "10176497186" at bounding box center [363, 128] width 348 height 35
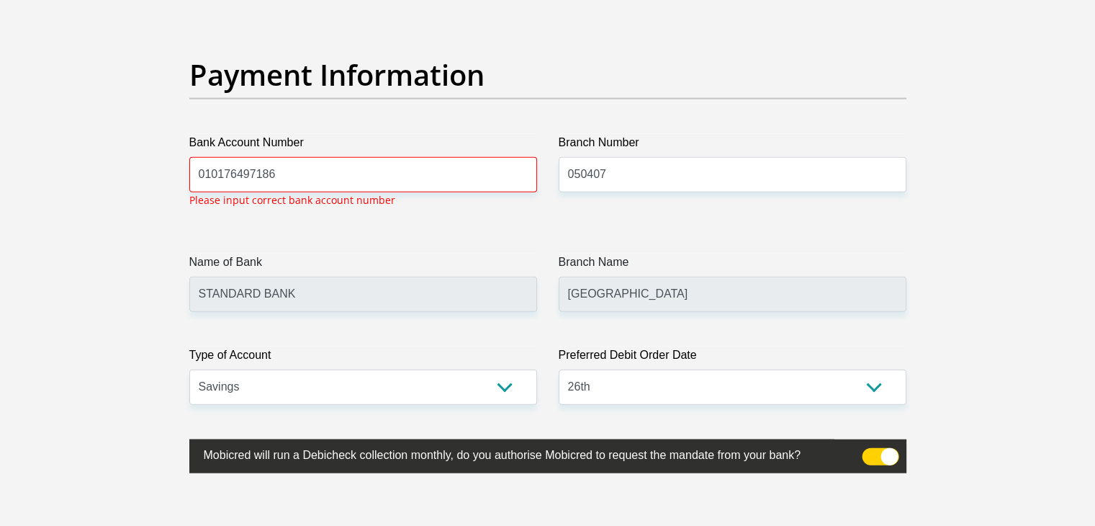
scroll to position [3265, 0]
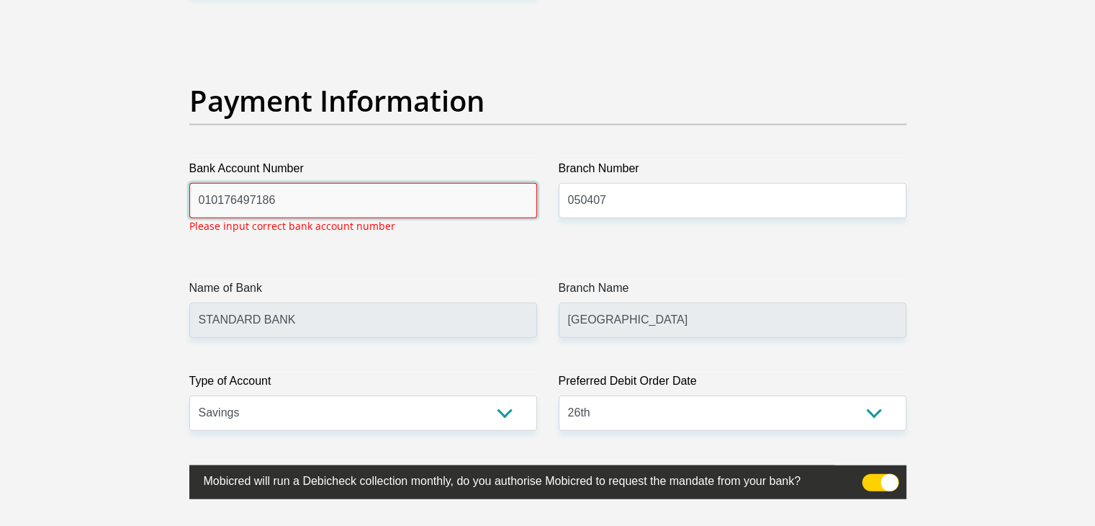
click at [210, 197] on input "010176497186" at bounding box center [363, 200] width 348 height 35
type input "10176497186"
click at [430, 194] on input "10176497186" at bounding box center [363, 200] width 348 height 35
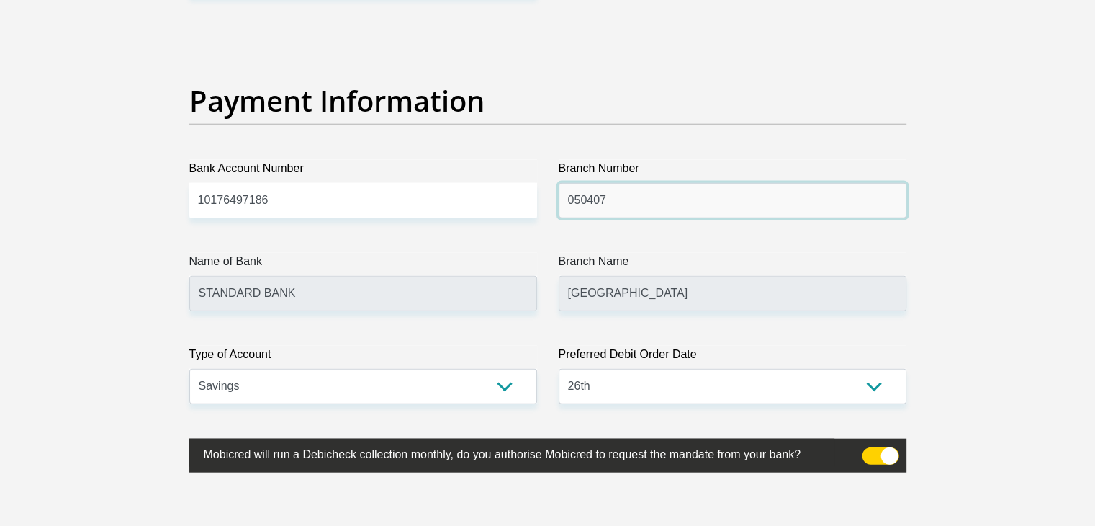
click at [613, 202] on input "050407" at bounding box center [733, 200] width 348 height 35
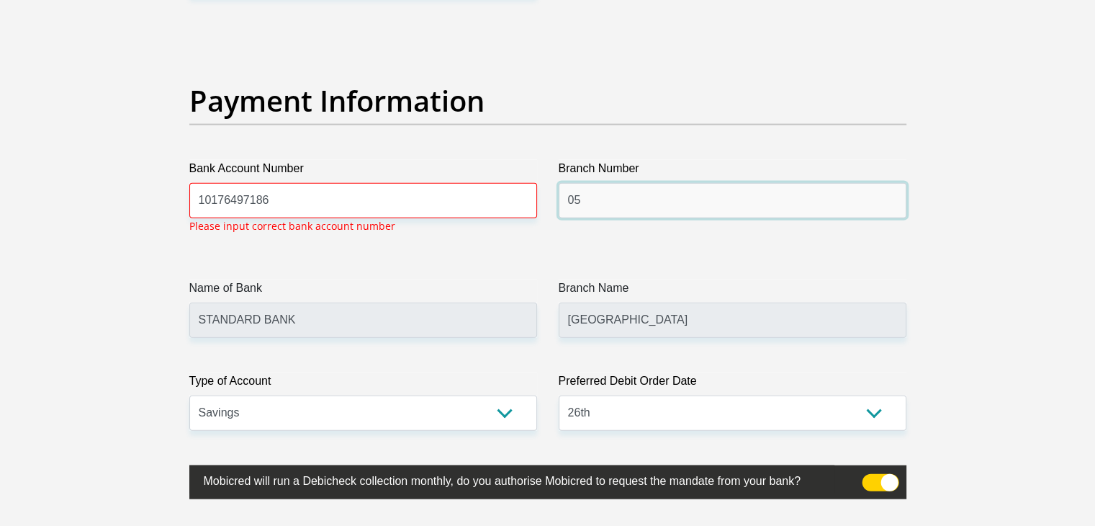
type input "0"
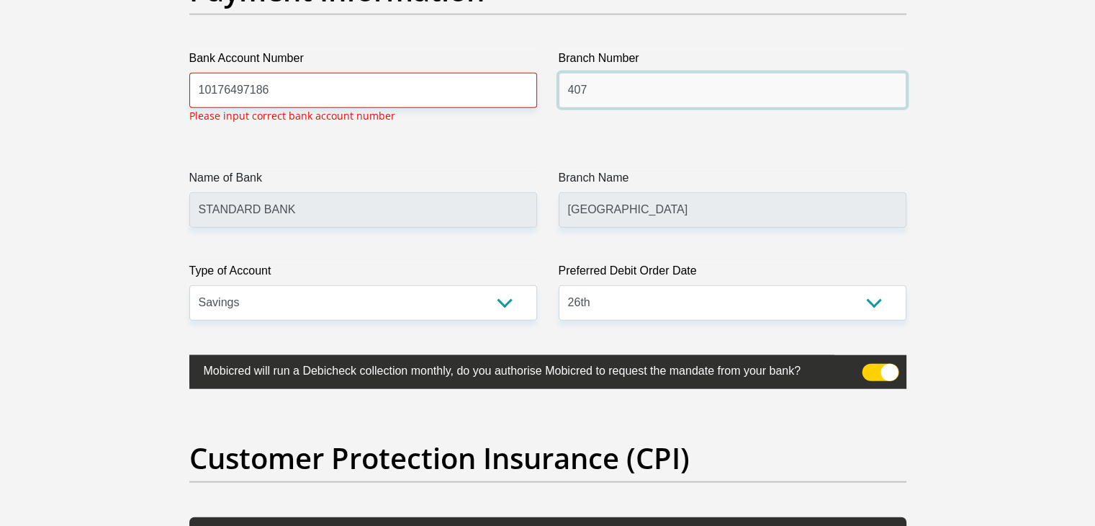
scroll to position [3481, 0]
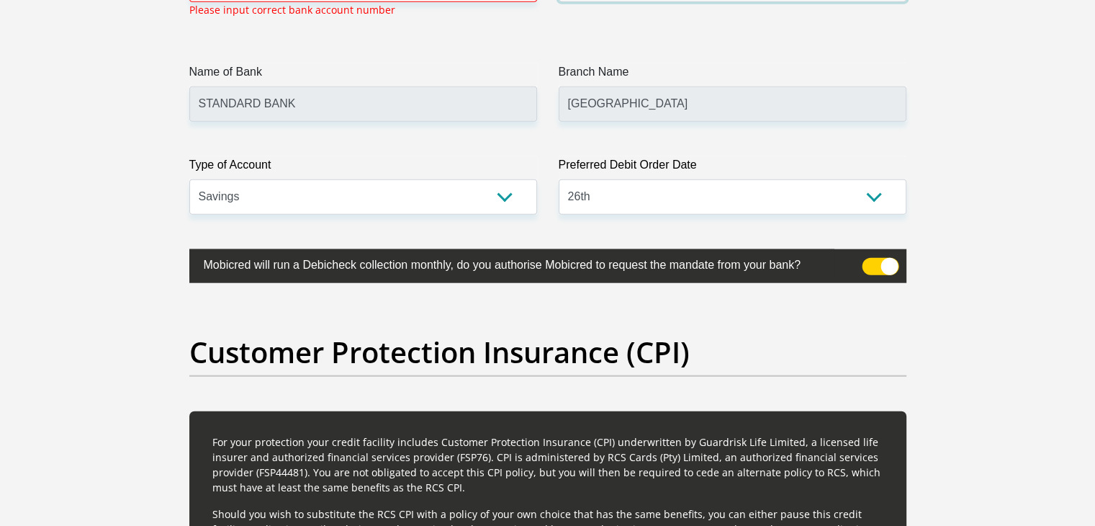
type input "407"
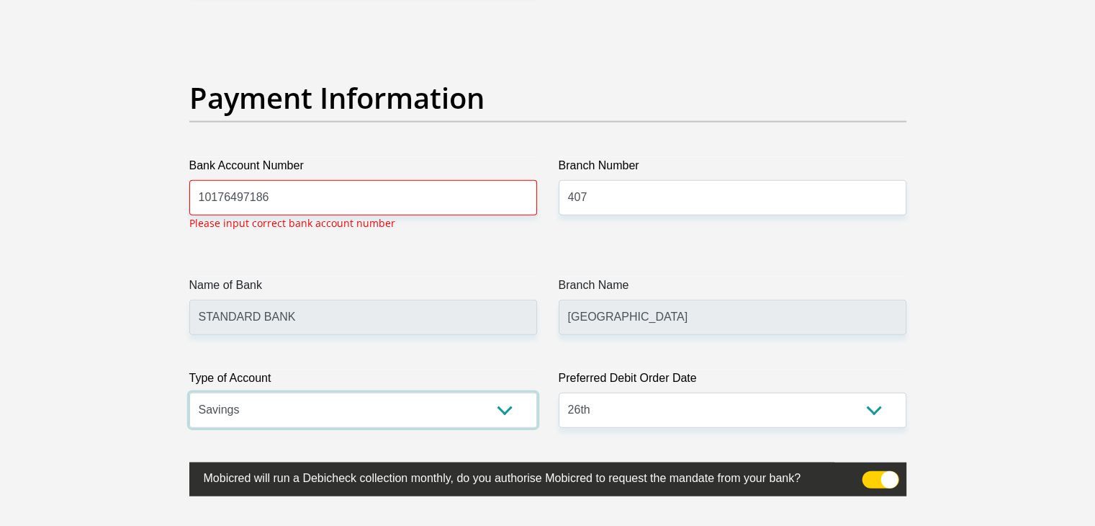
scroll to position [3265, 0]
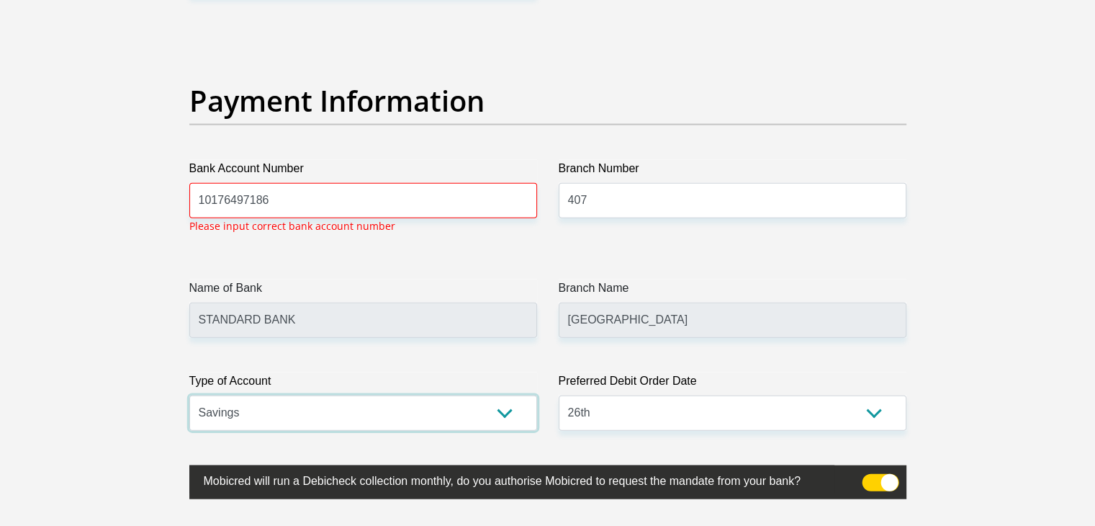
select select "CUR"
click at [189, 395] on select "Cheque Savings" at bounding box center [363, 412] width 348 height 35
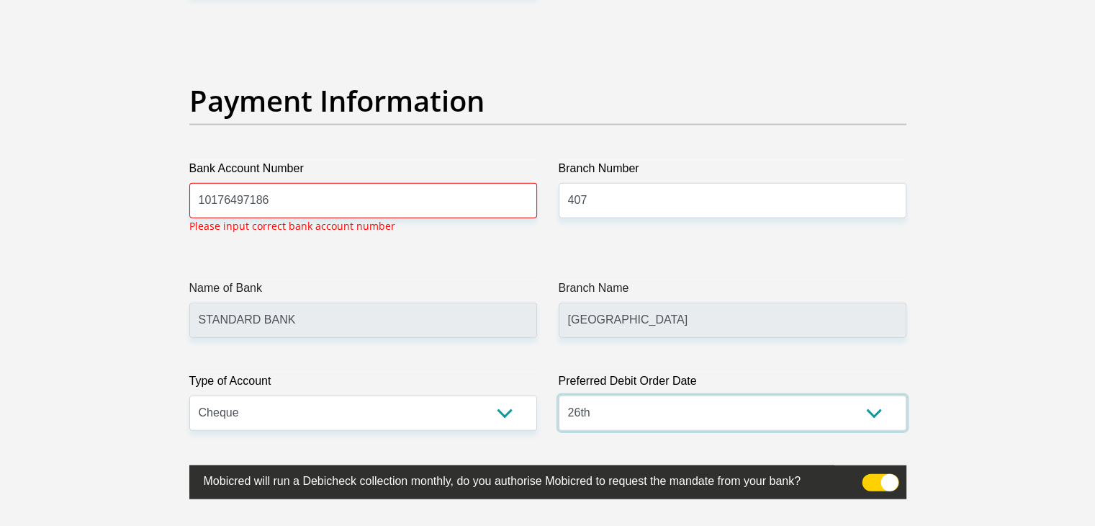
select select "25"
click at [559, 395] on select "1st 2nd 3rd 4th 5th 7th 18th 19th 20th 21st 22nd 23rd 24th 25th 26th 27th 28th …" at bounding box center [733, 412] width 348 height 35
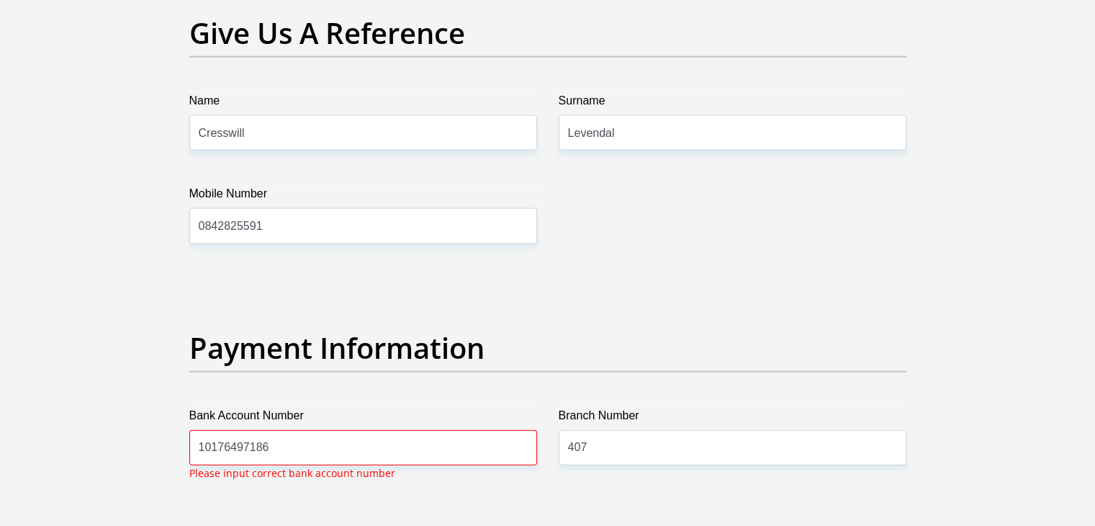
scroll to position [3008, 0]
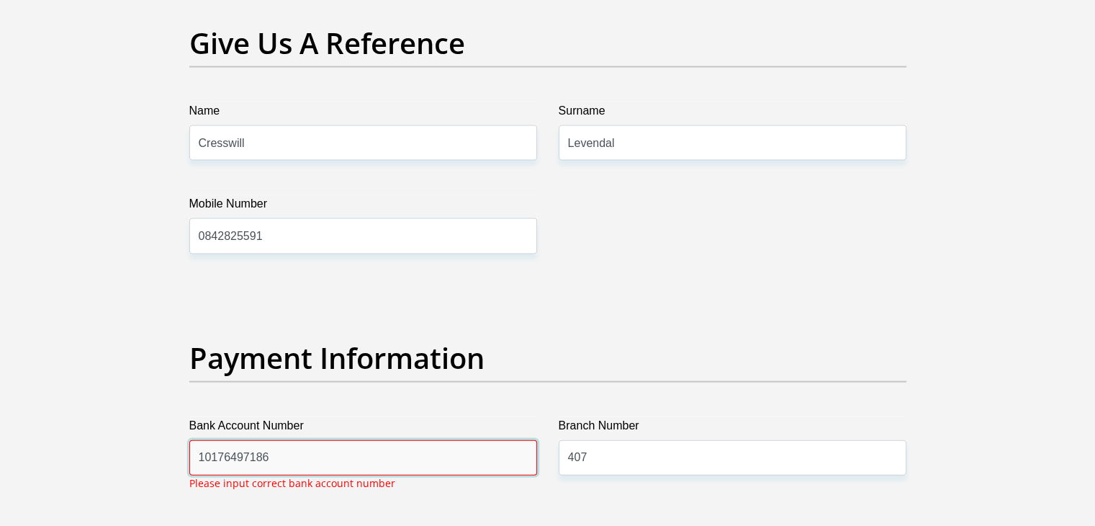
click at [490, 467] on input "10176497186" at bounding box center [363, 457] width 348 height 35
click at [490, 464] on input "10176497186" at bounding box center [363, 457] width 348 height 35
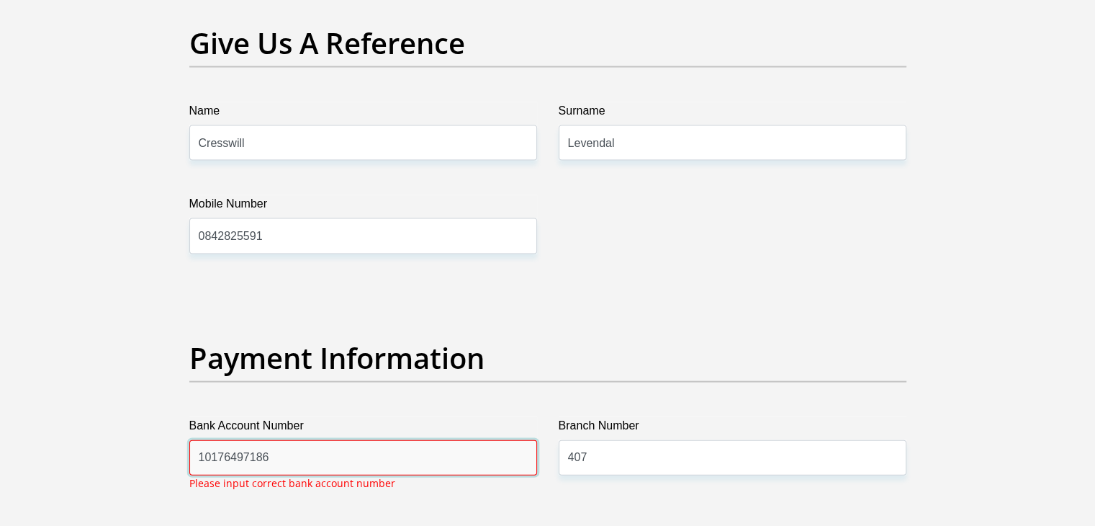
click at [490, 464] on input "10176497186" at bounding box center [363, 457] width 348 height 35
click at [490, 463] on input "10176497186" at bounding box center [363, 457] width 348 height 35
click at [489, 462] on input "10176497186" at bounding box center [363, 457] width 348 height 35
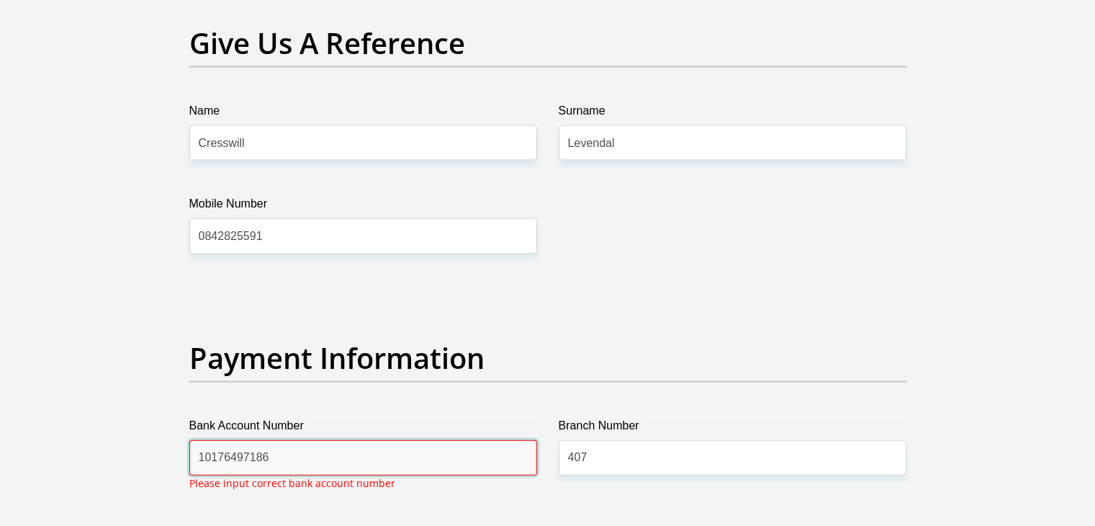
click at [489, 462] on input "10176497186" at bounding box center [363, 457] width 348 height 35
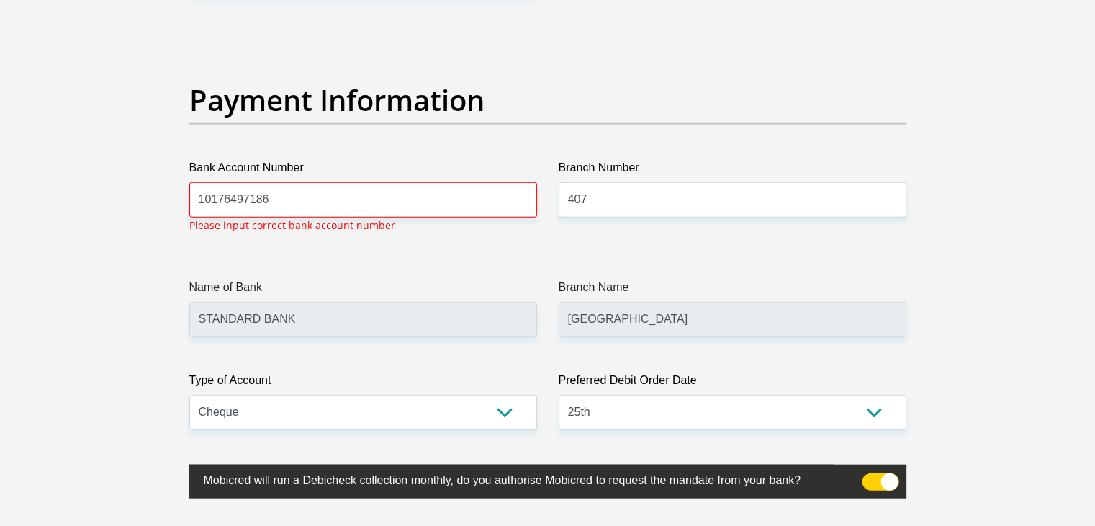
scroll to position [3265, 0]
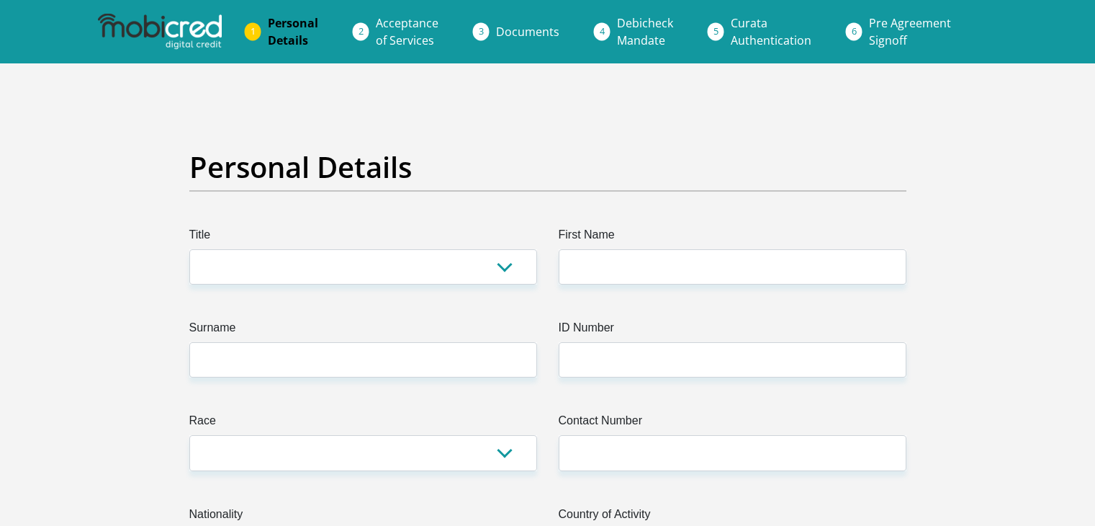
scroll to position [3265, 0]
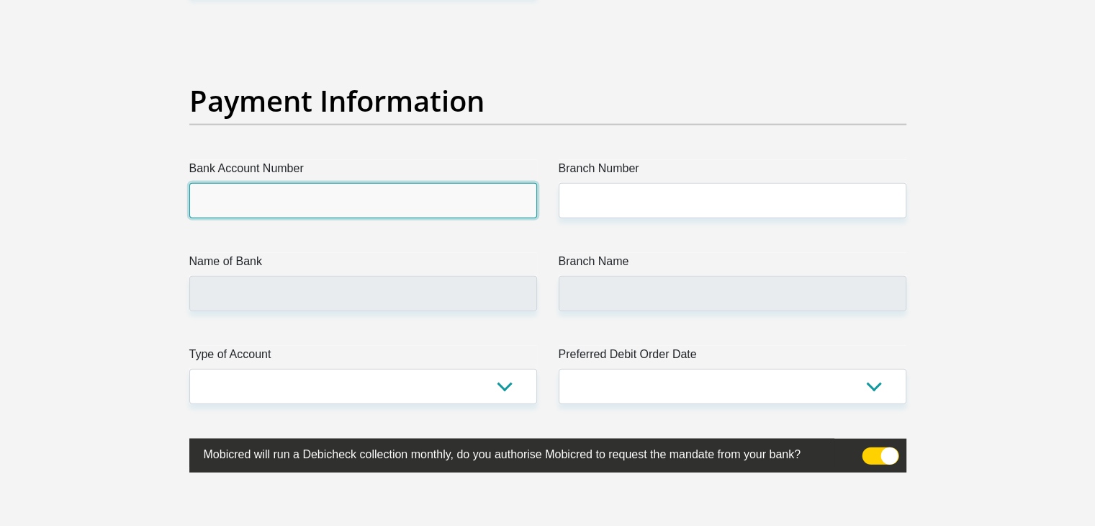
click at [323, 200] on input "Bank Account Number" at bounding box center [363, 200] width 348 height 35
type input "10176497186"
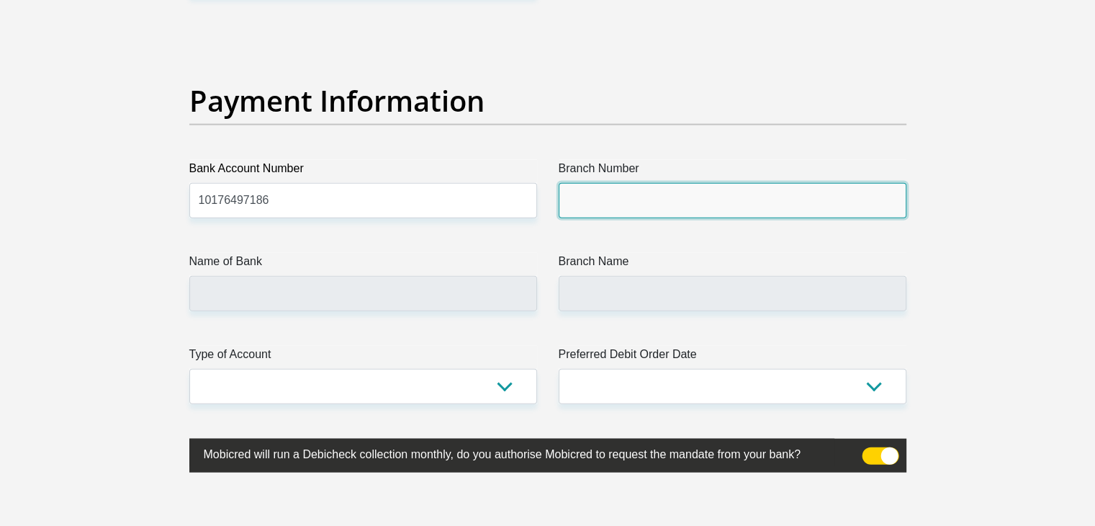
click at [659, 193] on input "Branch Number" at bounding box center [733, 200] width 348 height 35
type input "050407"
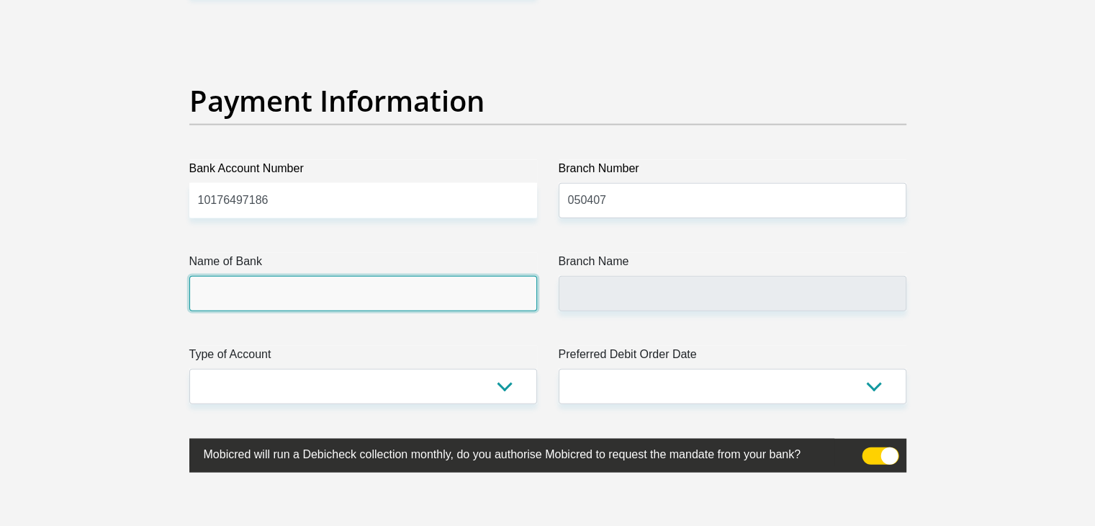
click at [459, 286] on input "Name of Bank" at bounding box center [363, 293] width 348 height 35
type input "STANDARD BANK"
type input "[GEOGRAPHIC_DATA]"
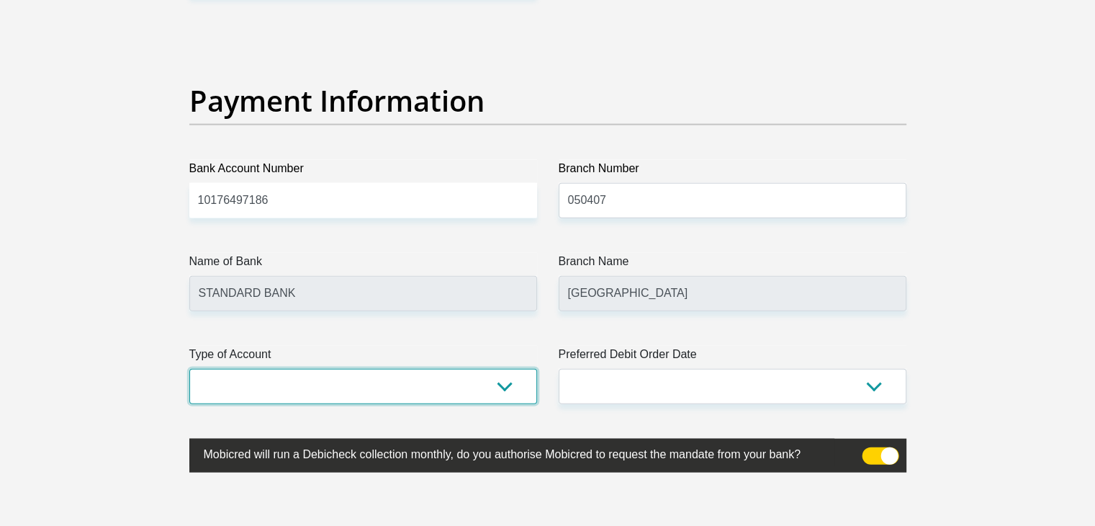
click at [490, 392] on select "Cheque Savings" at bounding box center [363, 386] width 348 height 35
select select "CUR"
click at [189, 369] on select "Cheque Savings" at bounding box center [363, 386] width 348 height 35
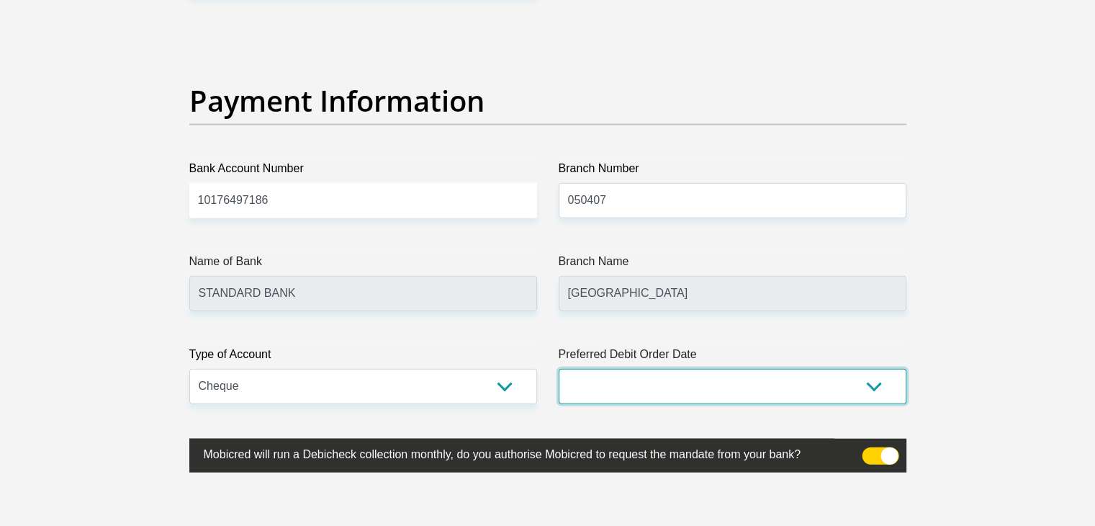
click at [625, 374] on select "1st 2nd 3rd 4th 5th 7th 18th 19th 20th 21st 22nd 23rd 24th 25th 26th 27th 28th …" at bounding box center [733, 386] width 348 height 35
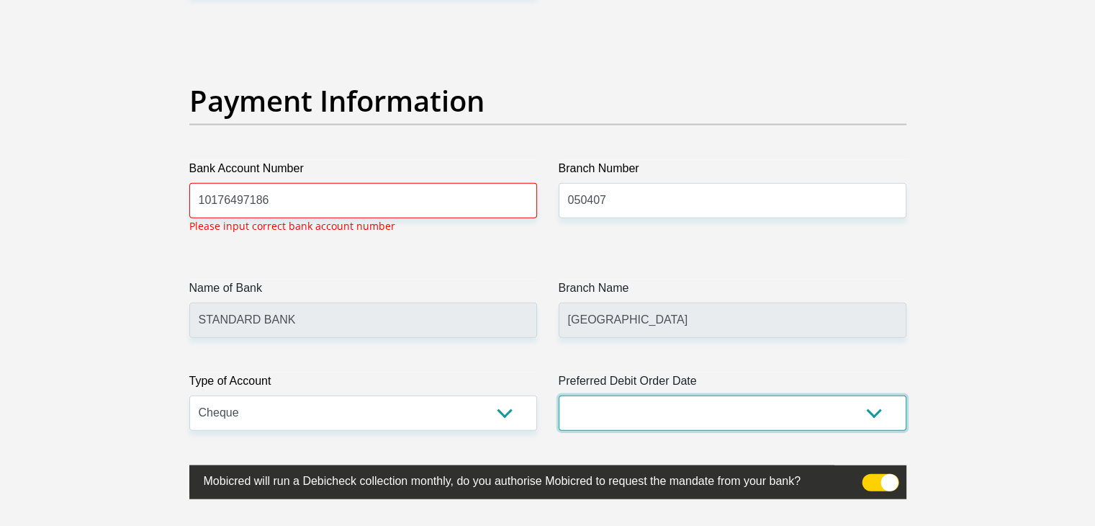
select select "25"
click at [559, 395] on select "1st 2nd 3rd 4th 5th 7th 18th 19th 20th 21st 22nd 23rd 24th 25th 26th 27th 28th …" at bounding box center [733, 412] width 348 height 35
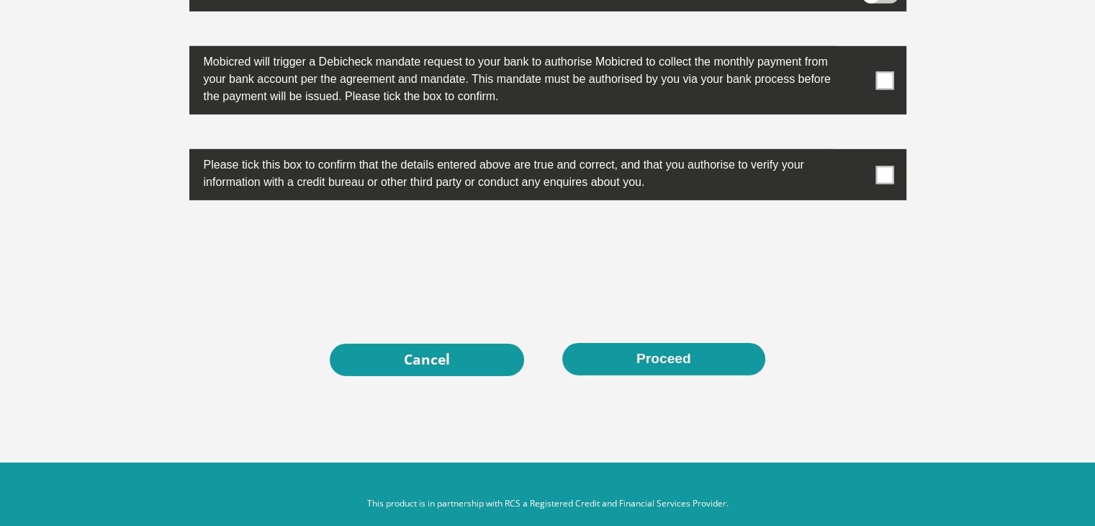
scroll to position [4664, 0]
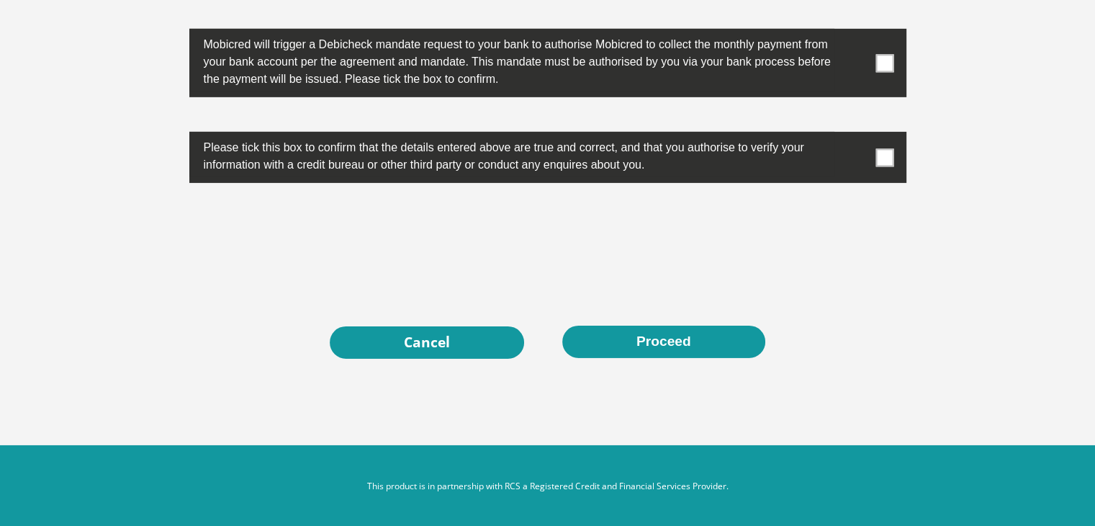
click at [885, 54] on span at bounding box center [884, 63] width 18 height 18
click at [856, 32] on input "checkbox" at bounding box center [856, 32] width 0 height 0
click at [888, 151] on span at bounding box center [884, 157] width 18 height 18
click at [856, 135] on input "checkbox" at bounding box center [856, 135] width 0 height 0
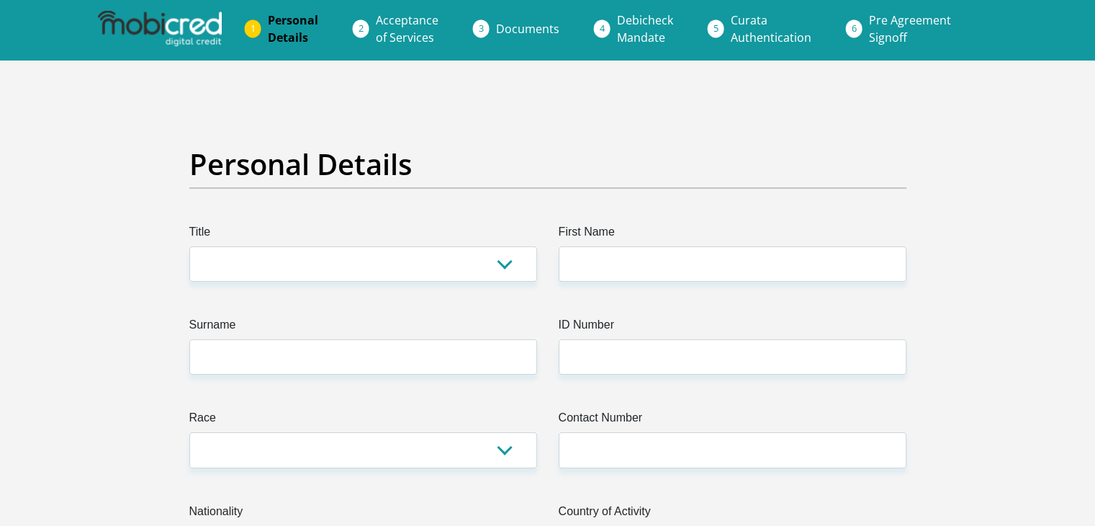
scroll to position [0, 0]
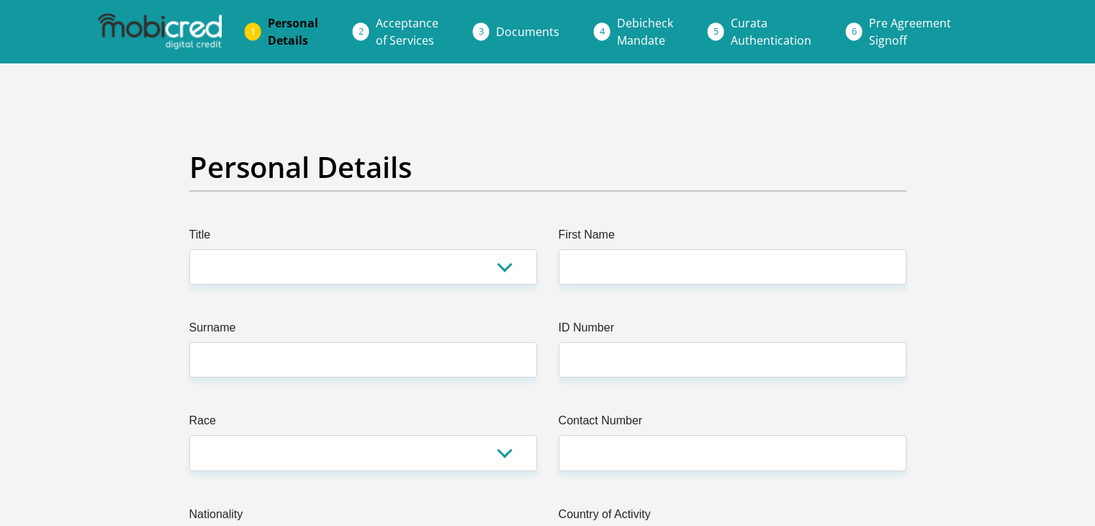
click at [312, 18] on span "Personal Details" at bounding box center [293, 31] width 50 height 33
